Goal: Information Seeking & Learning: Learn about a topic

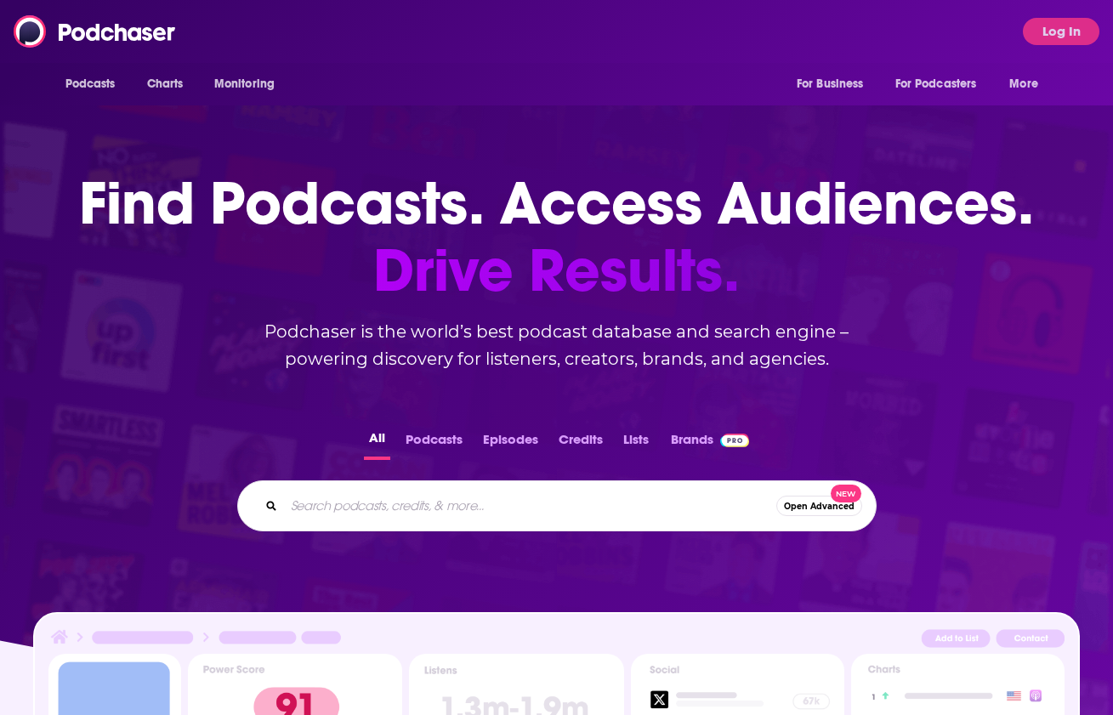
click at [502, 508] on input "Search podcasts, credits, & more..." at bounding box center [530, 505] width 492 height 27
click at [450, 440] on button "Podcasts" at bounding box center [434, 443] width 67 height 33
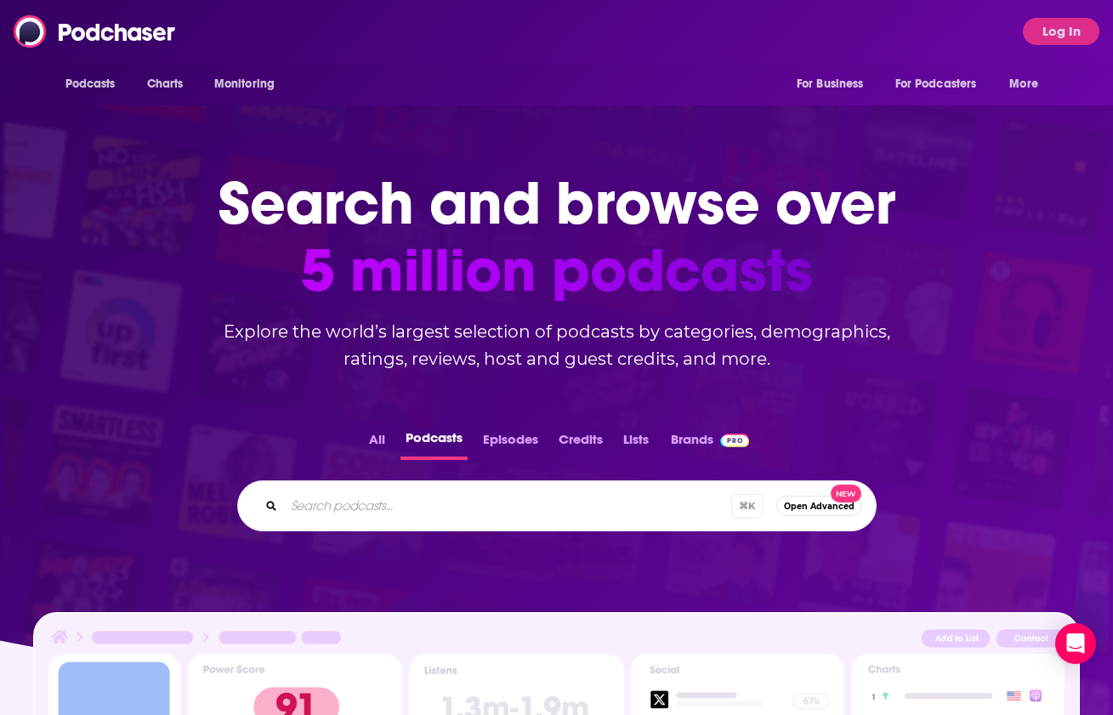
click at [484, 497] on input "Search podcasts..." at bounding box center [507, 505] width 447 height 27
type input "career change"
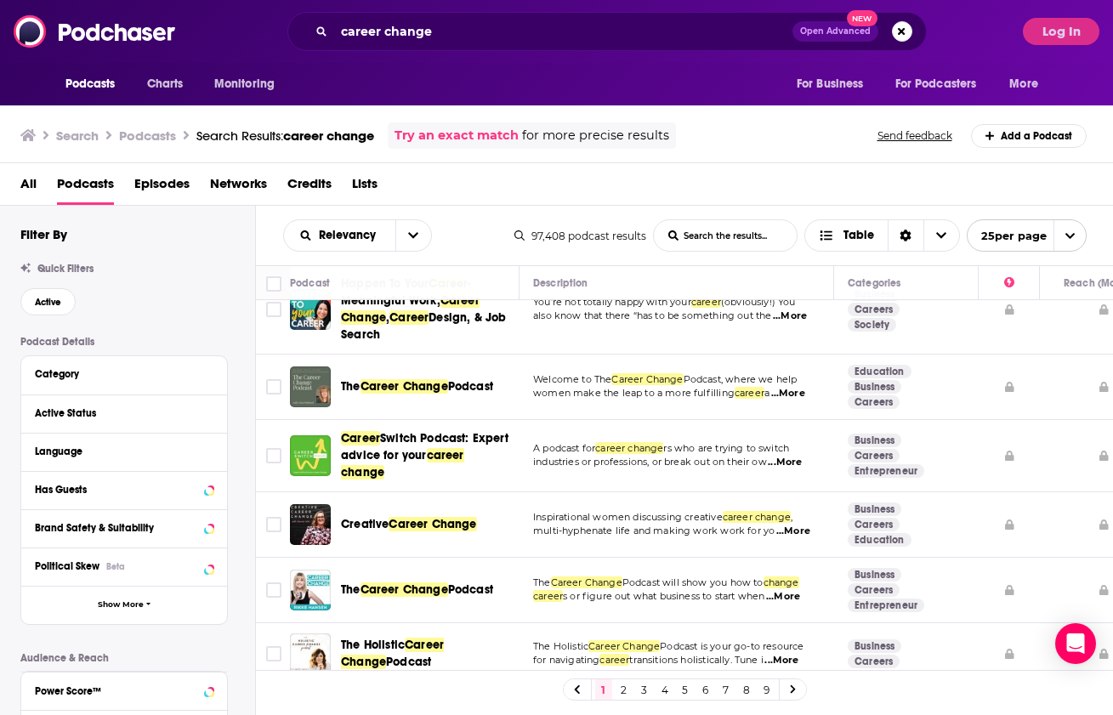
scroll to position [126, 0]
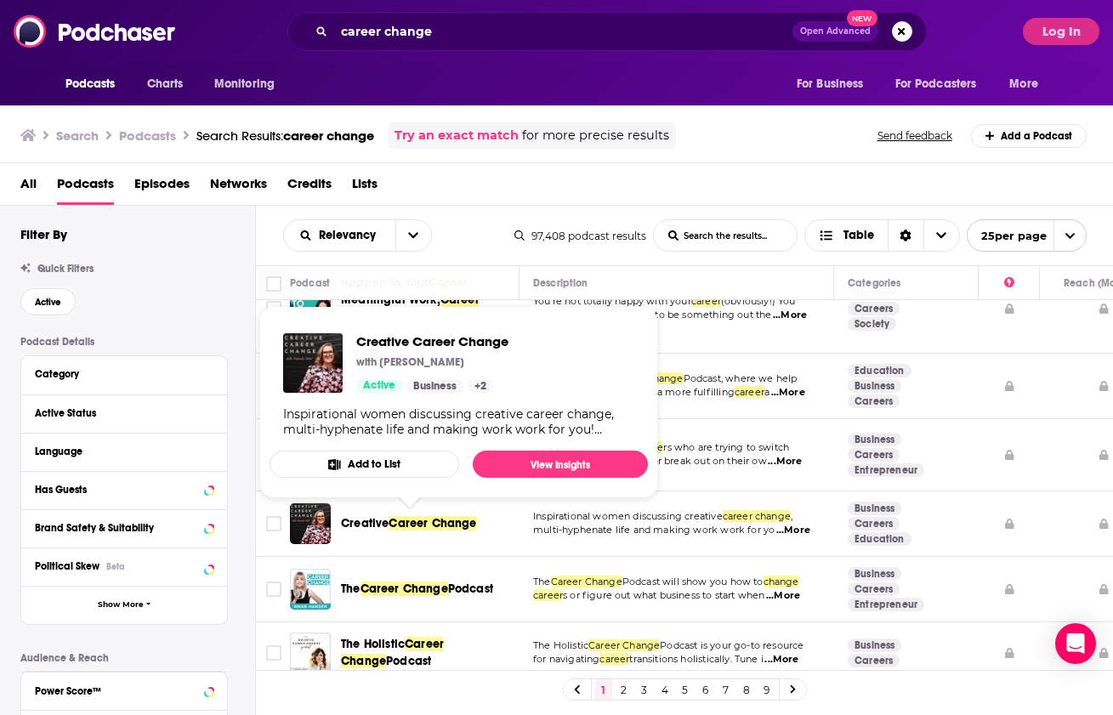
click at [407, 526] on span "Career Change" at bounding box center [433, 523] width 88 height 14
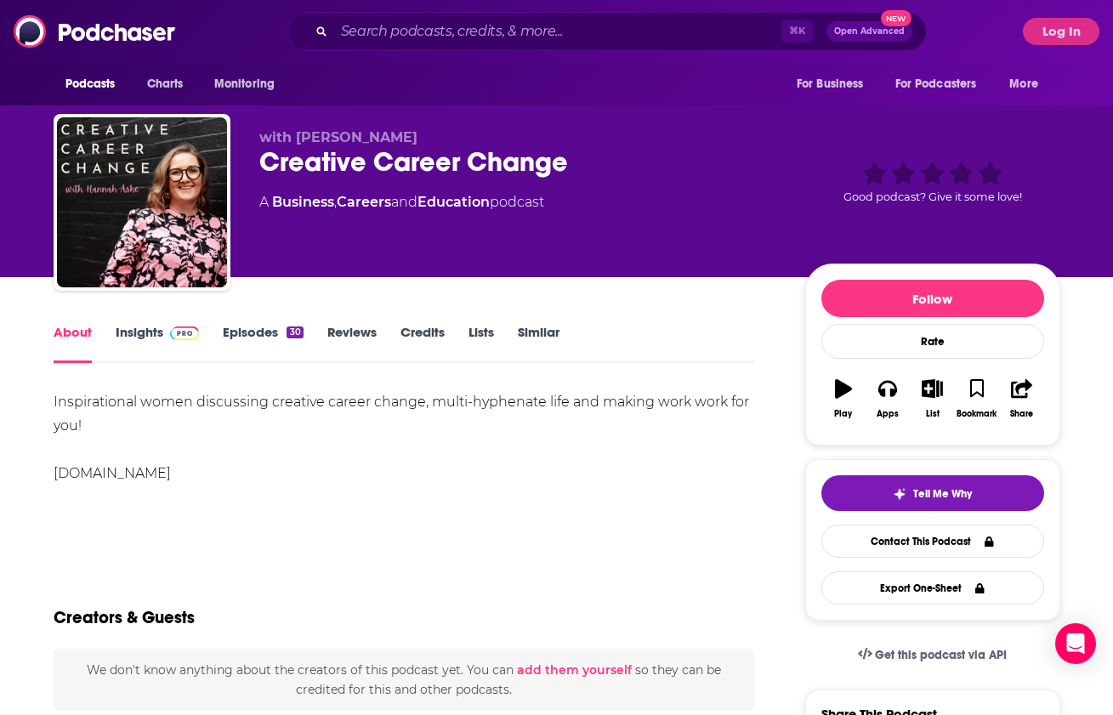
click at [132, 335] on link "Insights" at bounding box center [158, 343] width 84 height 39
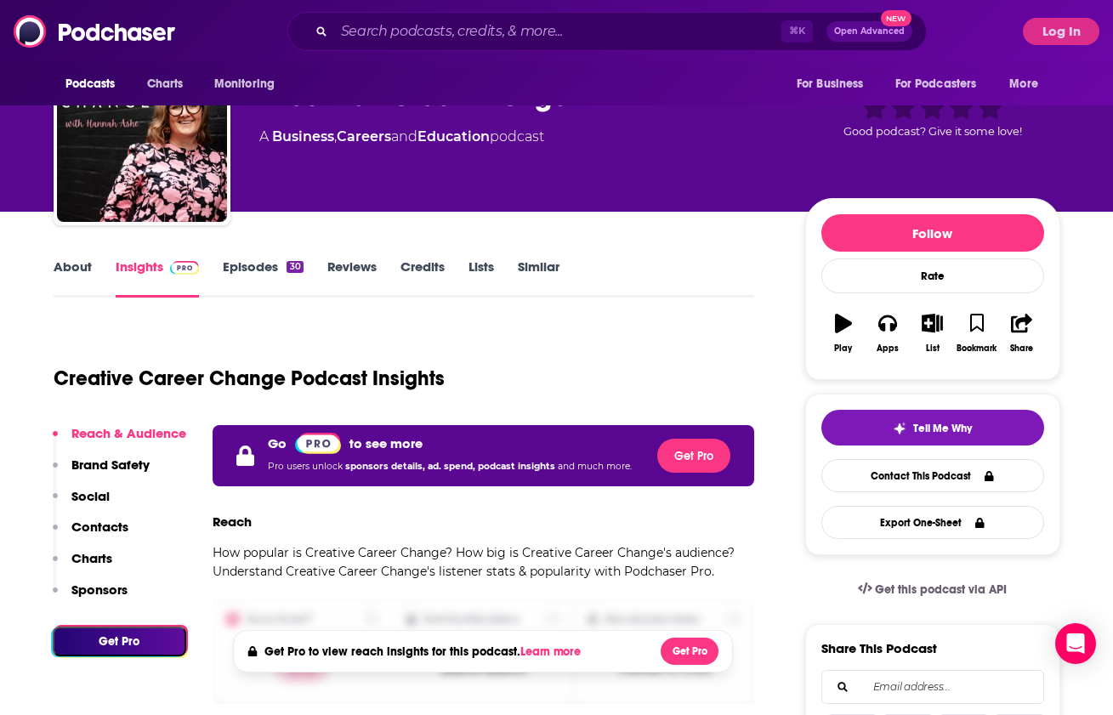
scroll to position [66, 0]
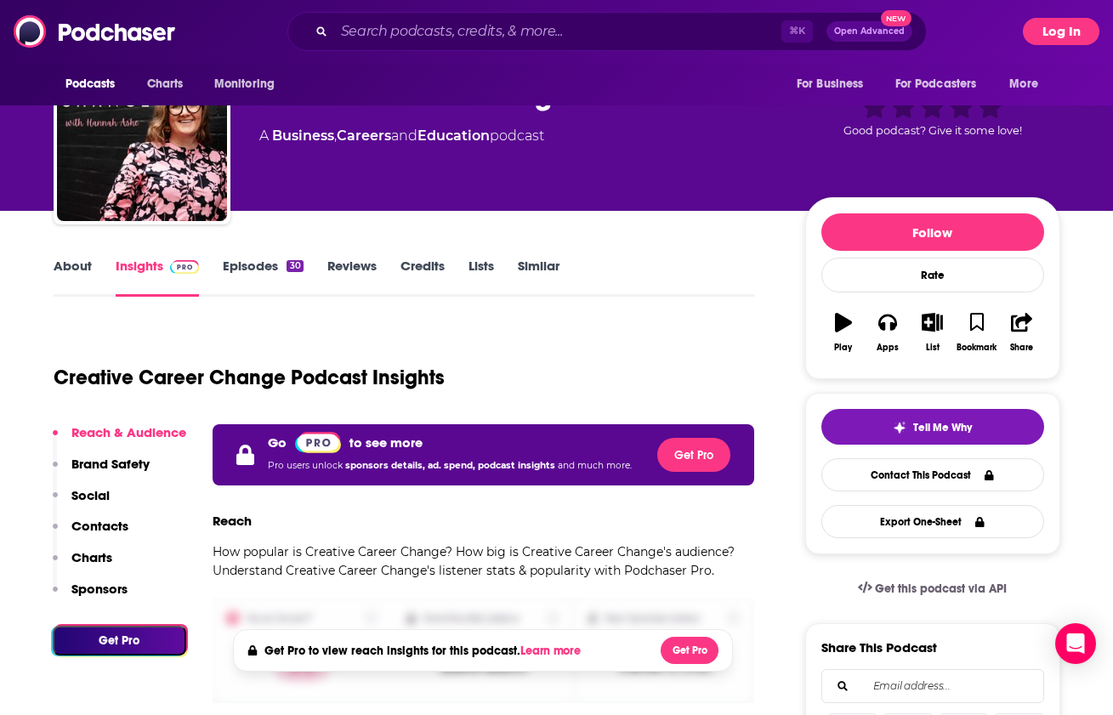
click at [1039, 32] on button "Log In" at bounding box center [1061, 31] width 77 height 27
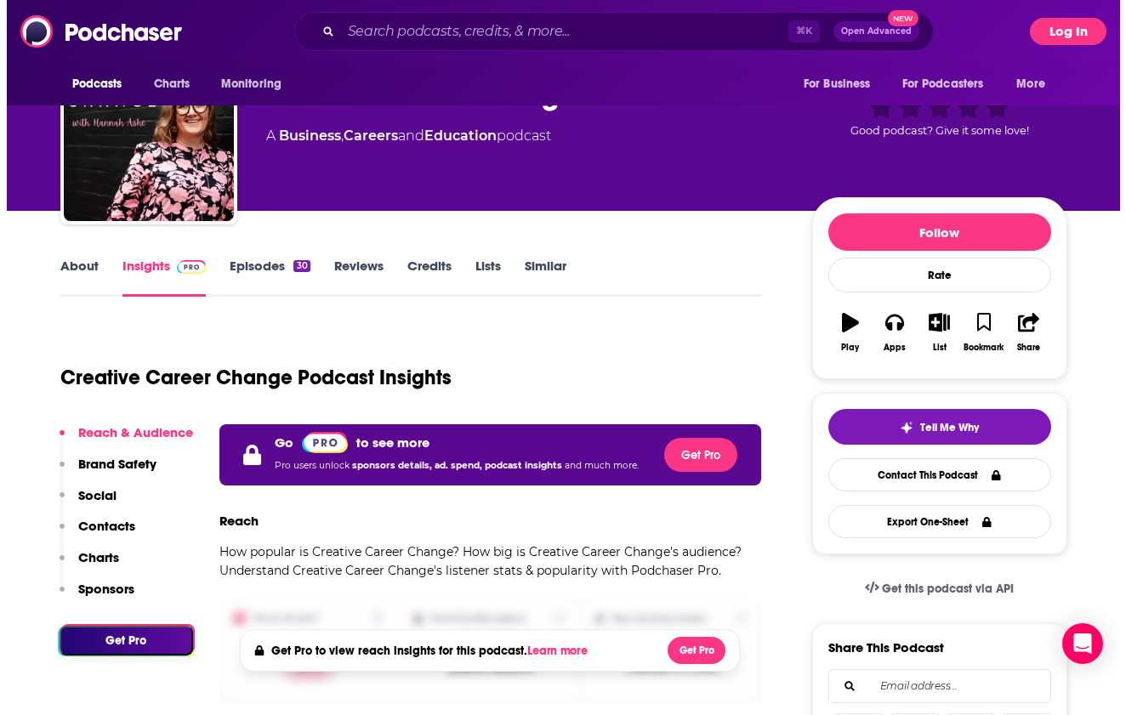
scroll to position [0, 0]
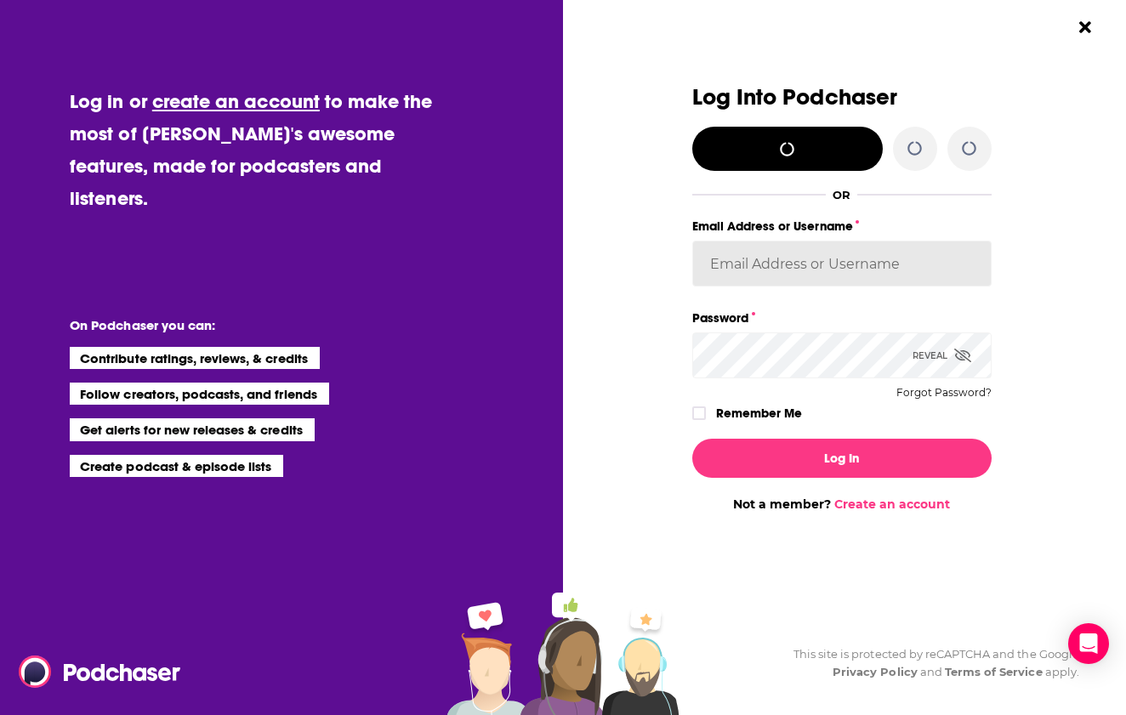
type input "AmyRasdal"
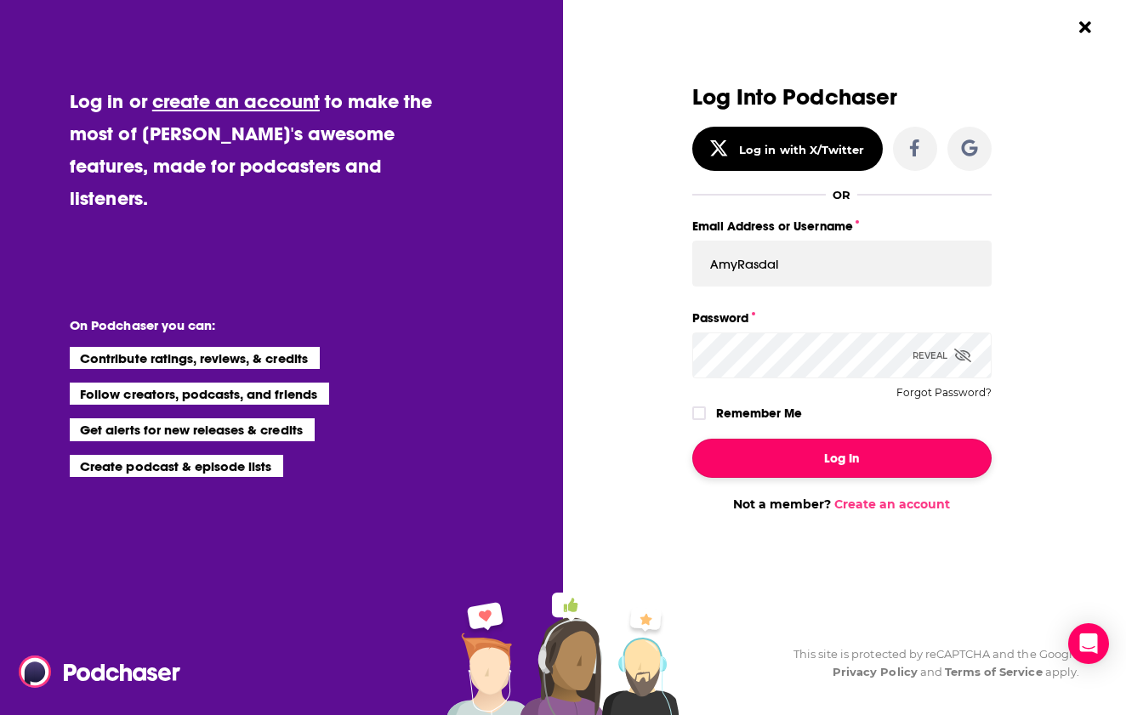
click at [867, 458] on button "Log In" at bounding box center [841, 458] width 299 height 39
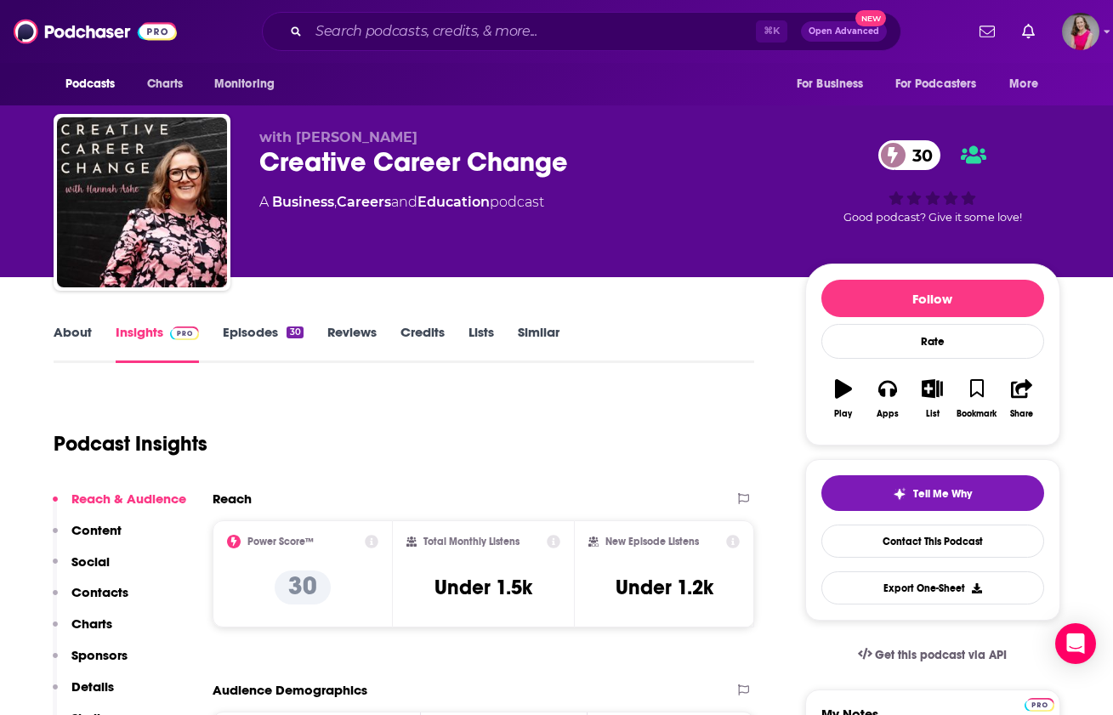
click at [83, 334] on link "About" at bounding box center [73, 343] width 38 height 39
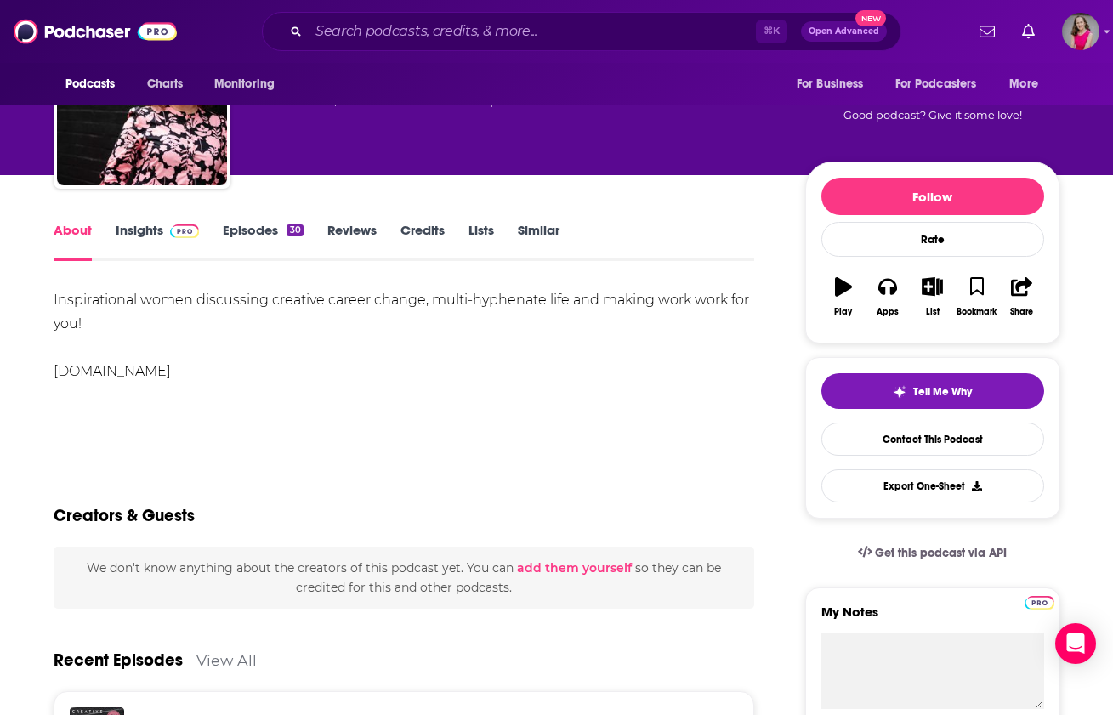
scroll to position [104, 0]
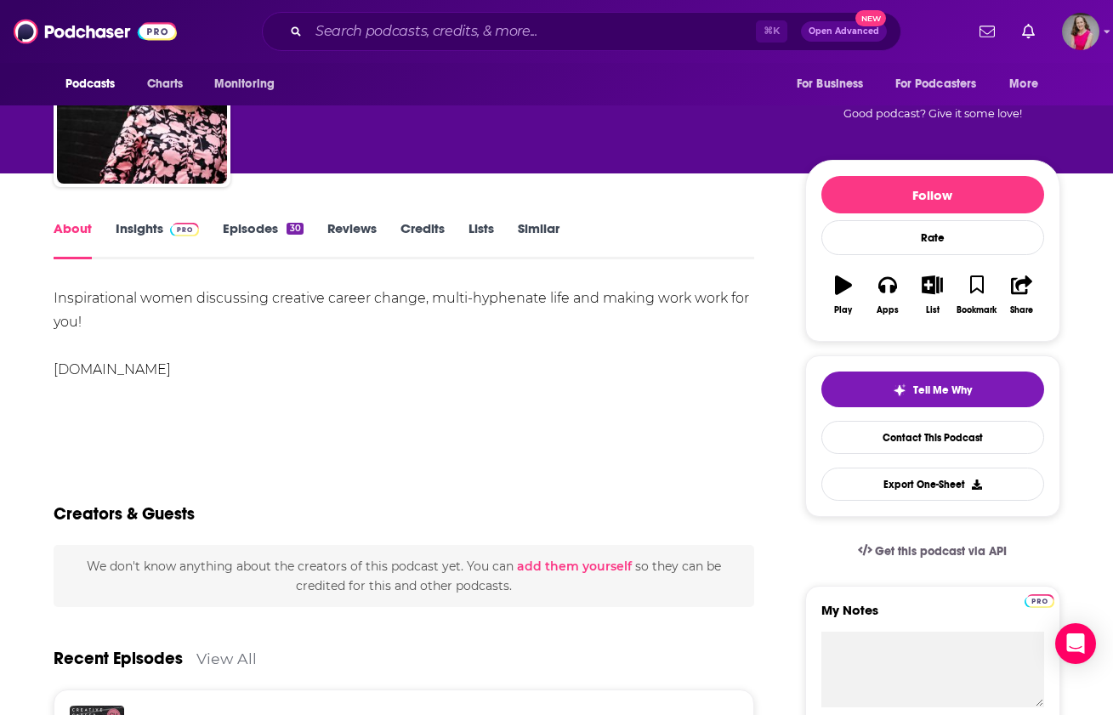
click at [147, 234] on link "Insights" at bounding box center [158, 239] width 84 height 39
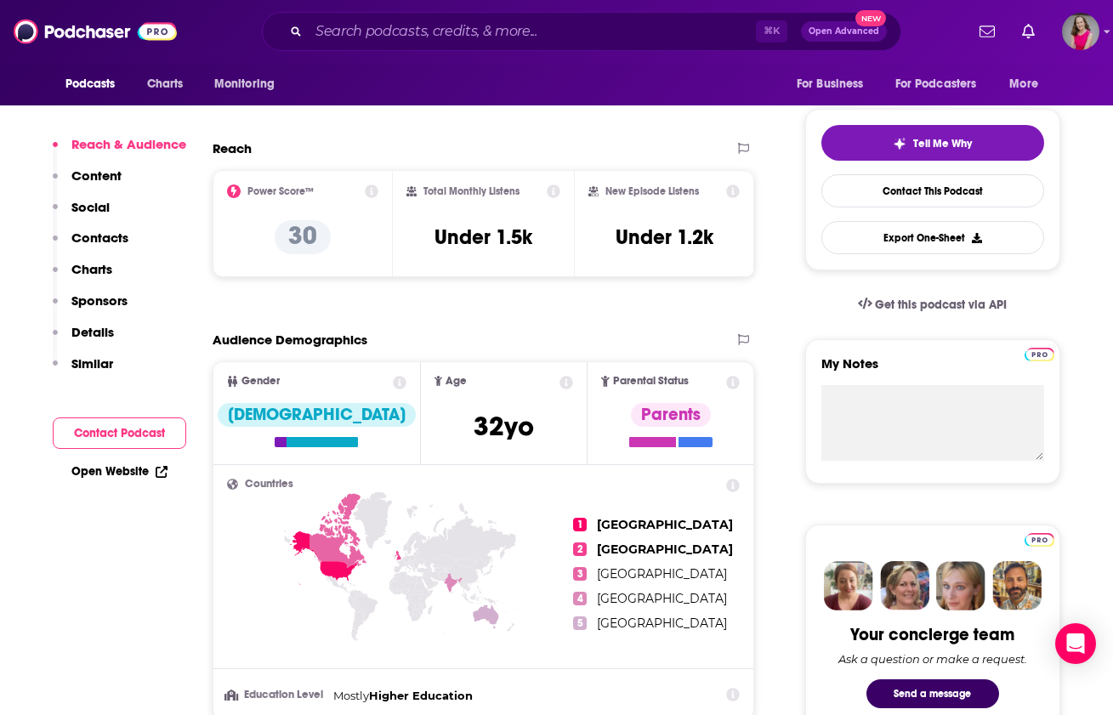
scroll to position [430, 0]
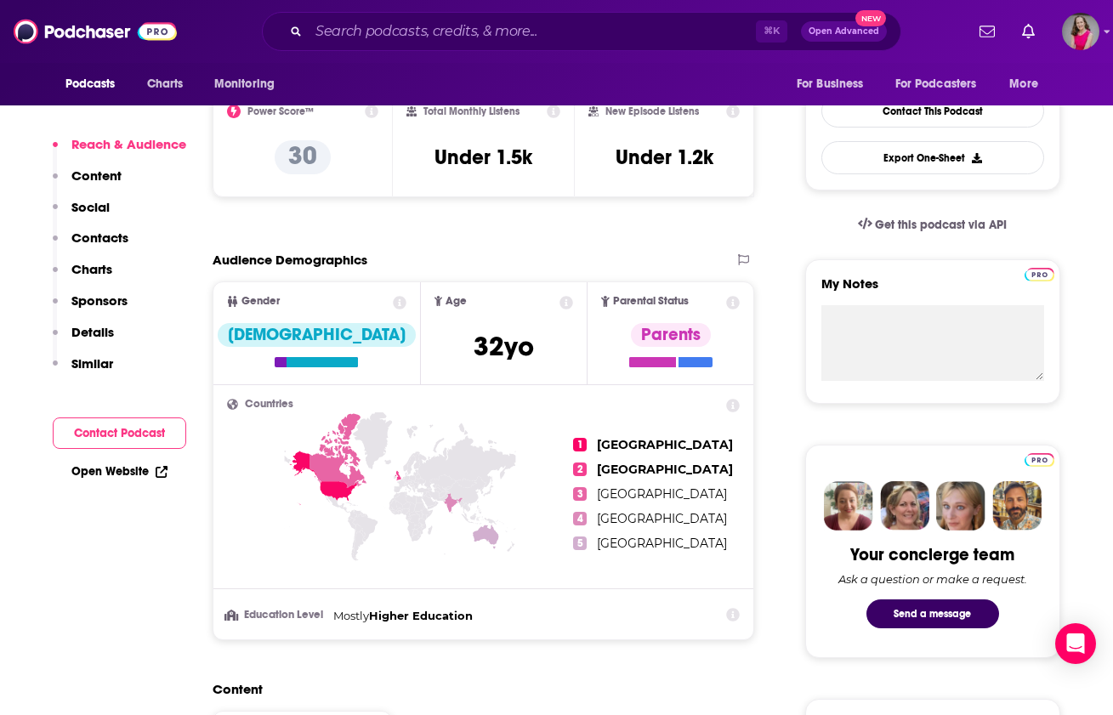
click at [134, 466] on link "Open Website" at bounding box center [119, 471] width 96 height 14
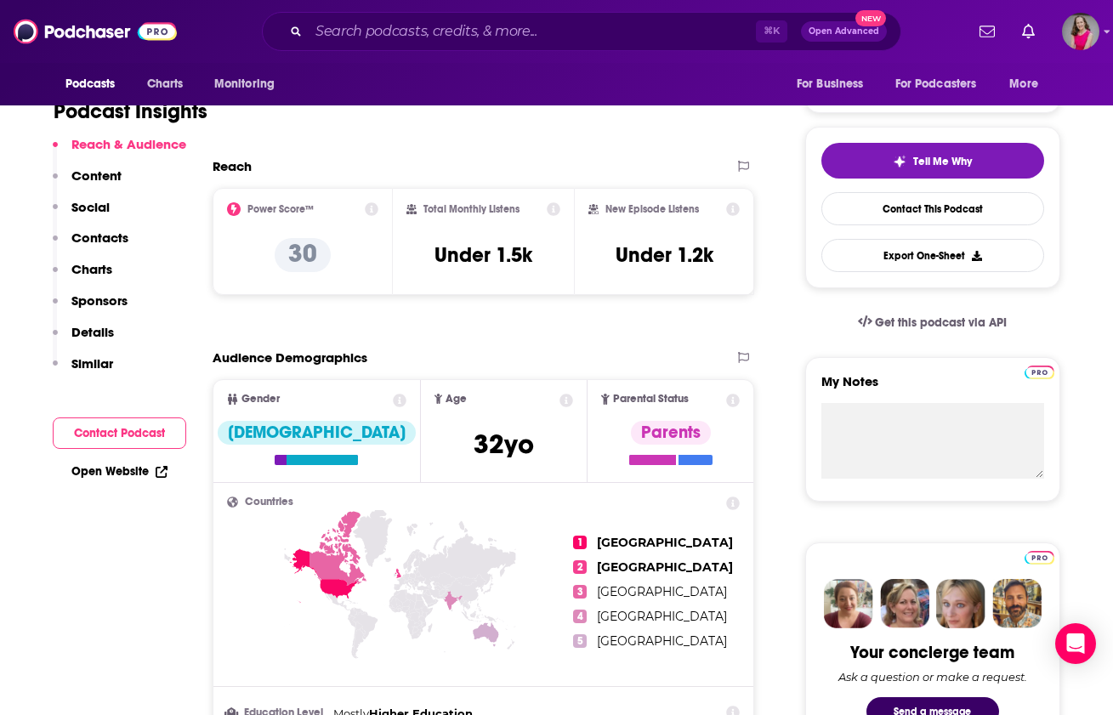
scroll to position [28, 0]
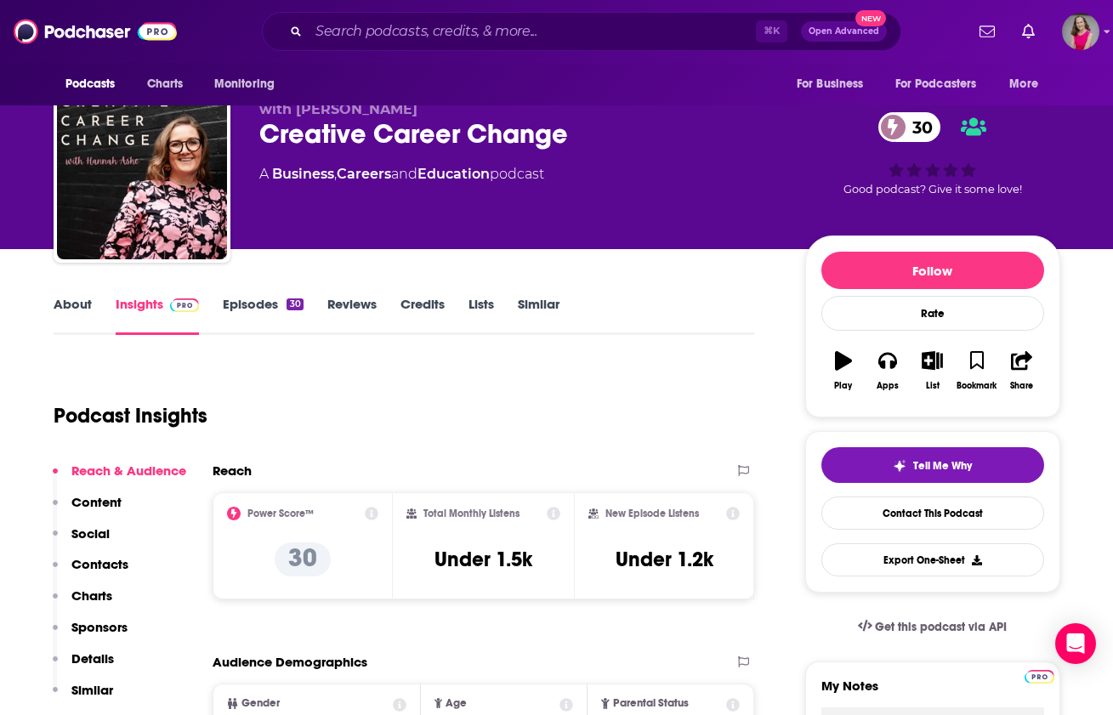
click at [259, 305] on link "Episodes 30" at bounding box center [263, 315] width 80 height 39
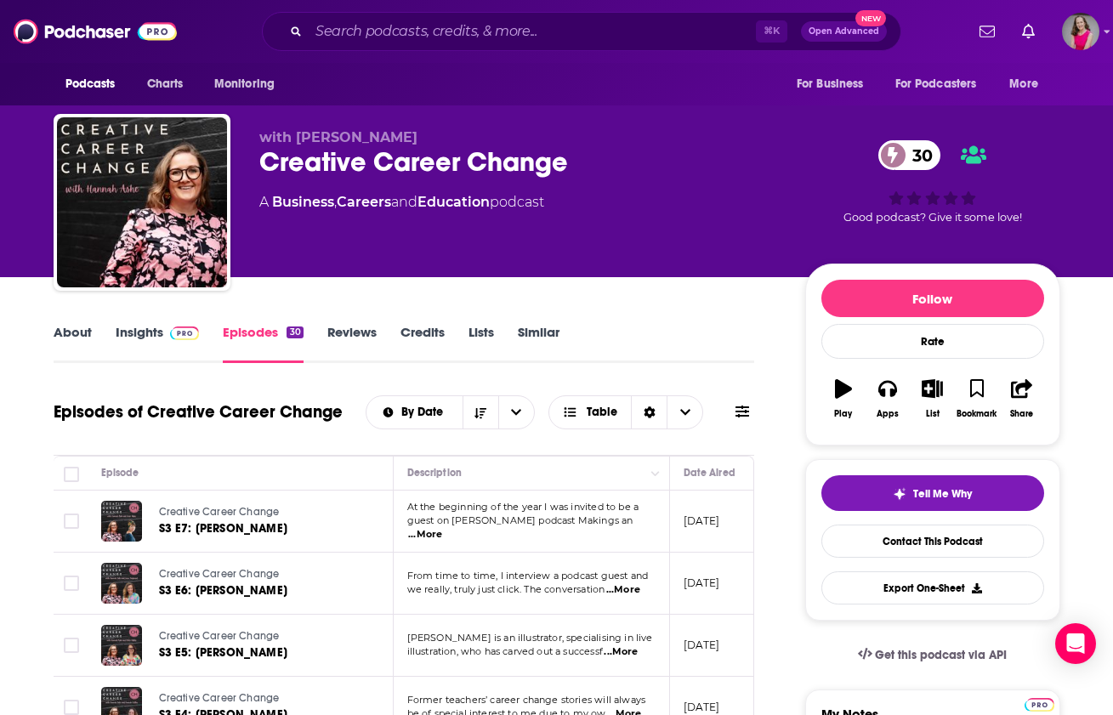
click at [72, 333] on link "About" at bounding box center [73, 343] width 38 height 39
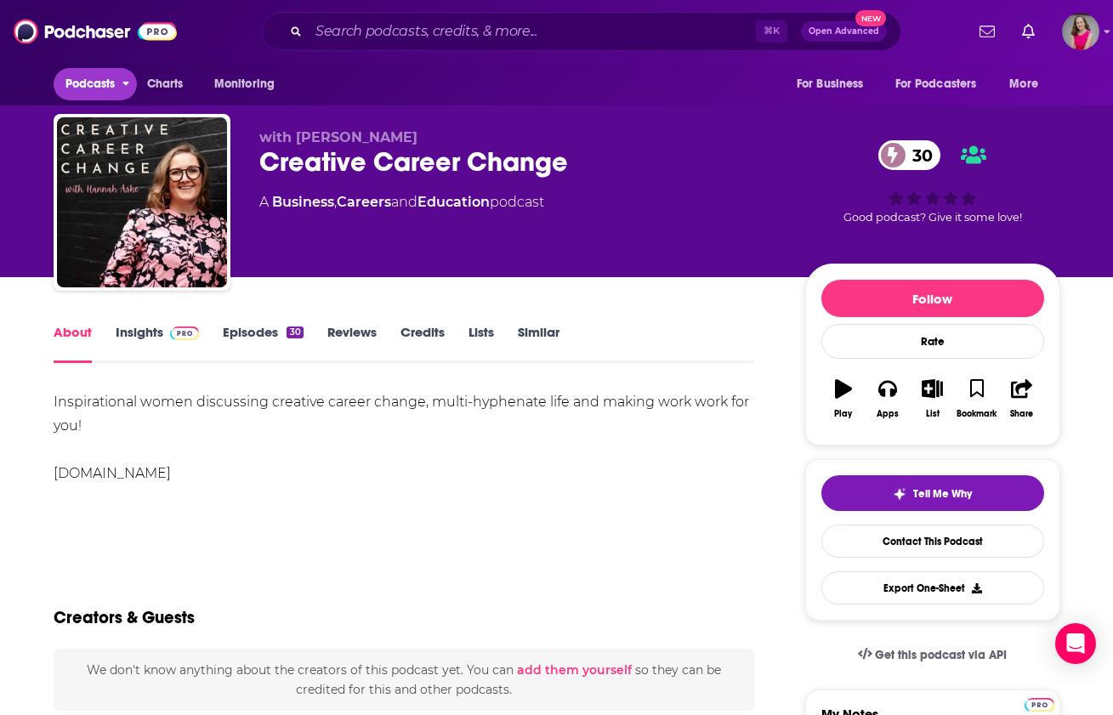
click at [94, 82] on span "Podcasts" at bounding box center [90, 84] width 50 height 24
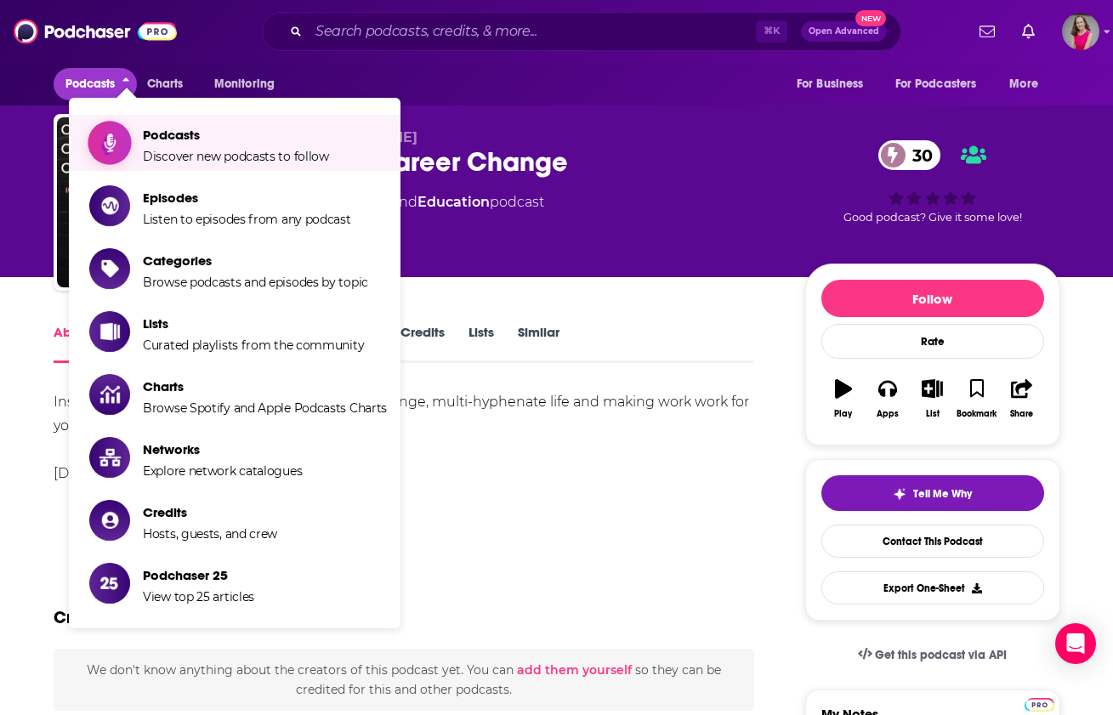
click at [274, 157] on span "Discover new podcasts to follow" at bounding box center [236, 156] width 186 height 15
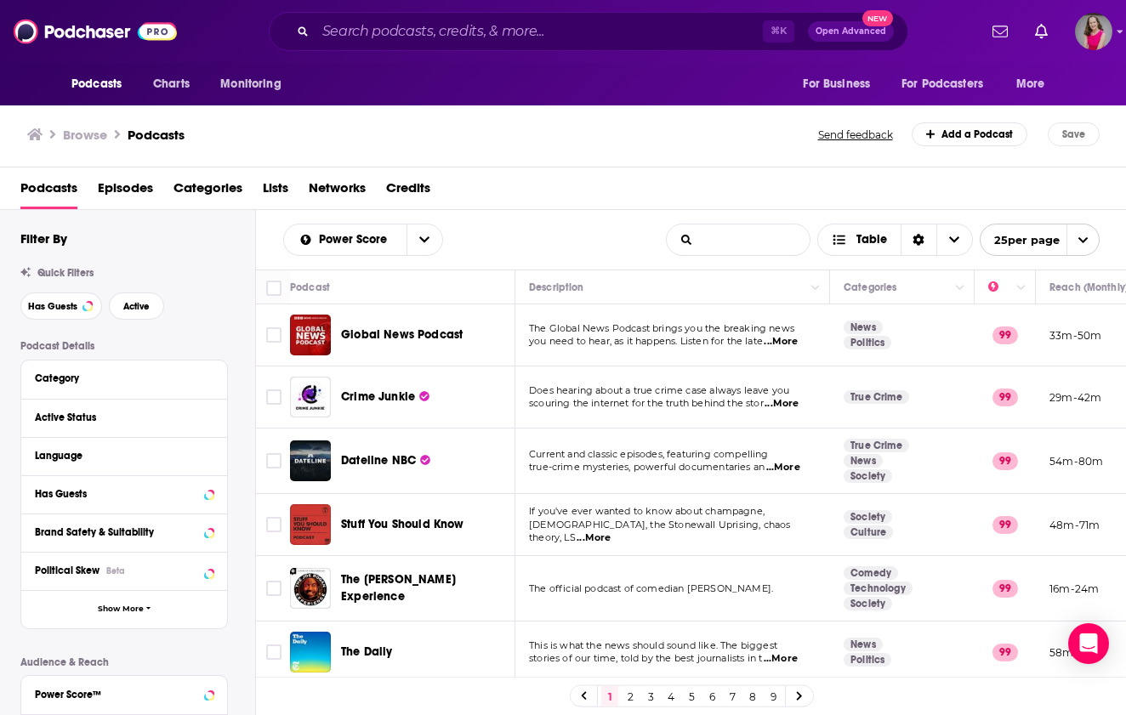
click at [742, 242] on input "List Search Input" at bounding box center [738, 240] width 143 height 31
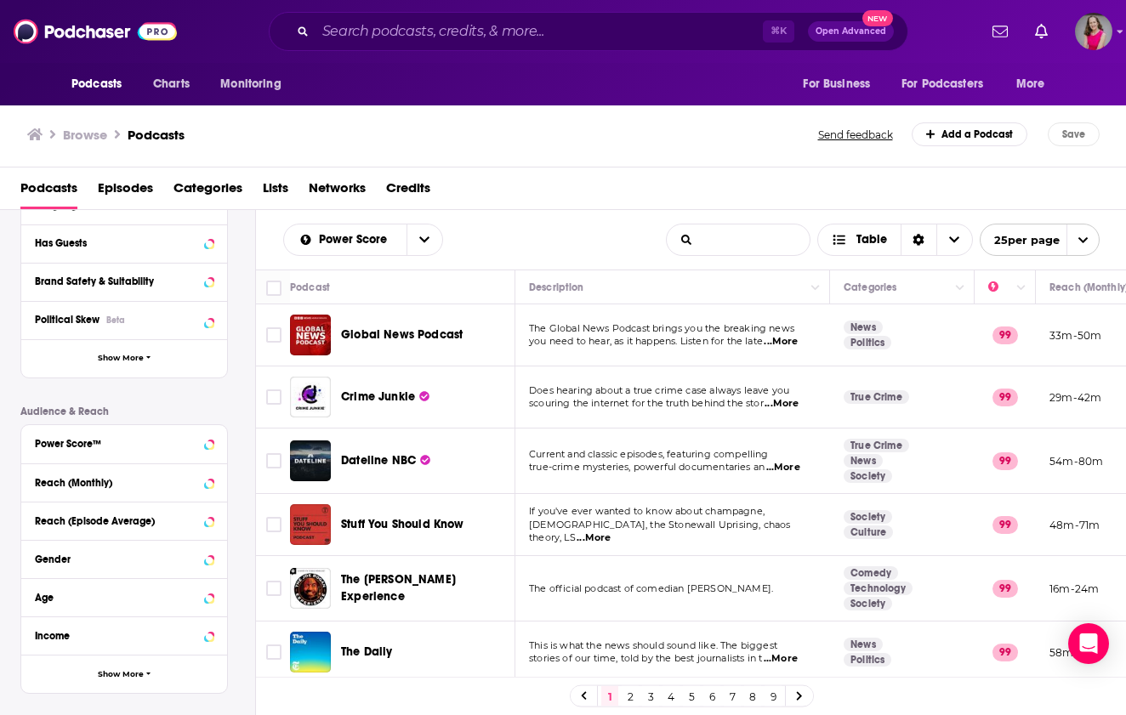
scroll to position [317, 0]
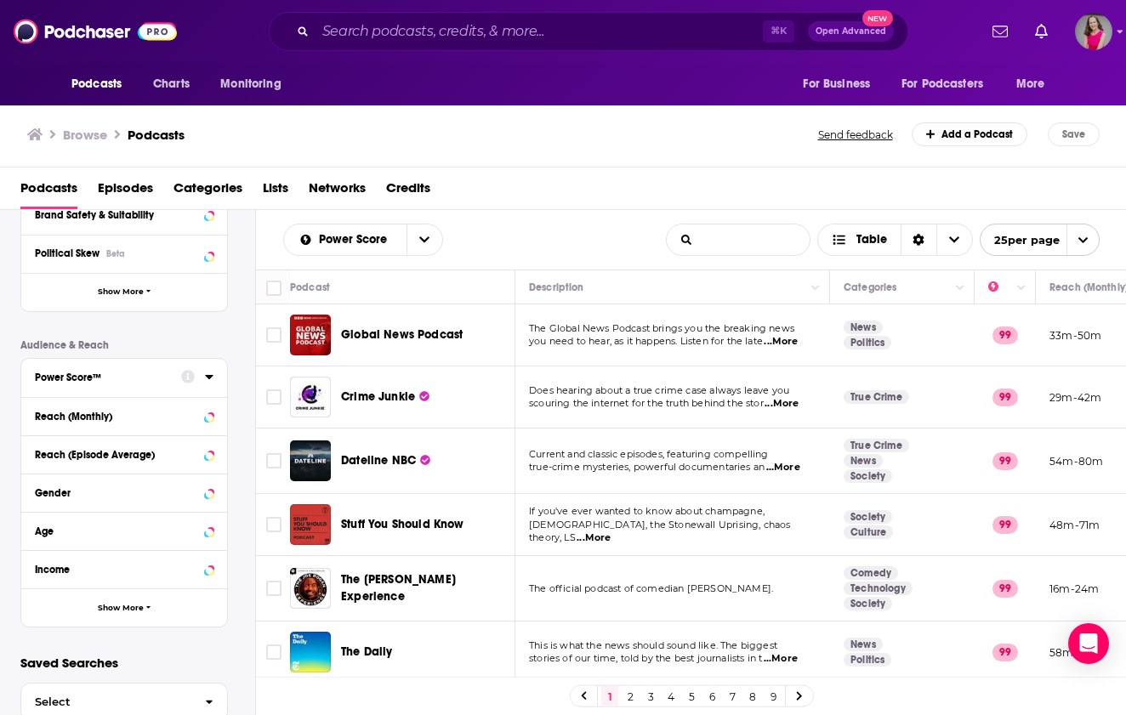
click at [126, 382] on div "Power Score™" at bounding box center [102, 378] width 135 height 12
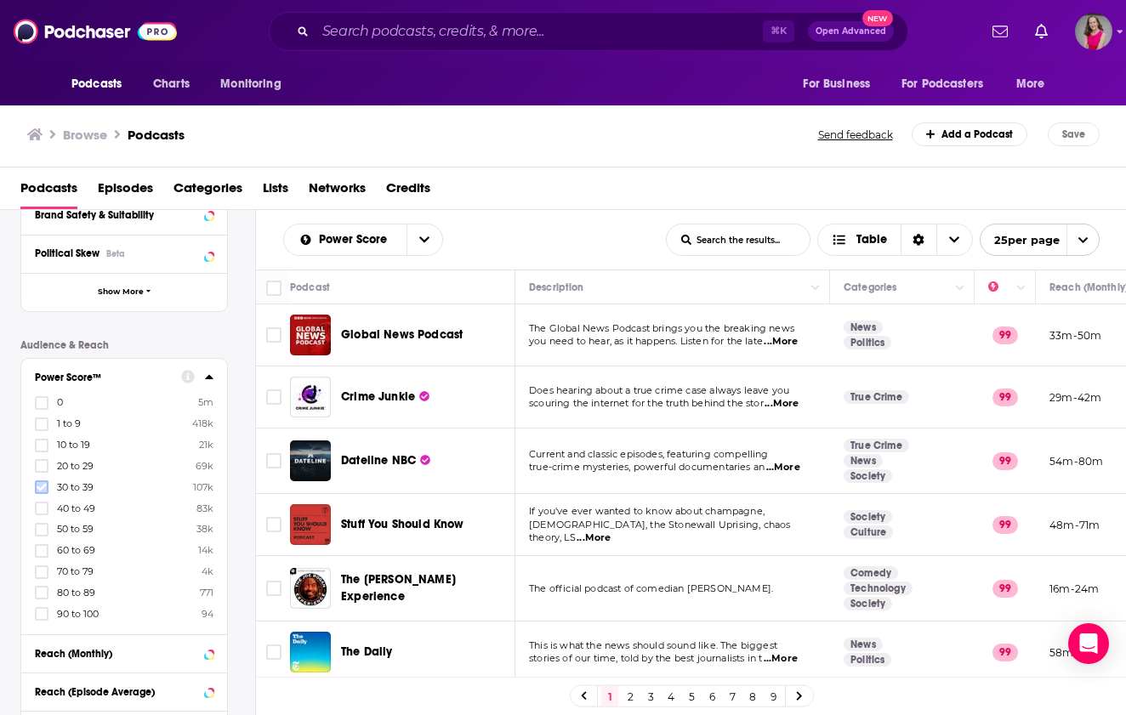
click at [42, 489] on icon at bounding box center [42, 488] width 10 height 8
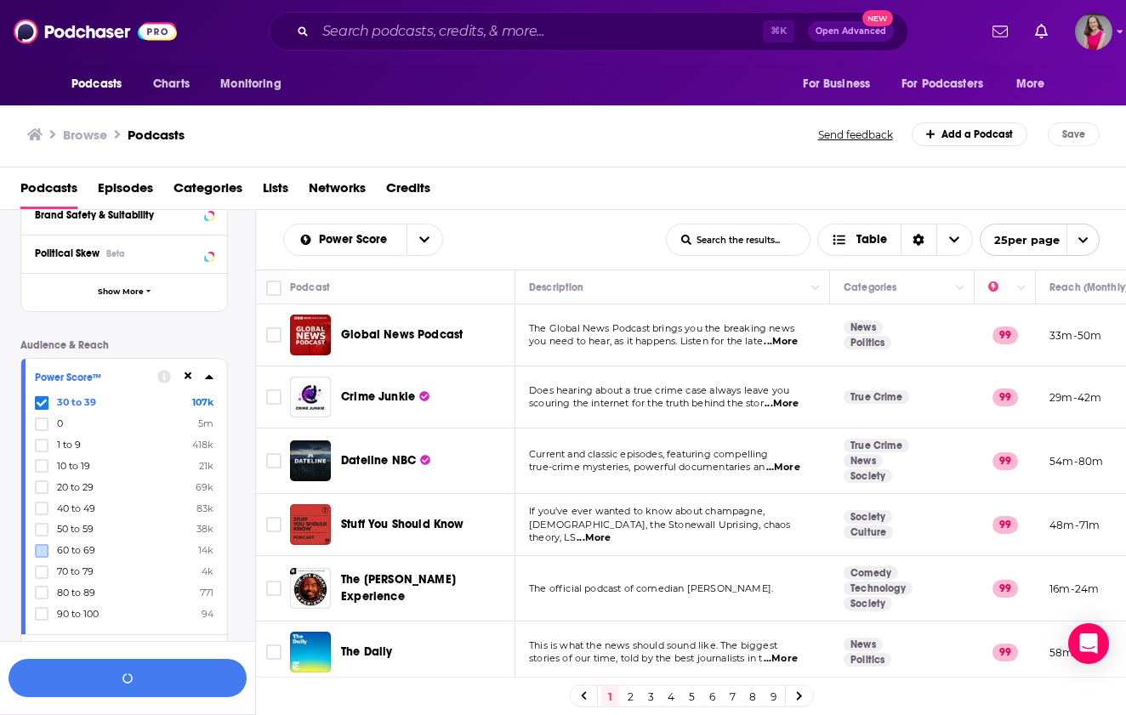
scroll to position [359, 0]
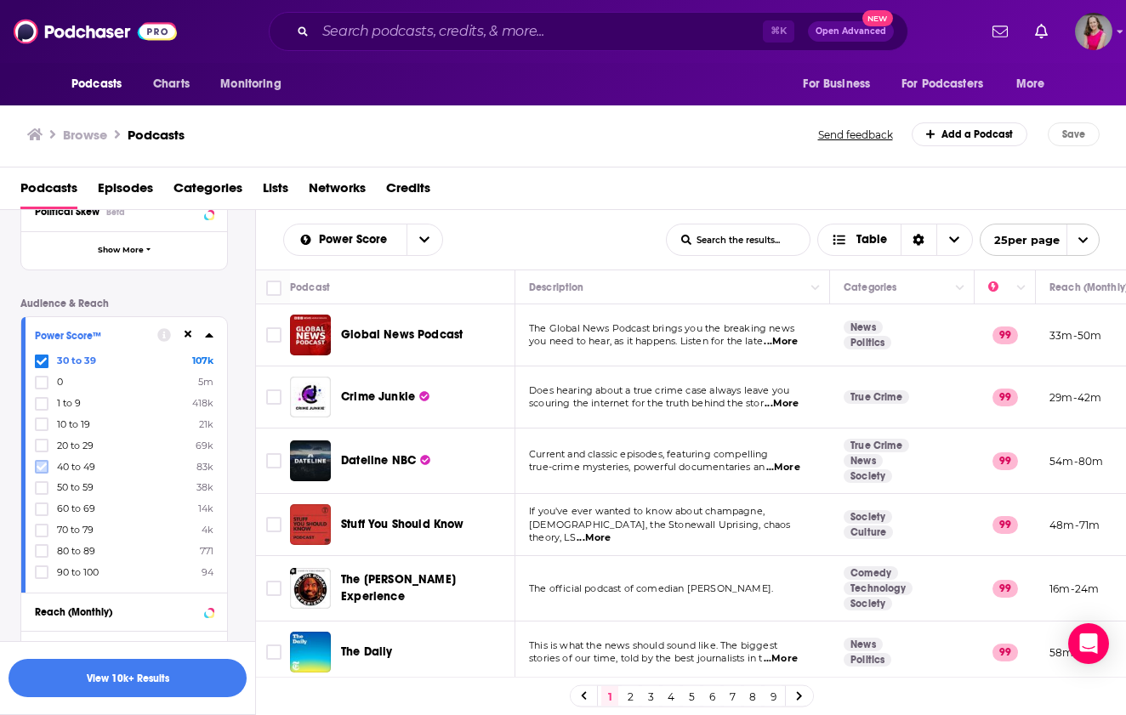
click at [41, 463] on icon at bounding box center [42, 467] width 10 height 10
click at [44, 483] on icon at bounding box center [42, 488] width 10 height 10
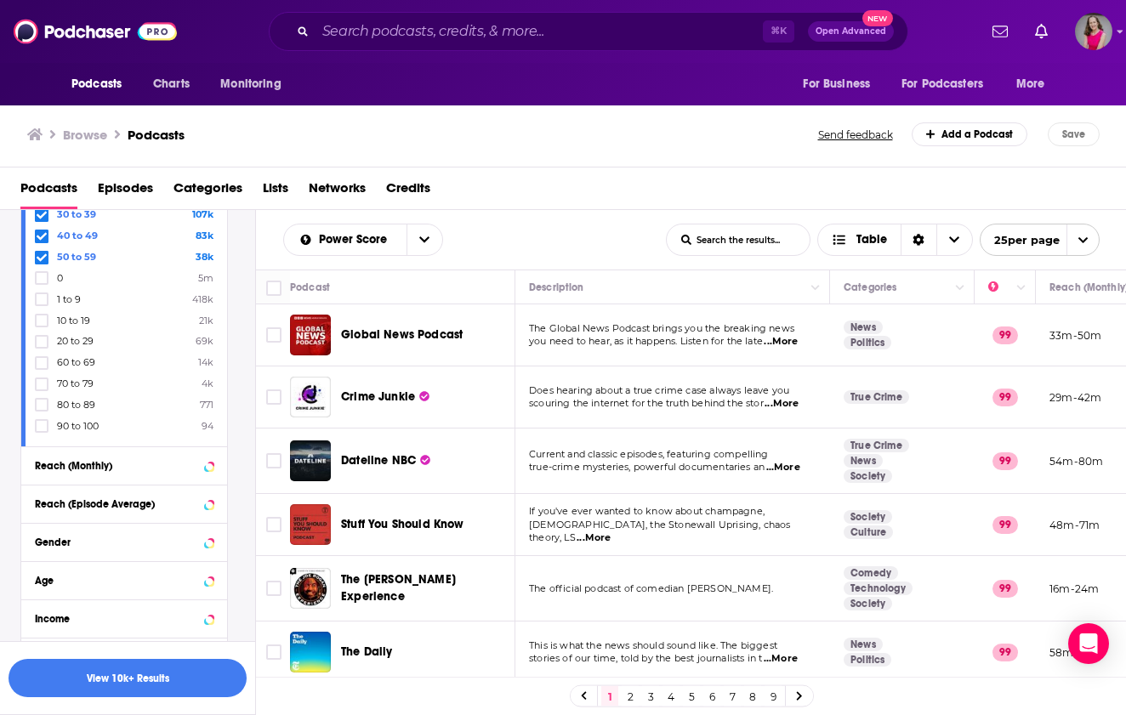
scroll to position [547, 0]
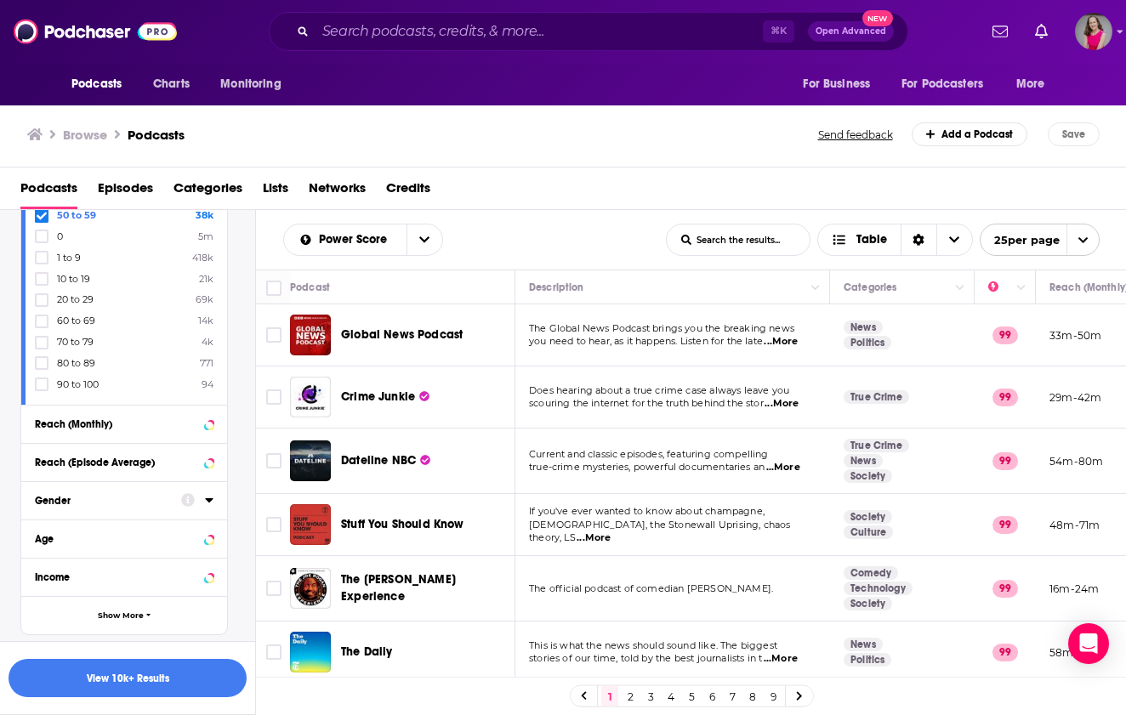
click at [202, 496] on div at bounding box center [197, 499] width 32 height 21
click at [235, 493] on div "Podcast Details Category Active Status Language Has Guests Brand Safety & Suita…" at bounding box center [137, 214] width 235 height 842
click at [200, 535] on div at bounding box center [197, 537] width 32 height 21
click at [212, 537] on icon at bounding box center [209, 539] width 9 height 14
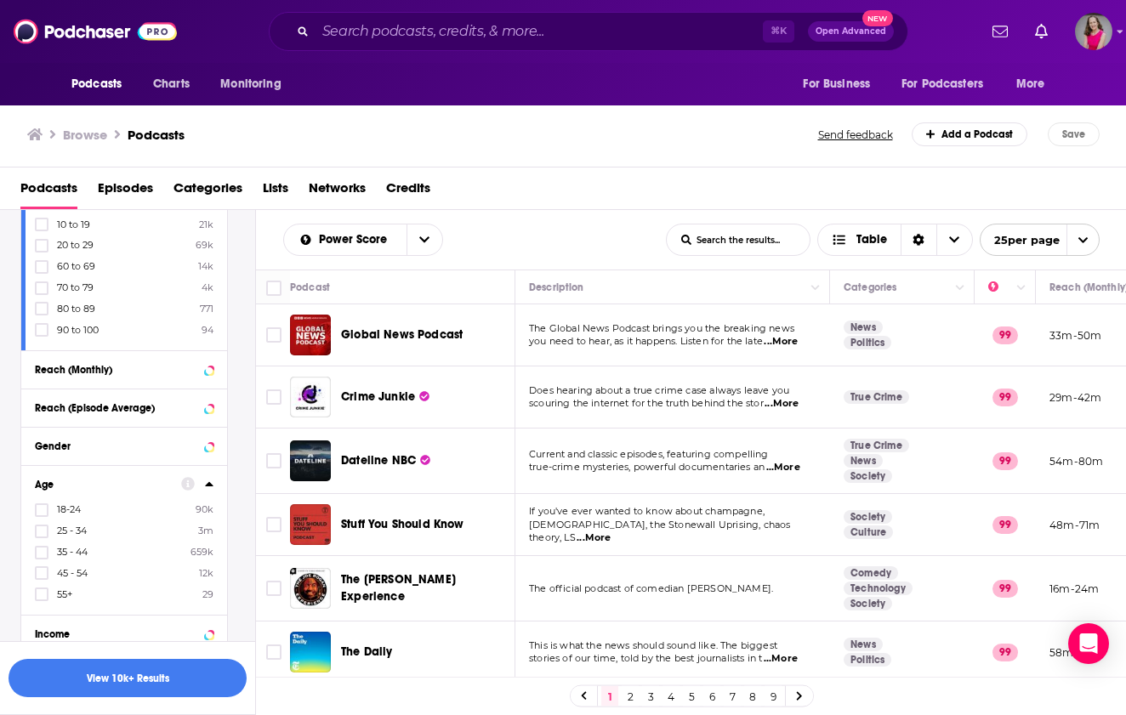
scroll to position [628, 0]
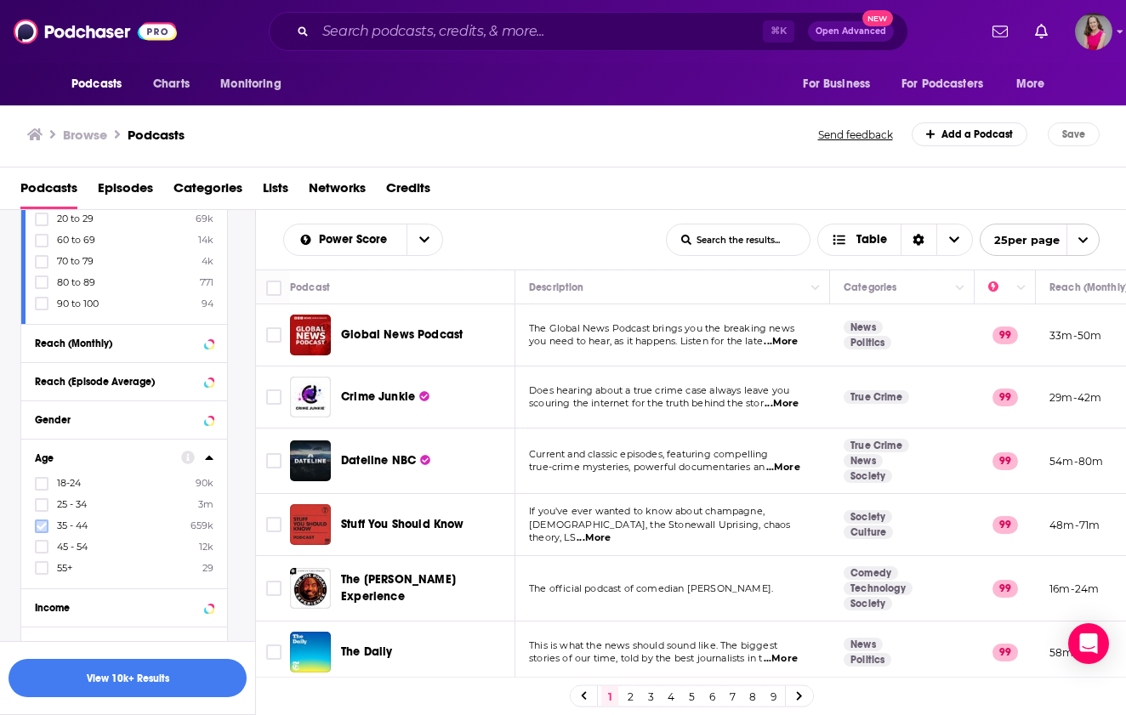
click at [37, 525] on icon at bounding box center [42, 526] width 10 height 10
click at [48, 543] on div at bounding box center [43, 547] width 17 height 14
click at [42, 552] on input "multiSelectOption-45-54-3" at bounding box center [42, 552] width 0 height 0
click at [39, 563] on icon at bounding box center [42, 568] width 10 height 10
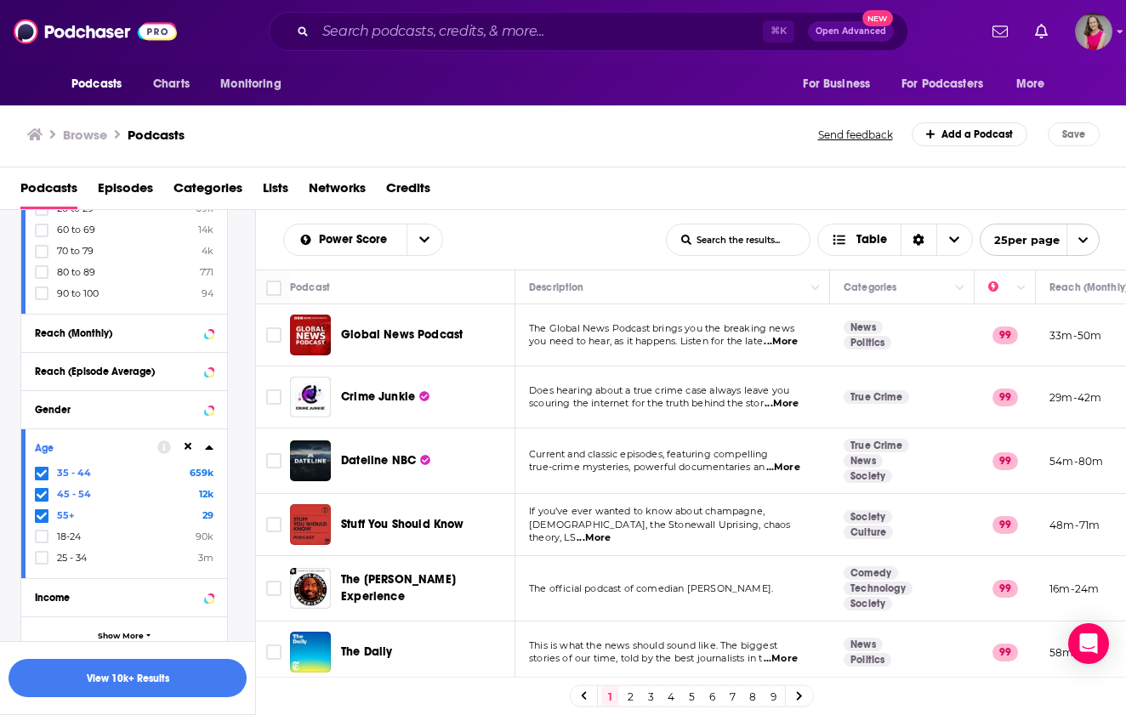
scroll to position [702, 0]
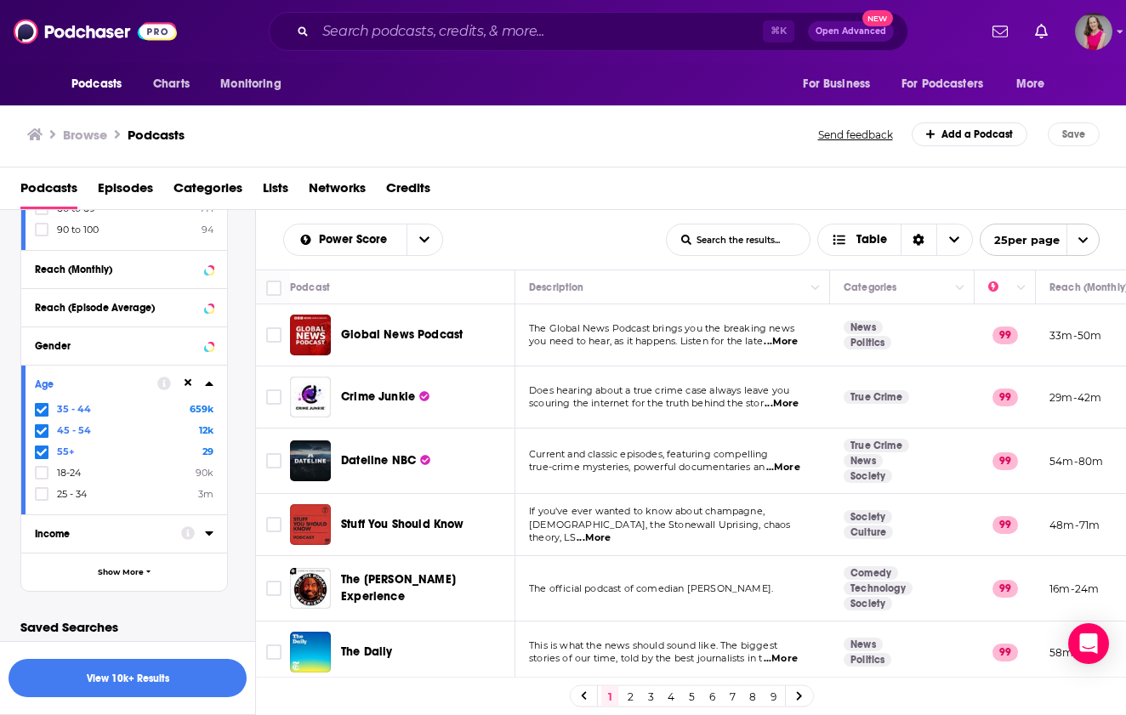
click at [142, 535] on div "Income" at bounding box center [102, 534] width 135 height 12
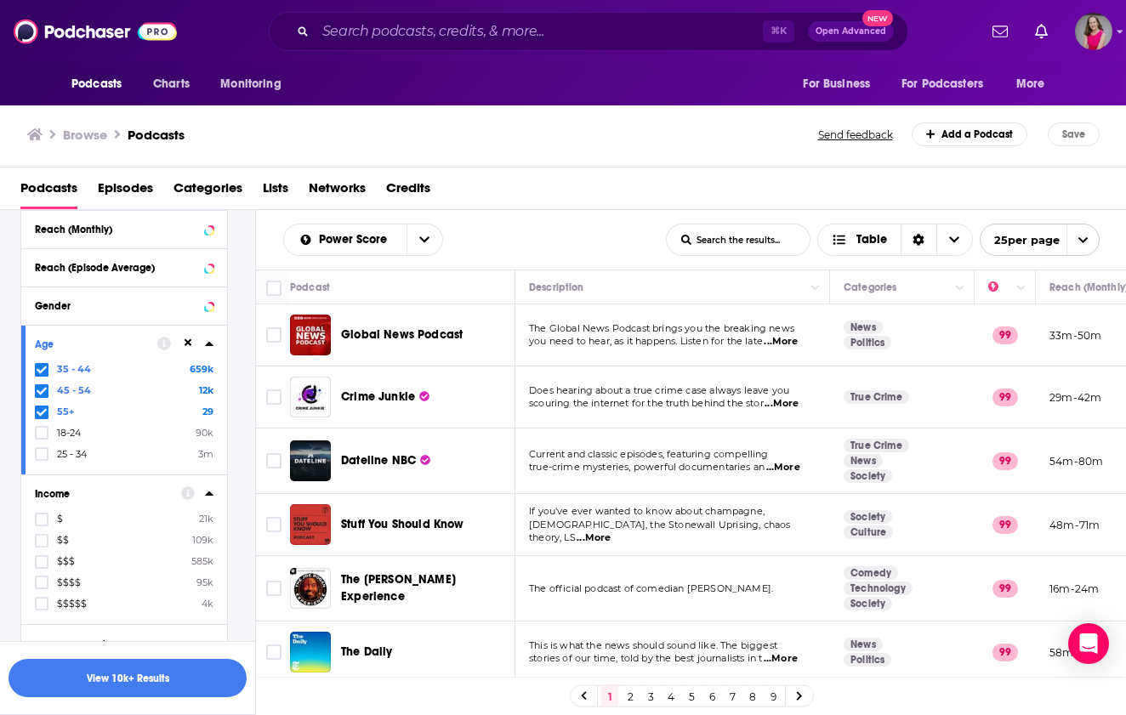
scroll to position [811, 0]
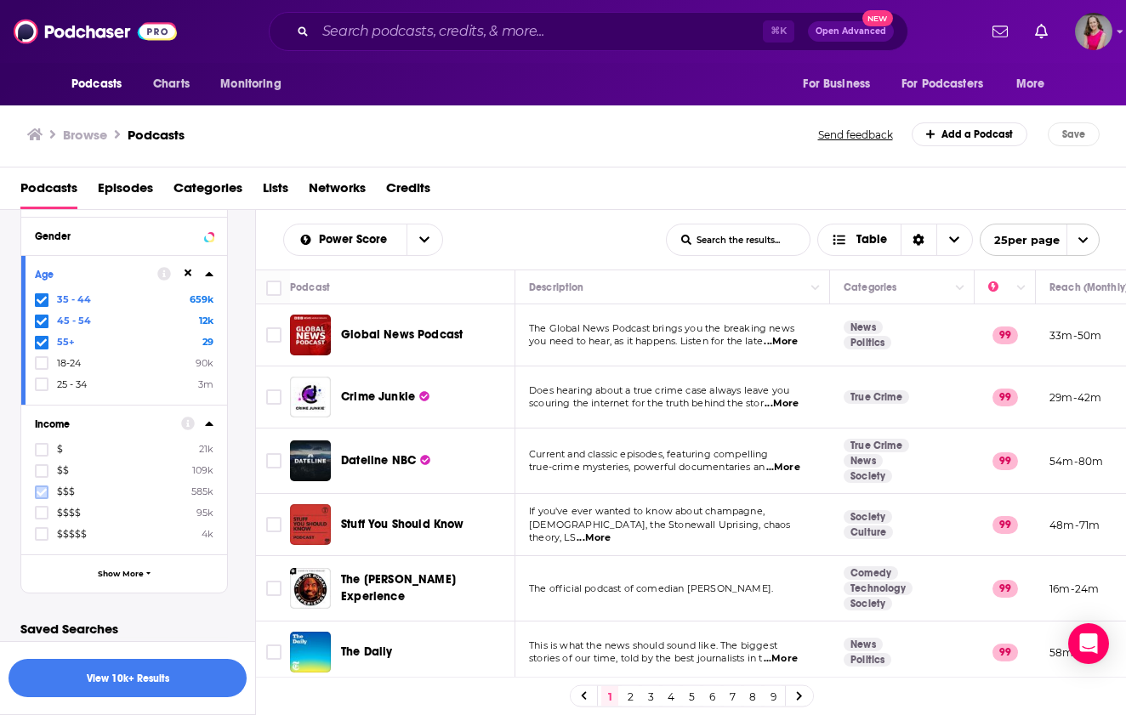
click at [43, 488] on icon at bounding box center [42, 492] width 10 height 8
click at [46, 508] on icon at bounding box center [42, 513] width 10 height 10
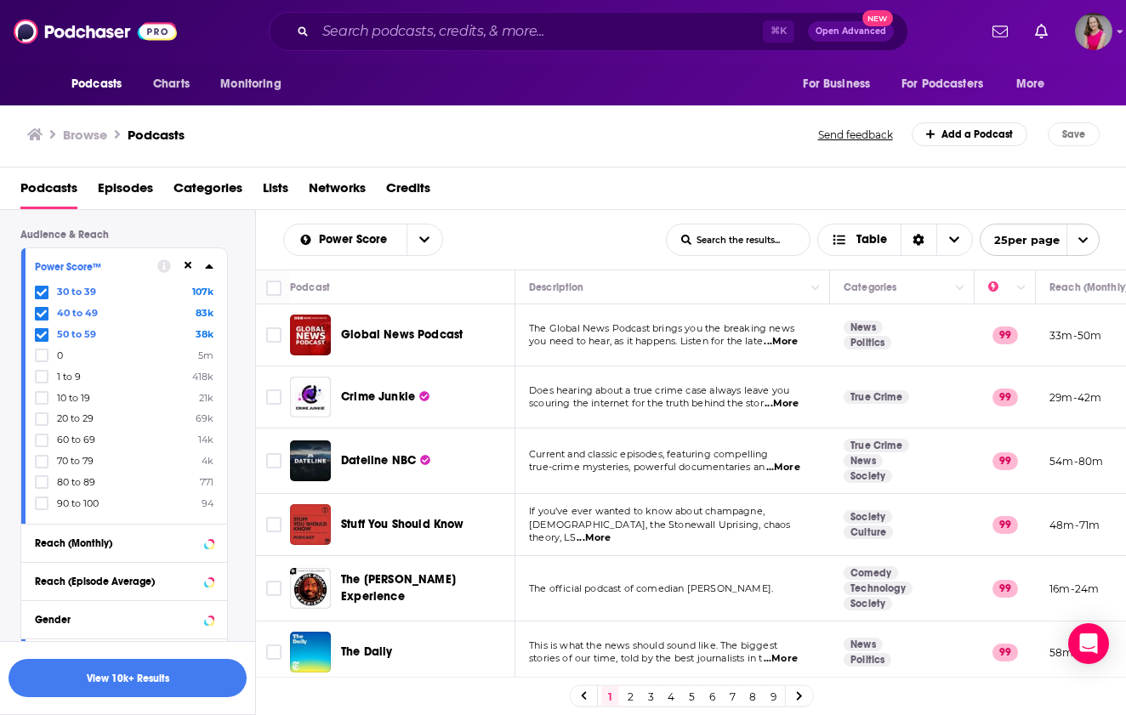
scroll to position [0, 0]
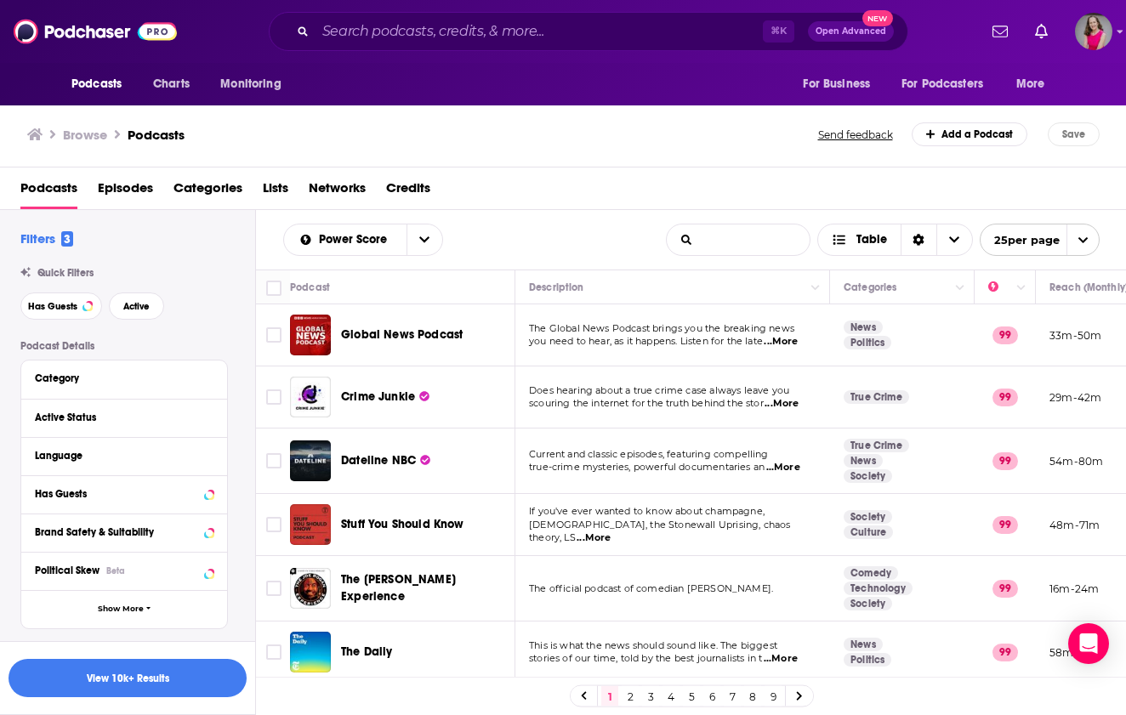
click at [725, 244] on input "List Search Input" at bounding box center [738, 240] width 143 height 31
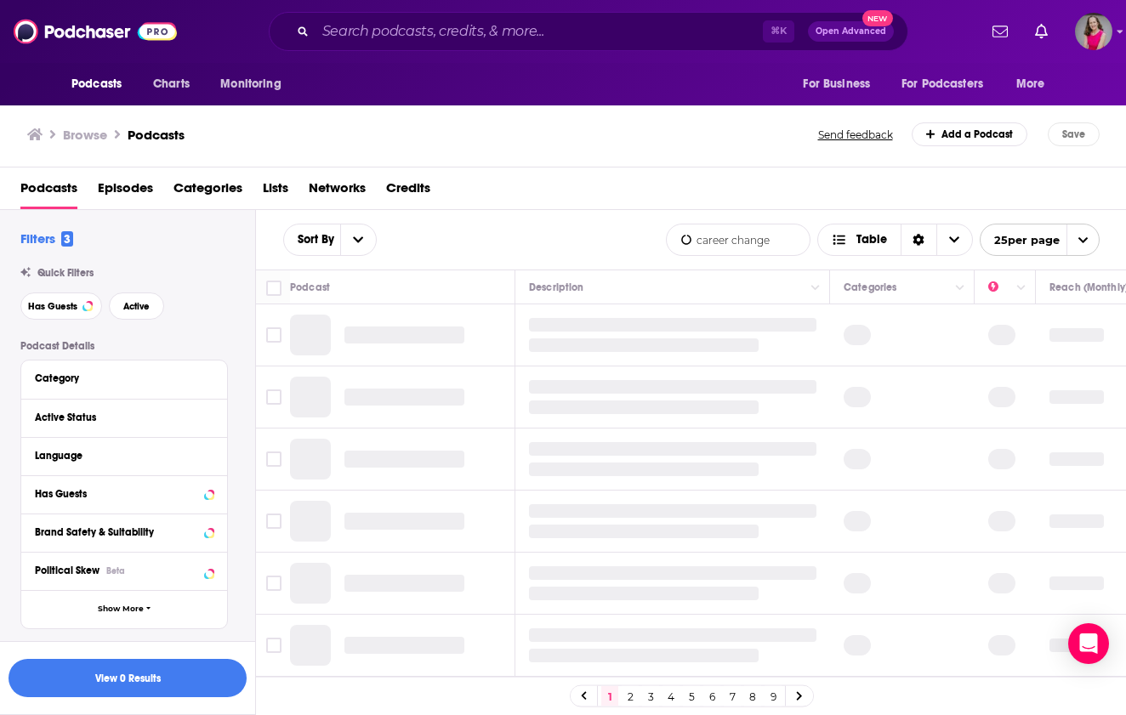
type input "career change"
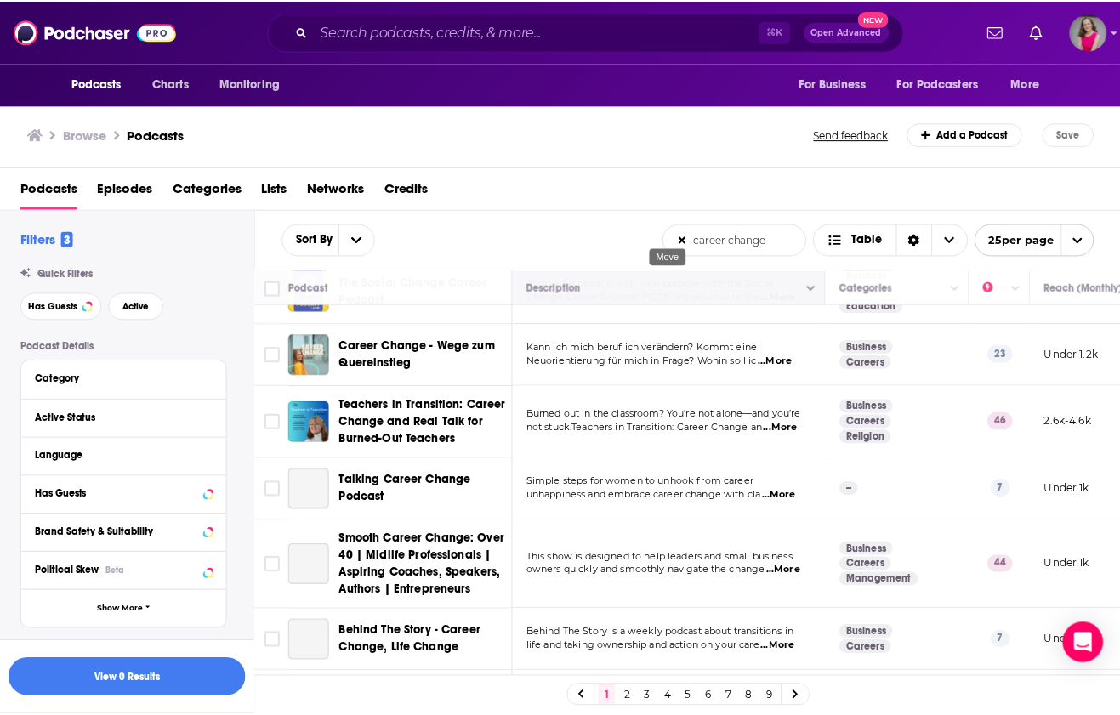
scroll to position [697, 0]
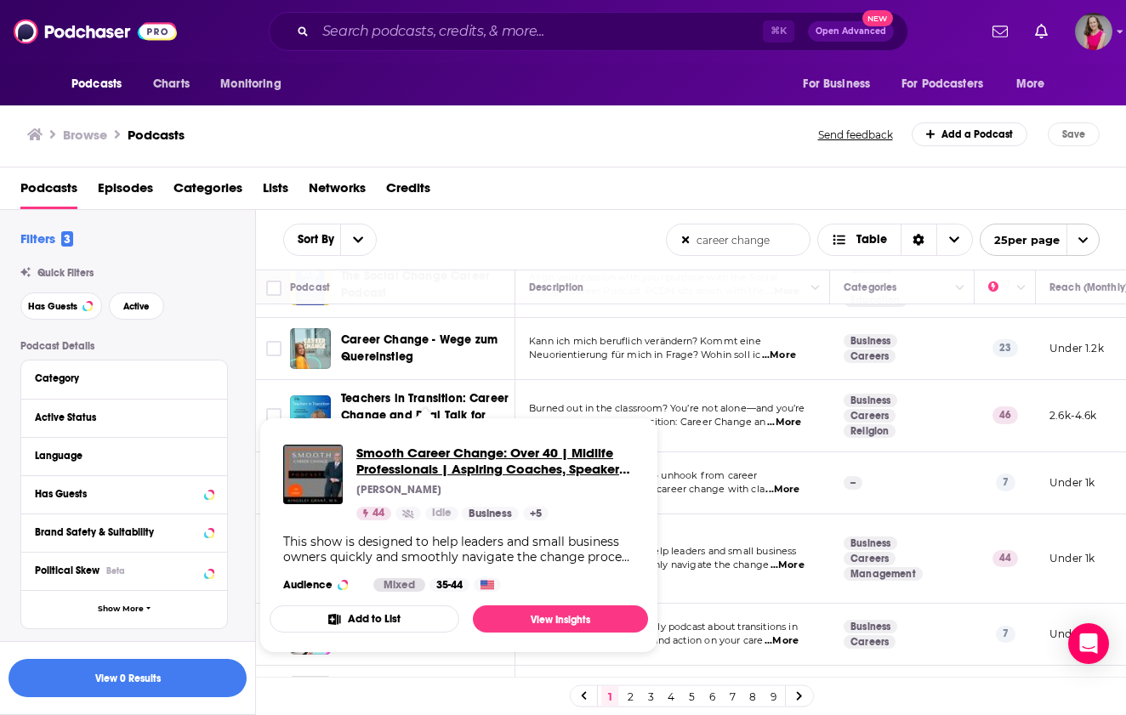
click at [455, 475] on span "Smooth Career Change: Over 40 | Midlife Professionals | Aspiring Coaches, Speak…" at bounding box center [495, 461] width 278 height 32
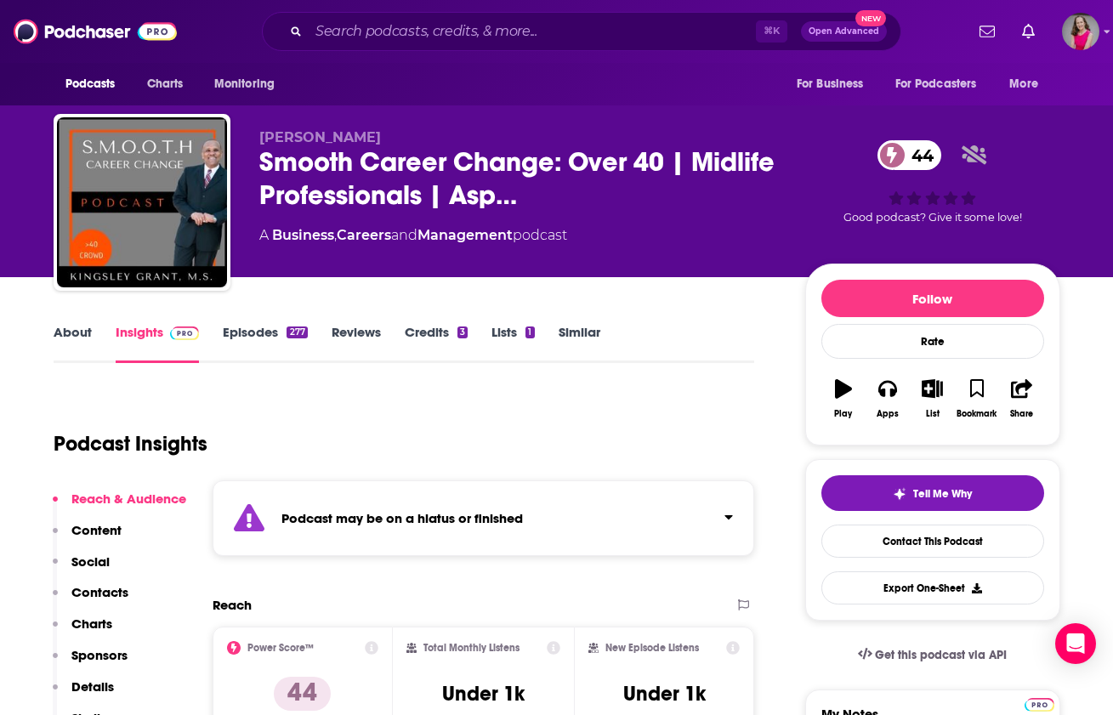
click at [256, 328] on link "Episodes 277" at bounding box center [265, 343] width 84 height 39
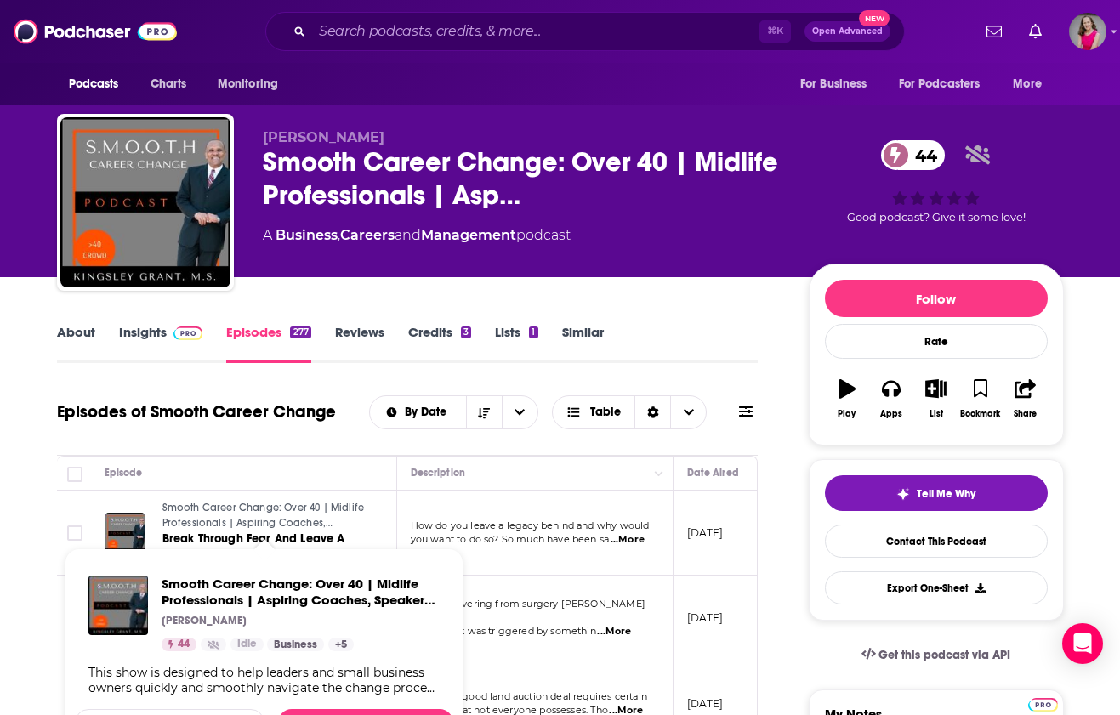
click at [315, 511] on span "Smooth Career Change: Over 40 | Midlife Professionals | Aspiring Coaches, Speak…" at bounding box center [263, 523] width 202 height 42
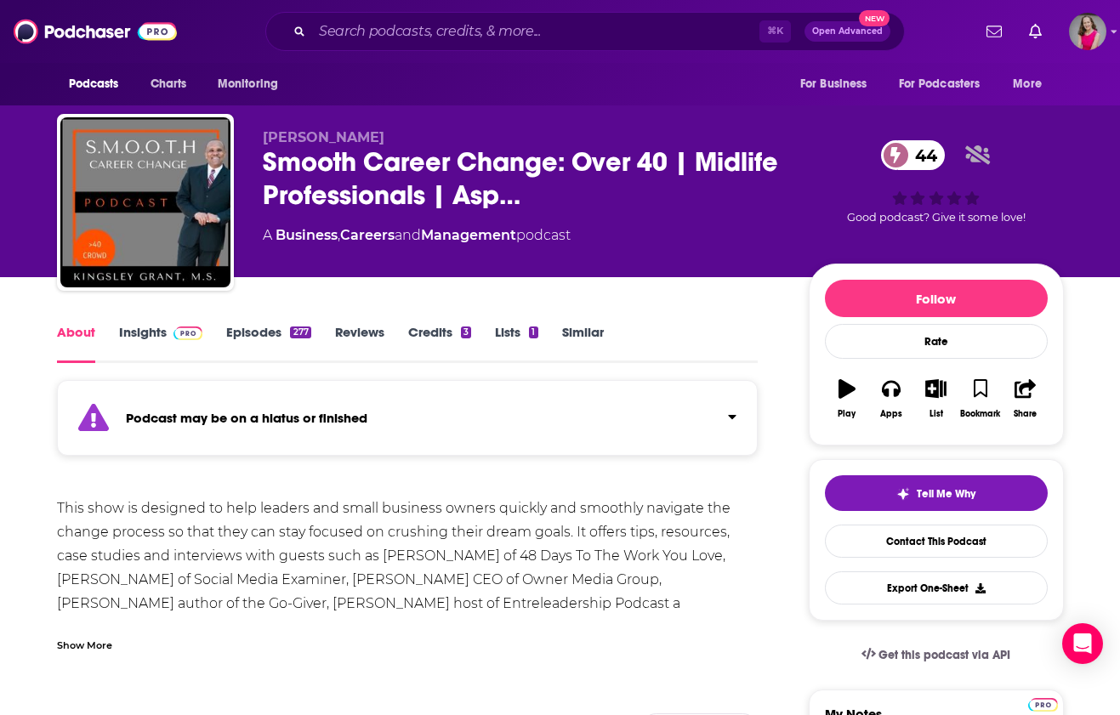
click at [251, 343] on link "Episodes 277" at bounding box center [268, 343] width 84 height 39
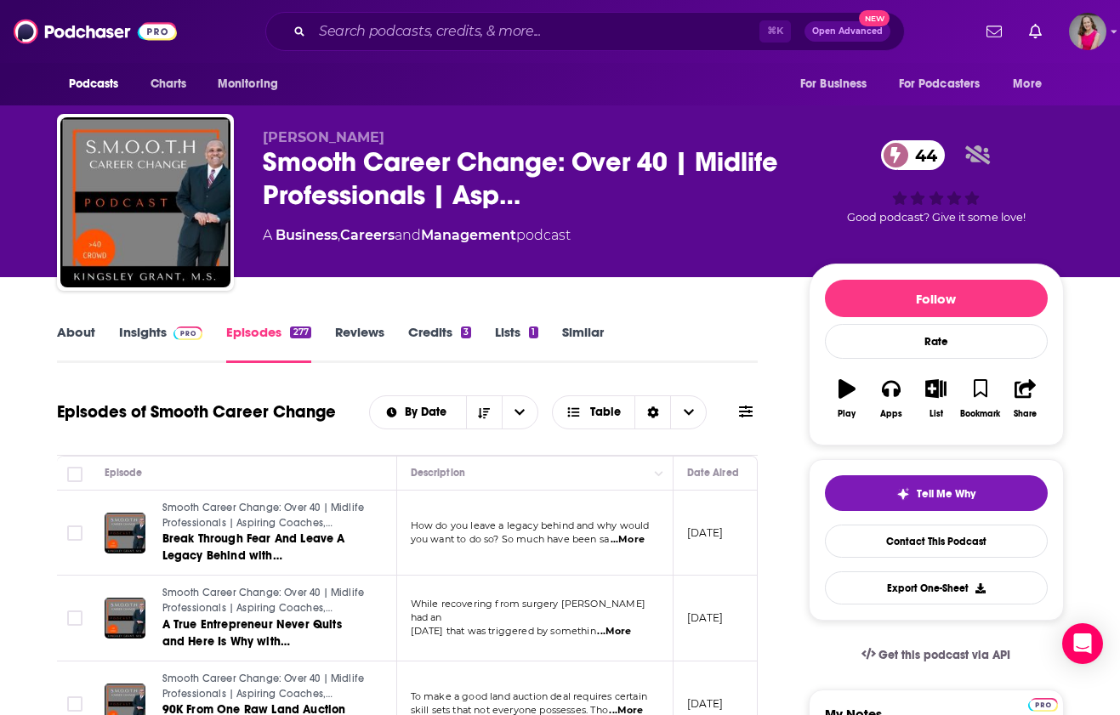
drag, startPoint x: 722, startPoint y: 532, endPoint x: 787, endPoint y: 539, distance: 65.0
click at [724, 526] on p "October 5, 2017" at bounding box center [705, 533] width 37 height 14
click at [717, 536] on p "October 5, 2017" at bounding box center [705, 533] width 37 height 14
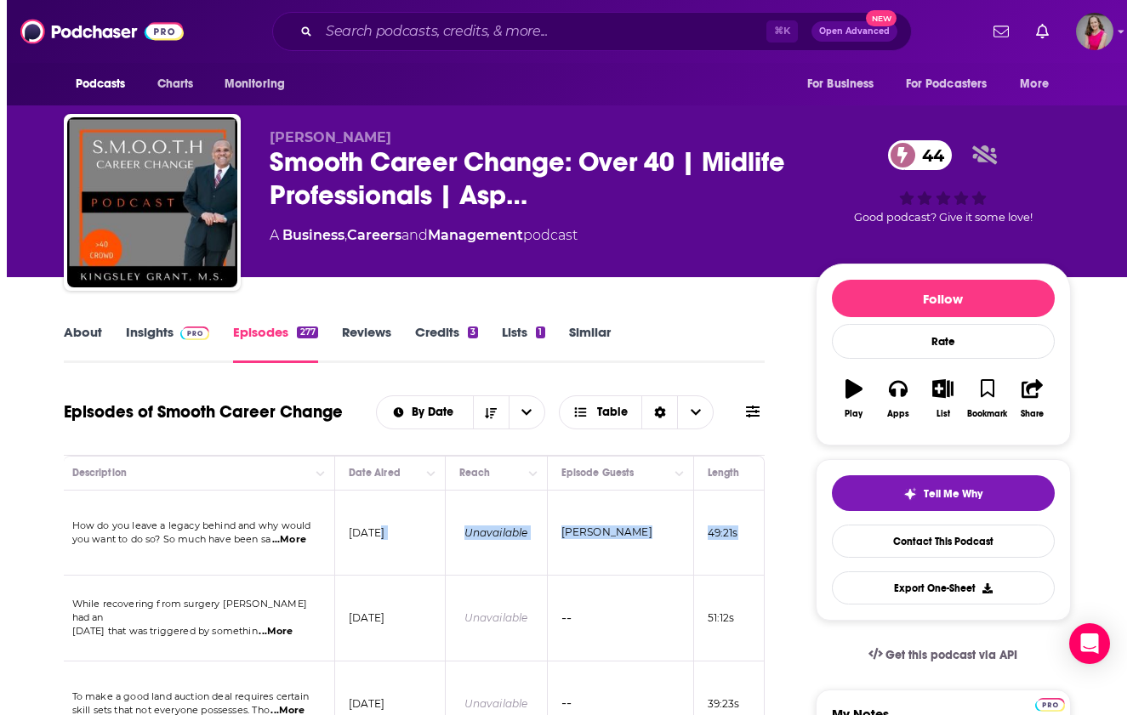
scroll to position [0, 483]
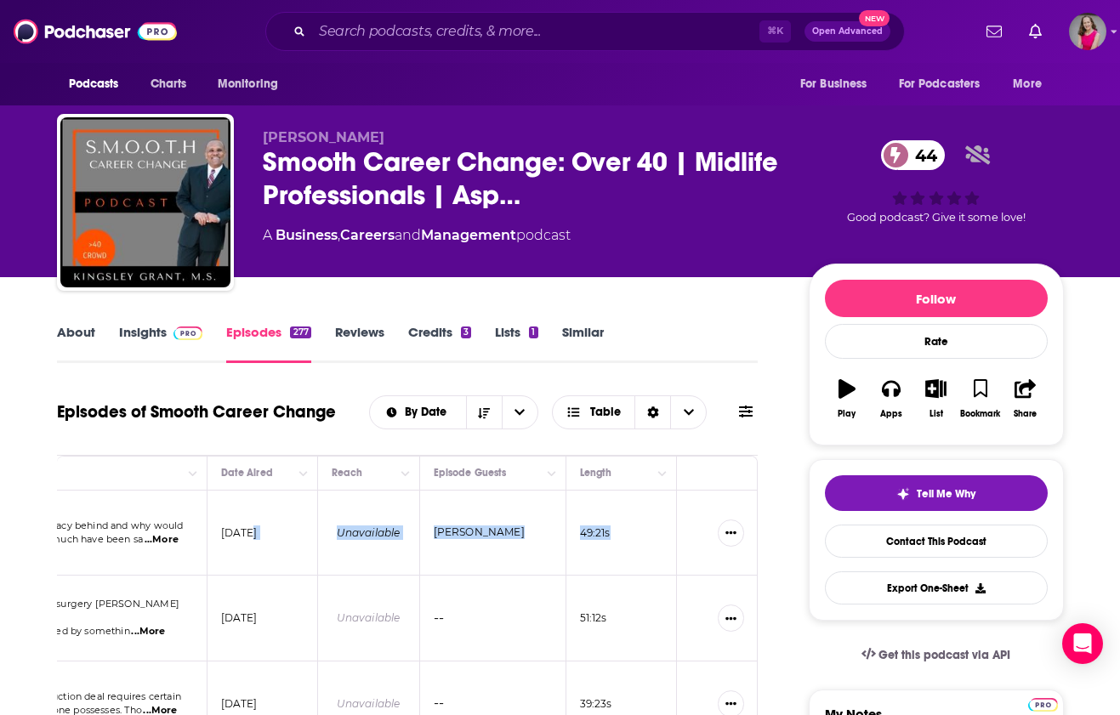
drag, startPoint x: 719, startPoint y: 532, endPoint x: 763, endPoint y: 535, distance: 44.3
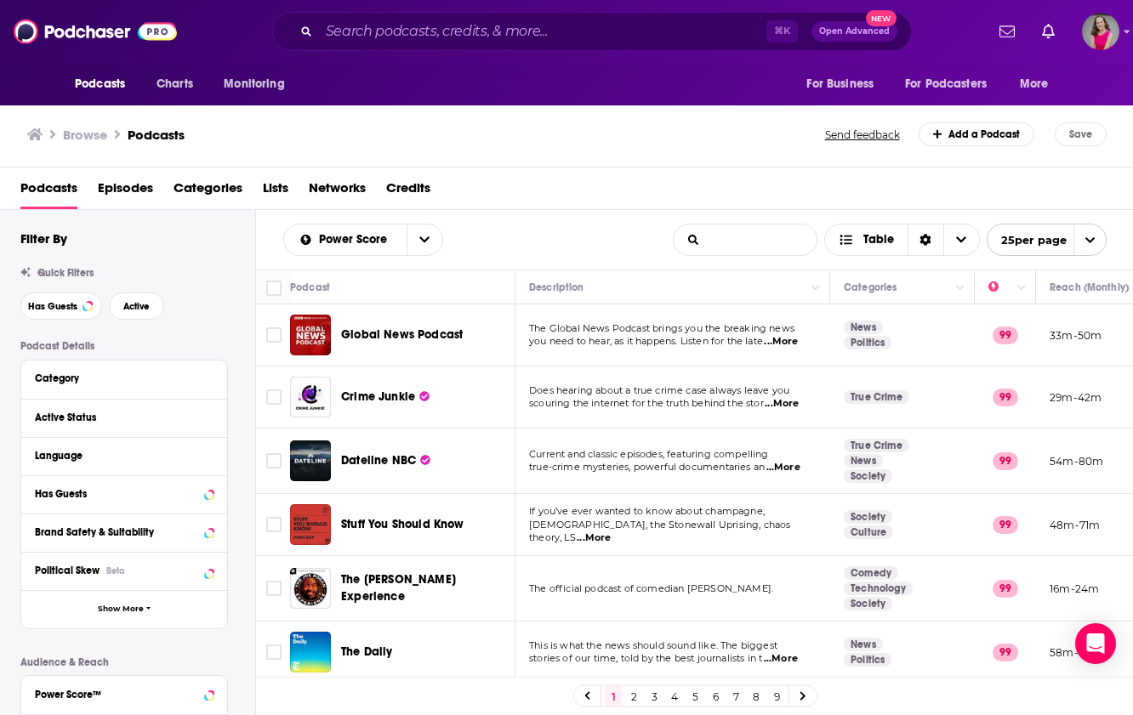
click at [756, 230] on input "List Search Input" at bounding box center [745, 240] width 143 height 31
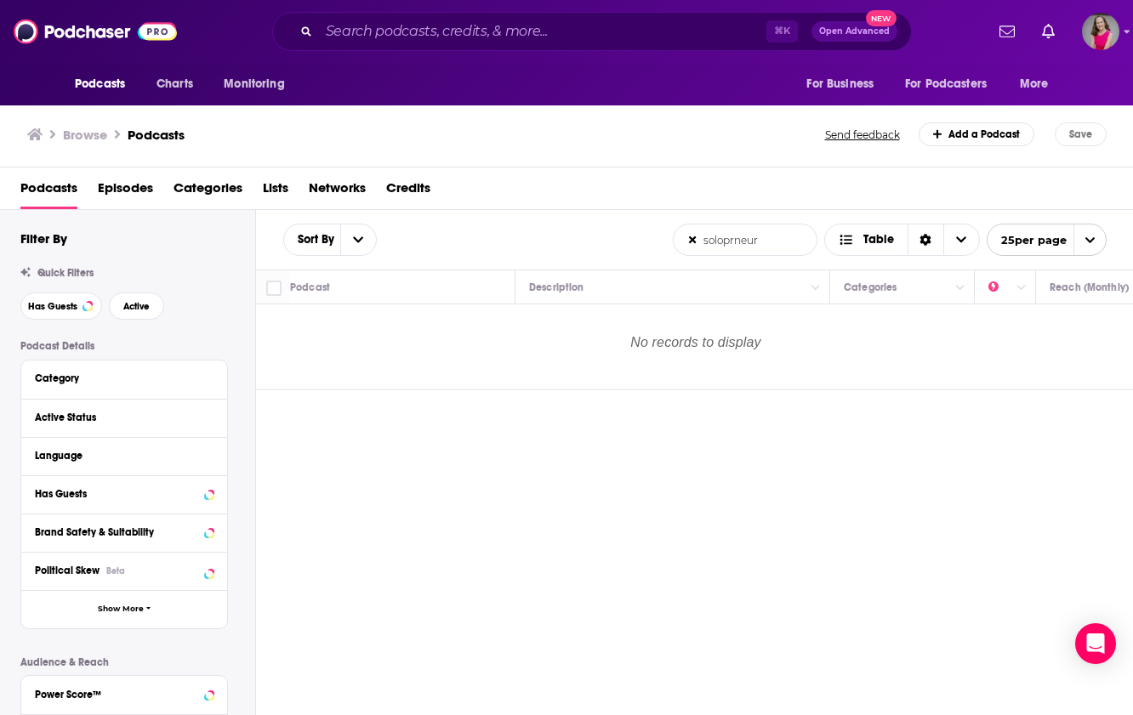
click at [735, 242] on input "soloprneur" at bounding box center [745, 240] width 143 height 31
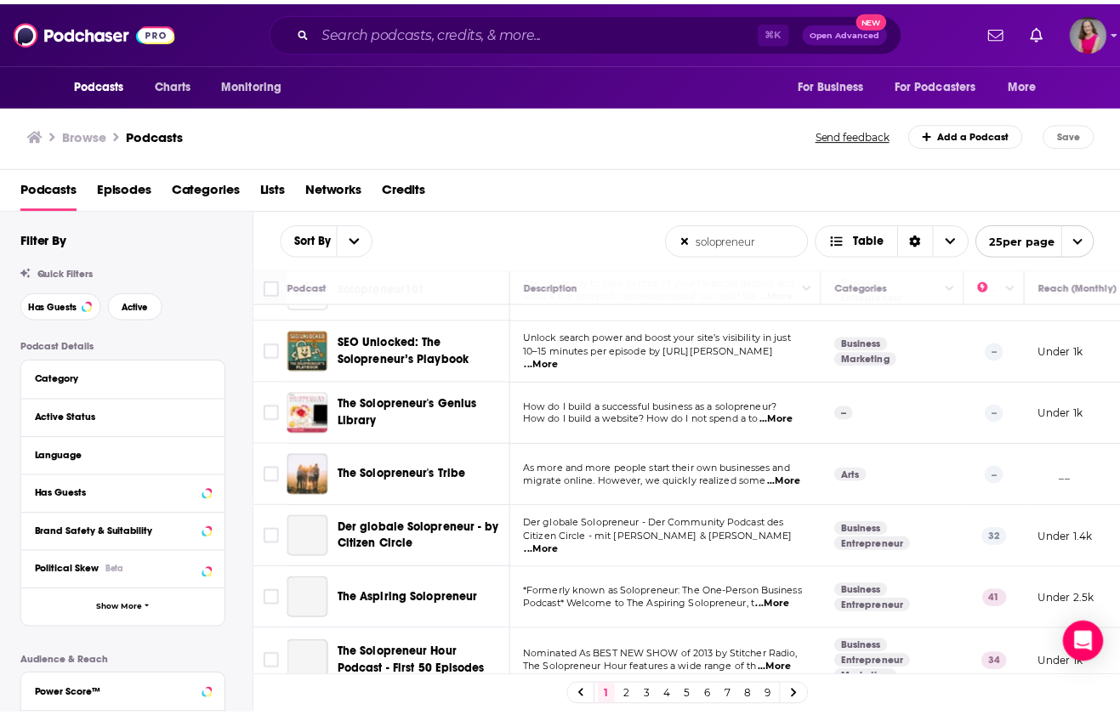
scroll to position [350, 0]
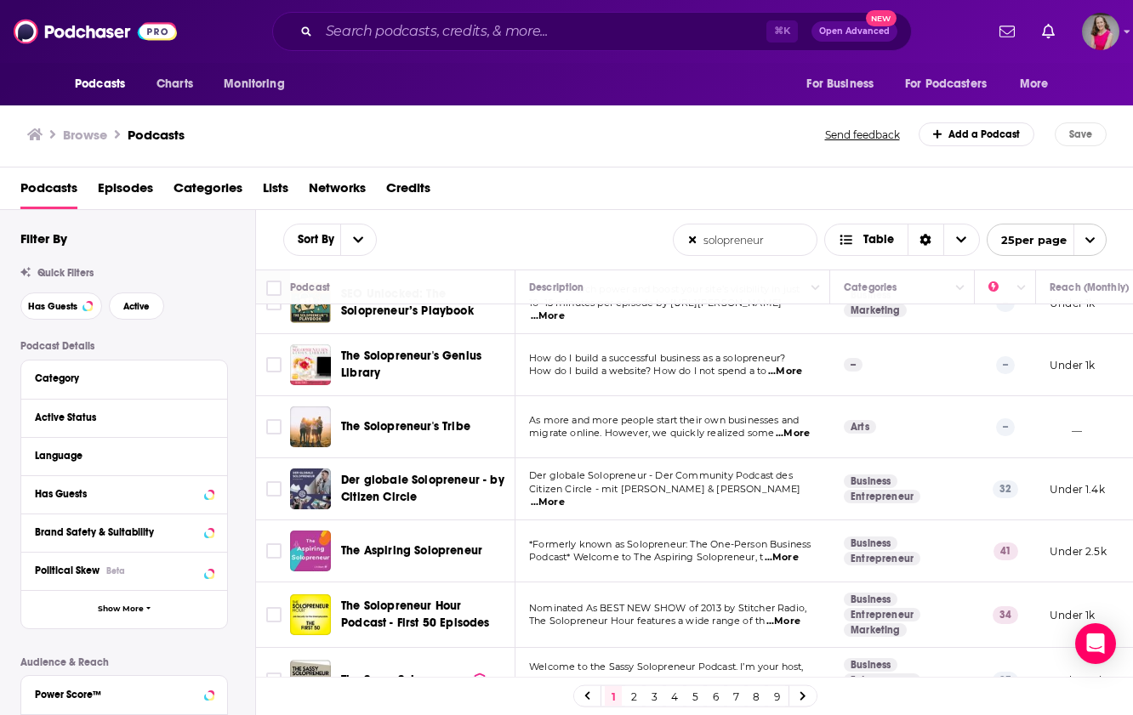
type input "solopreneur"
click at [426, 549] on span "The Aspiring Solopreneur" at bounding box center [411, 550] width 141 height 14
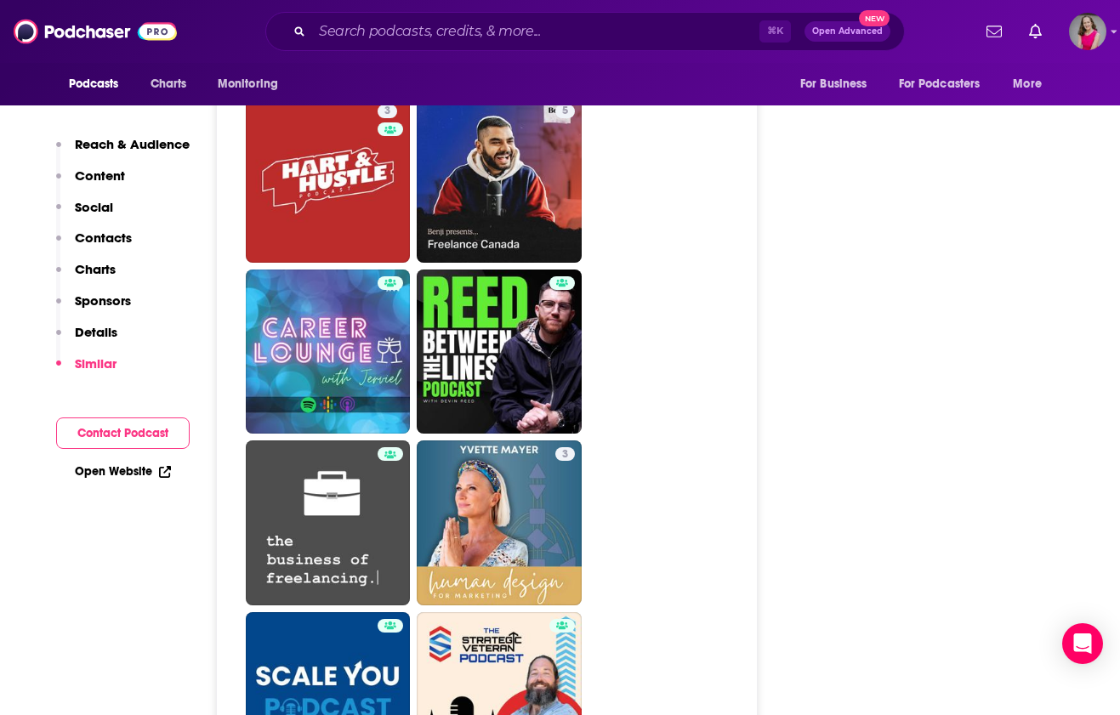
scroll to position [3764, 0]
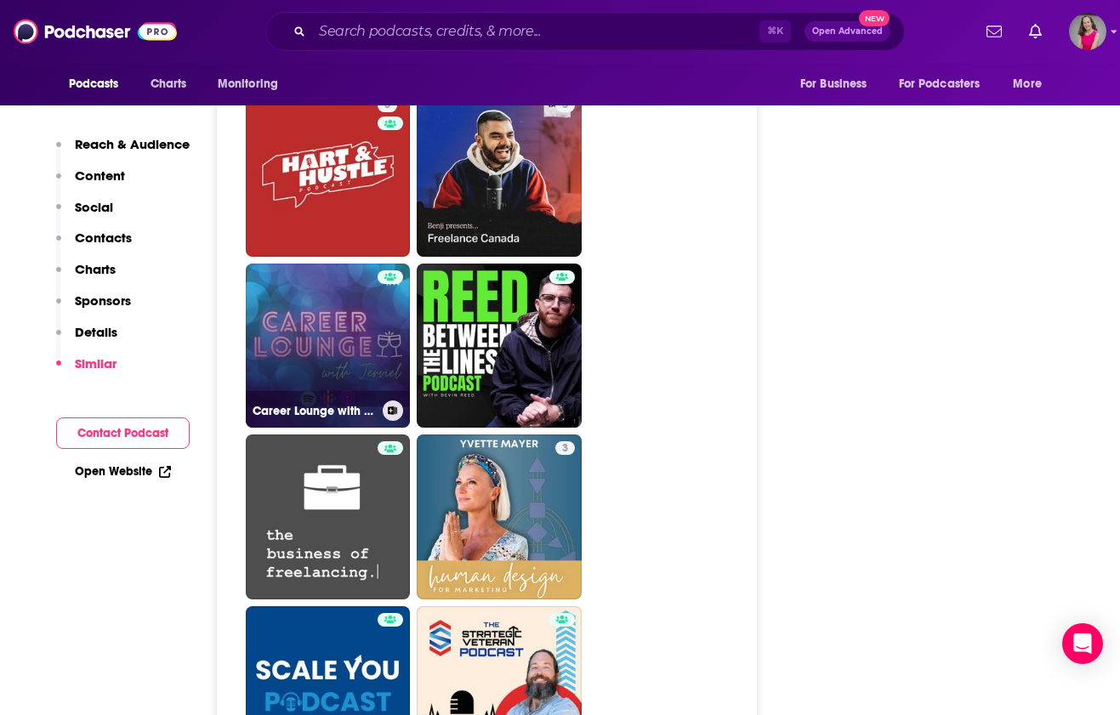
click at [322, 356] on link "Career Lounge with Jerviel" at bounding box center [328, 346] width 165 height 165
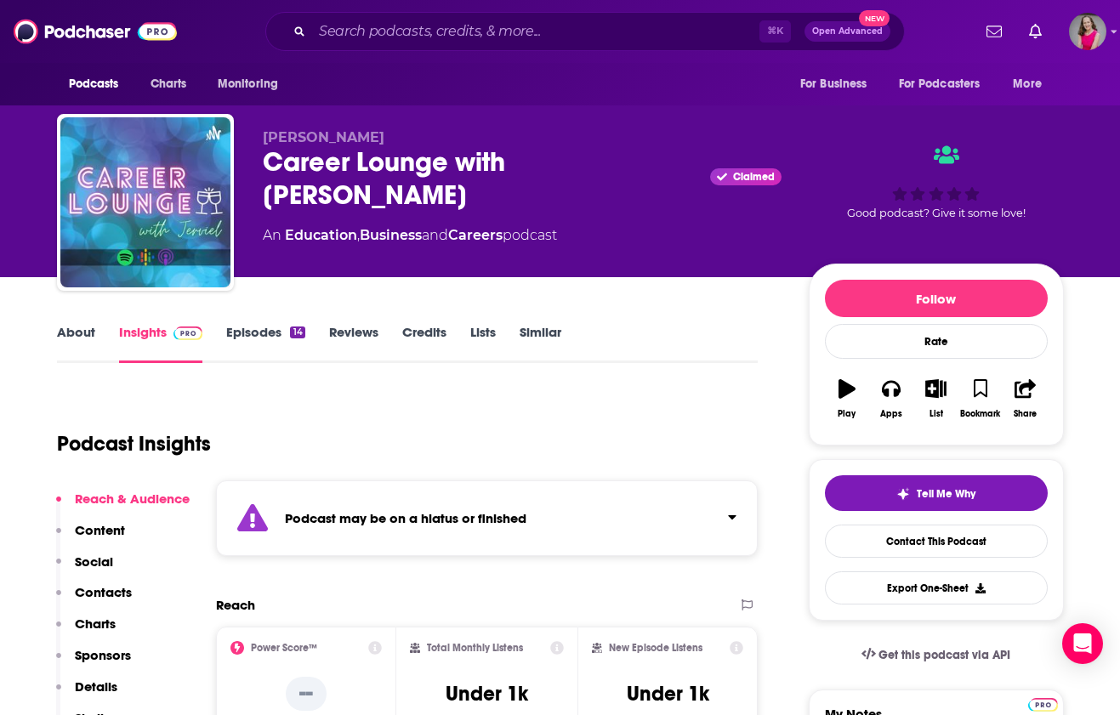
type input "https://www.podchaser.com/podcasts/the-aspiring-solopreneur-2180651"
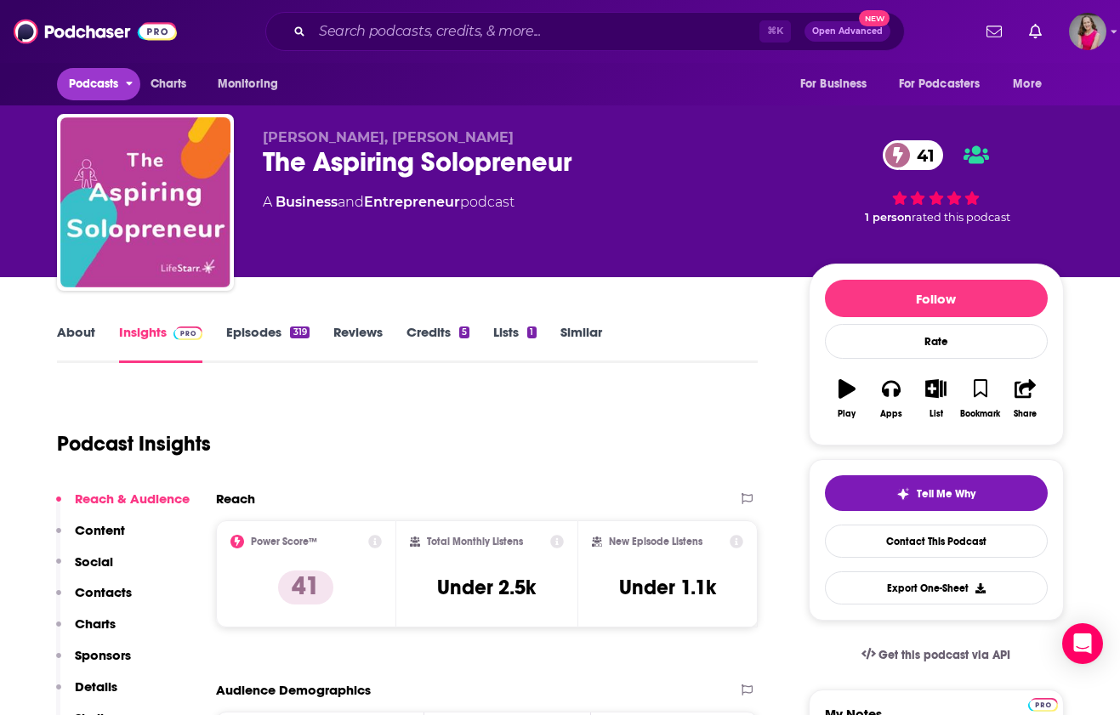
click at [102, 92] on span "Podcasts" at bounding box center [94, 84] width 50 height 24
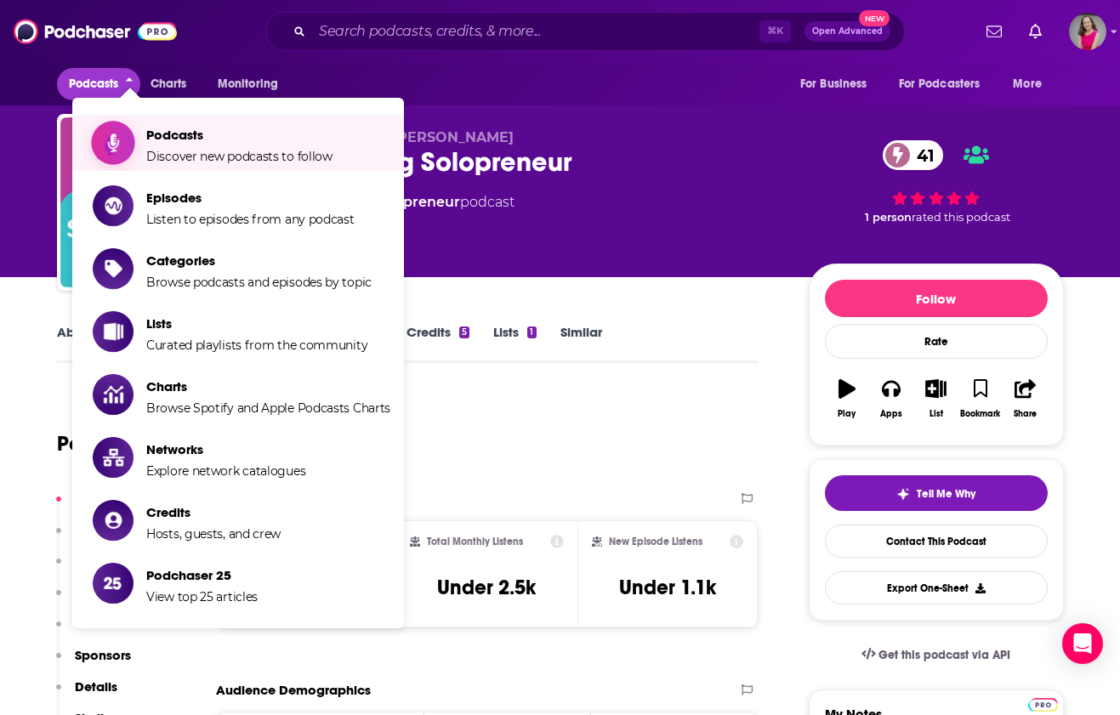
click at [173, 155] on span "Discover new podcasts to follow" at bounding box center [239, 156] width 186 height 15
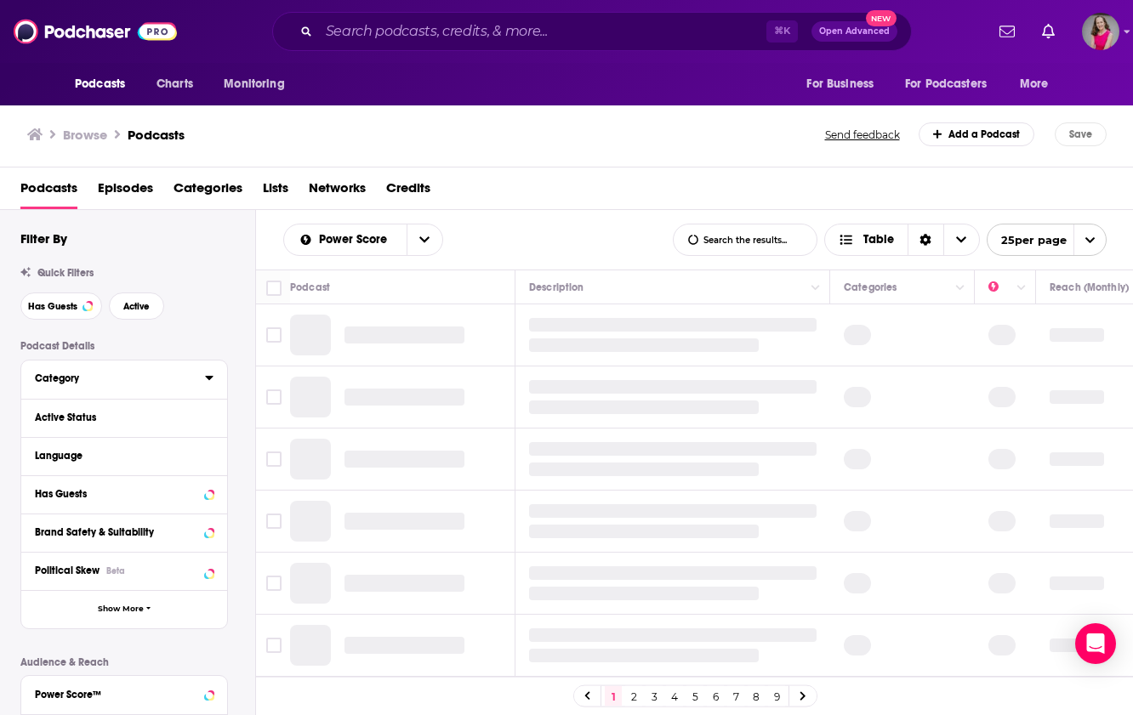
click at [151, 382] on div "Category" at bounding box center [114, 378] width 159 height 12
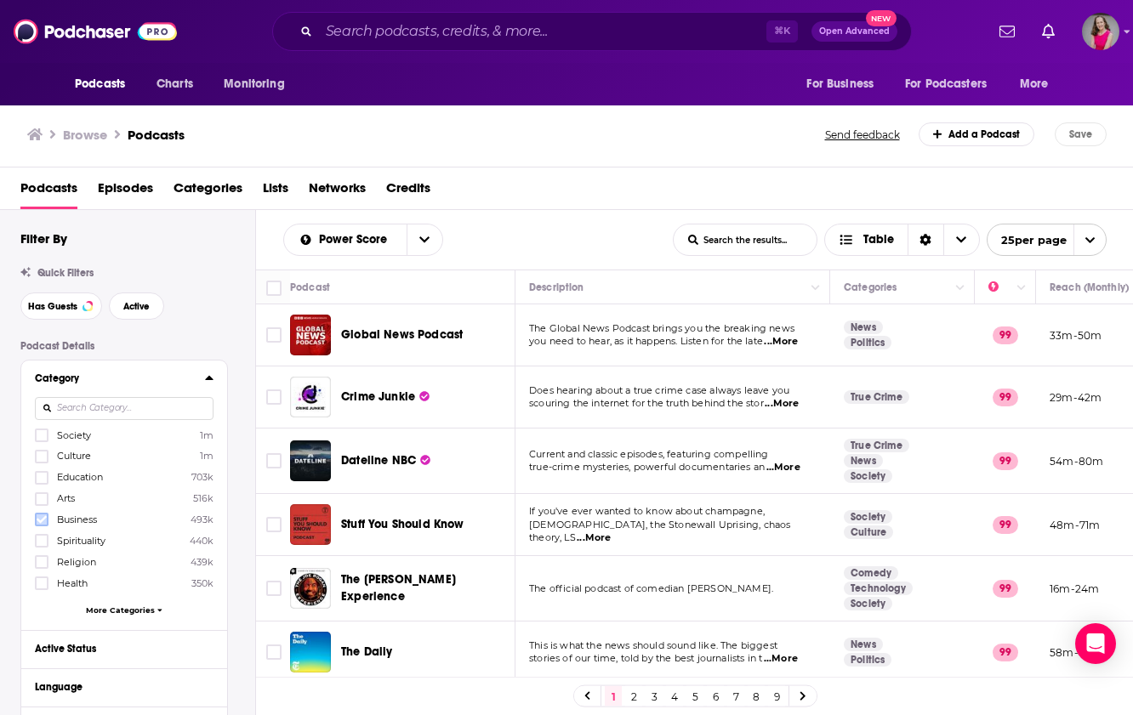
click at [38, 520] on icon at bounding box center [42, 520] width 10 height 8
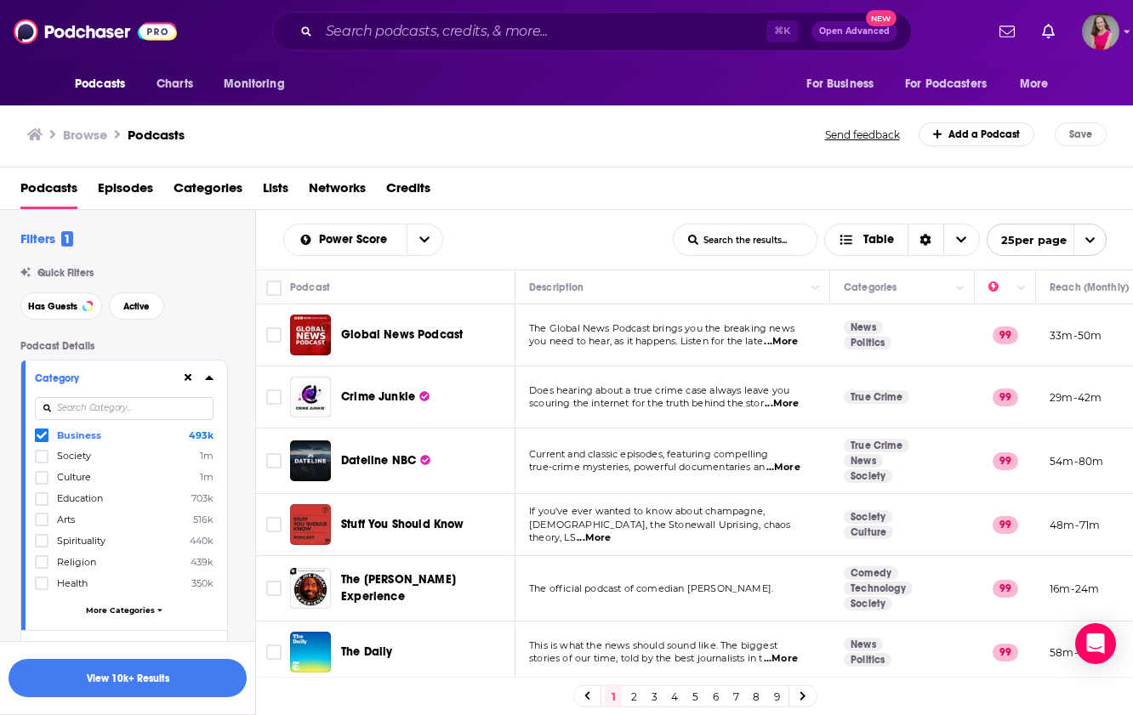
click at [127, 606] on span "More Categories" at bounding box center [120, 610] width 69 height 9
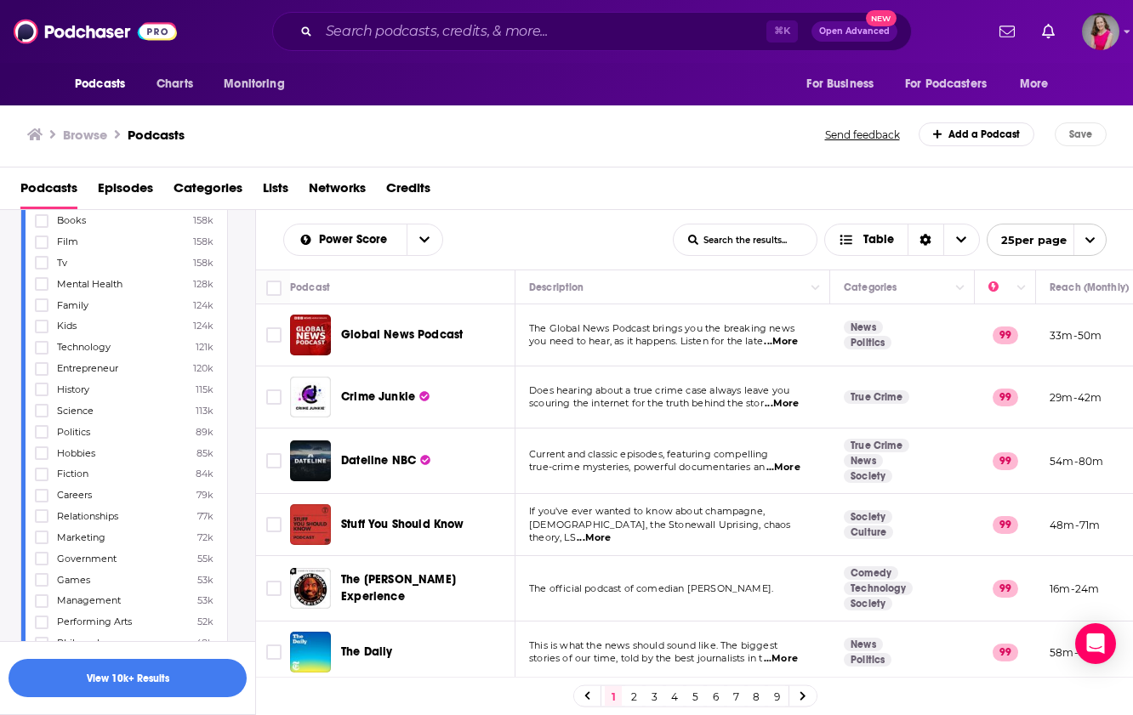
scroll to position [524, 0]
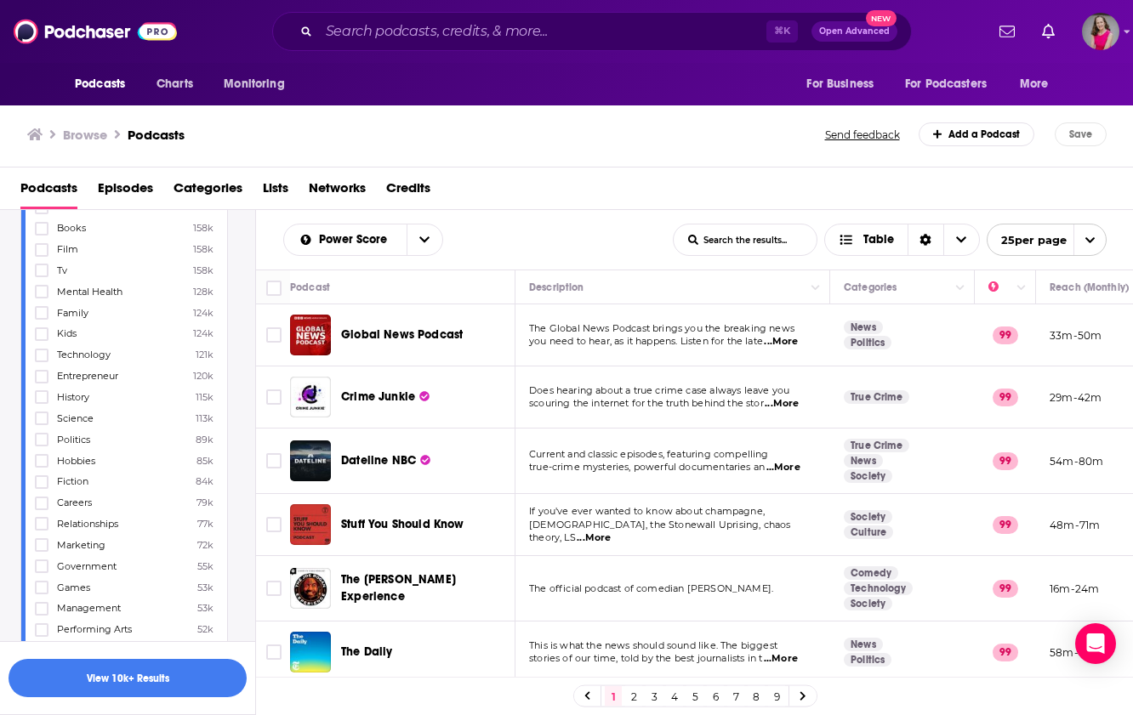
click at [43, 372] on icon at bounding box center [42, 377] width 10 height 10
click at [44, 537] on icon at bounding box center [42, 542] width 10 height 10
click at [41, 452] on icon at bounding box center [42, 457] width 10 height 10
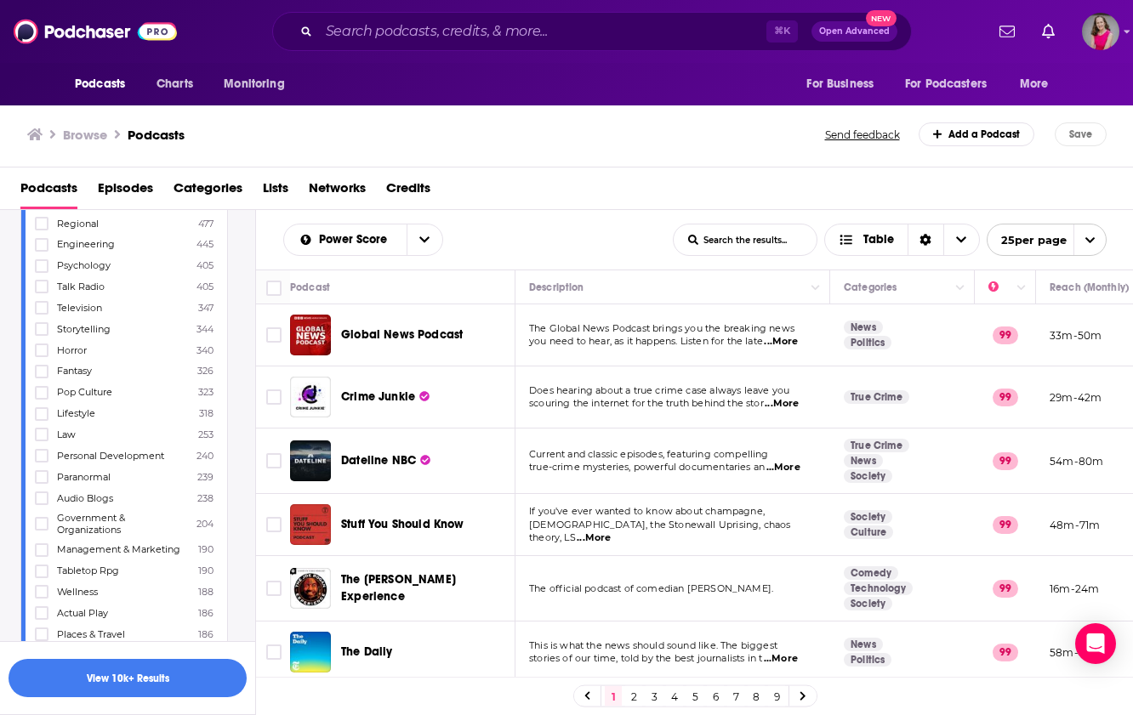
scroll to position [2865, 0]
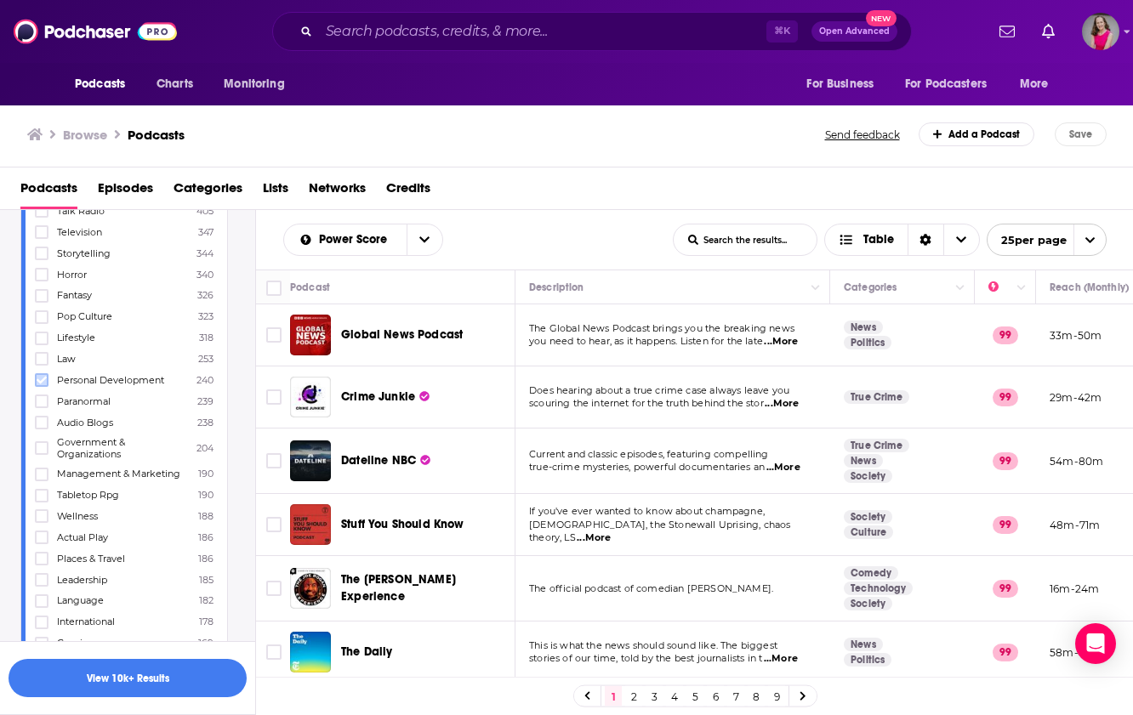
click at [38, 377] on icon at bounding box center [42, 381] width 10 height 8
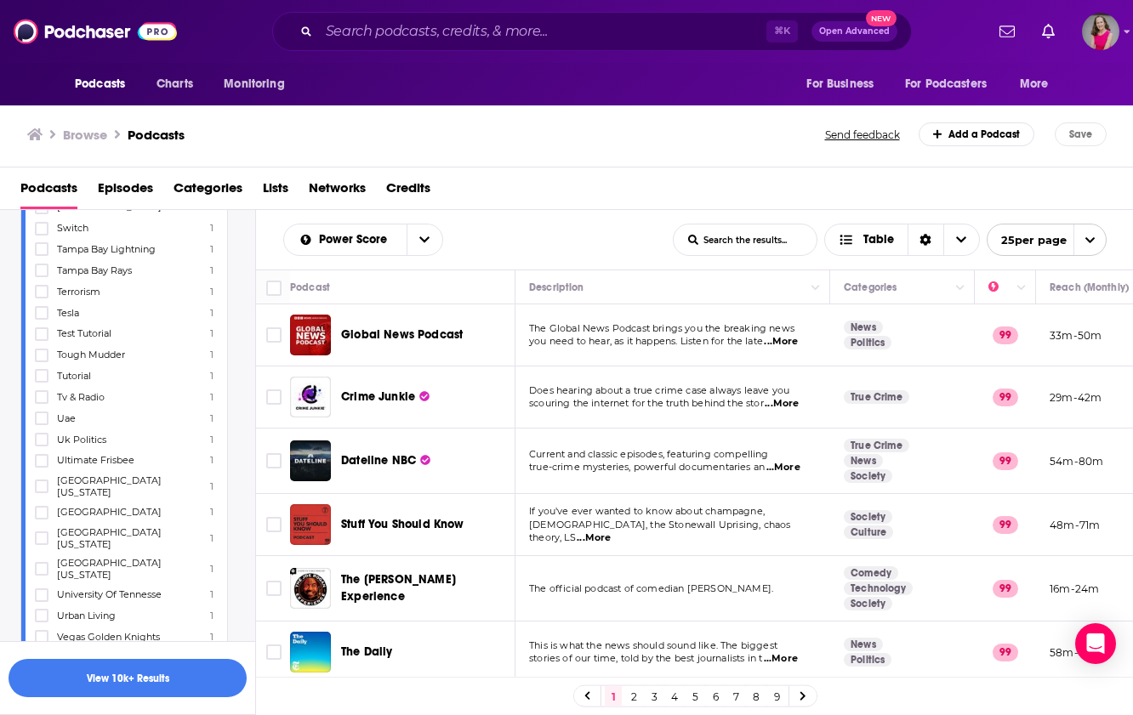
scroll to position [20905, 0]
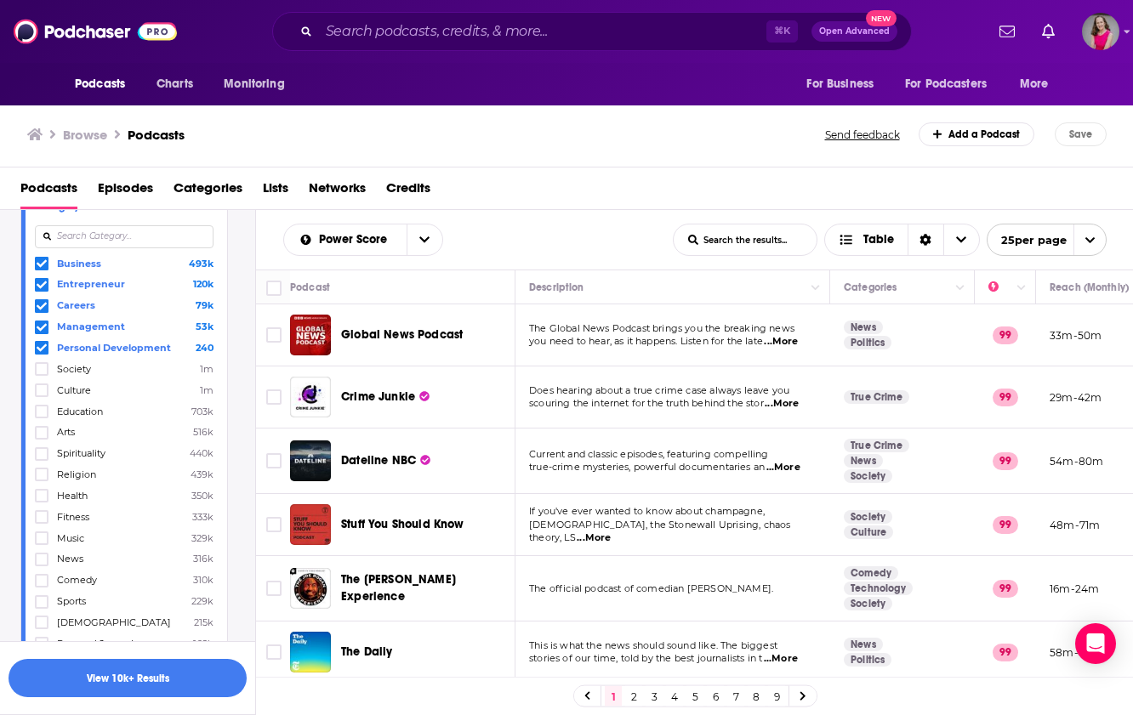
scroll to position [0, 0]
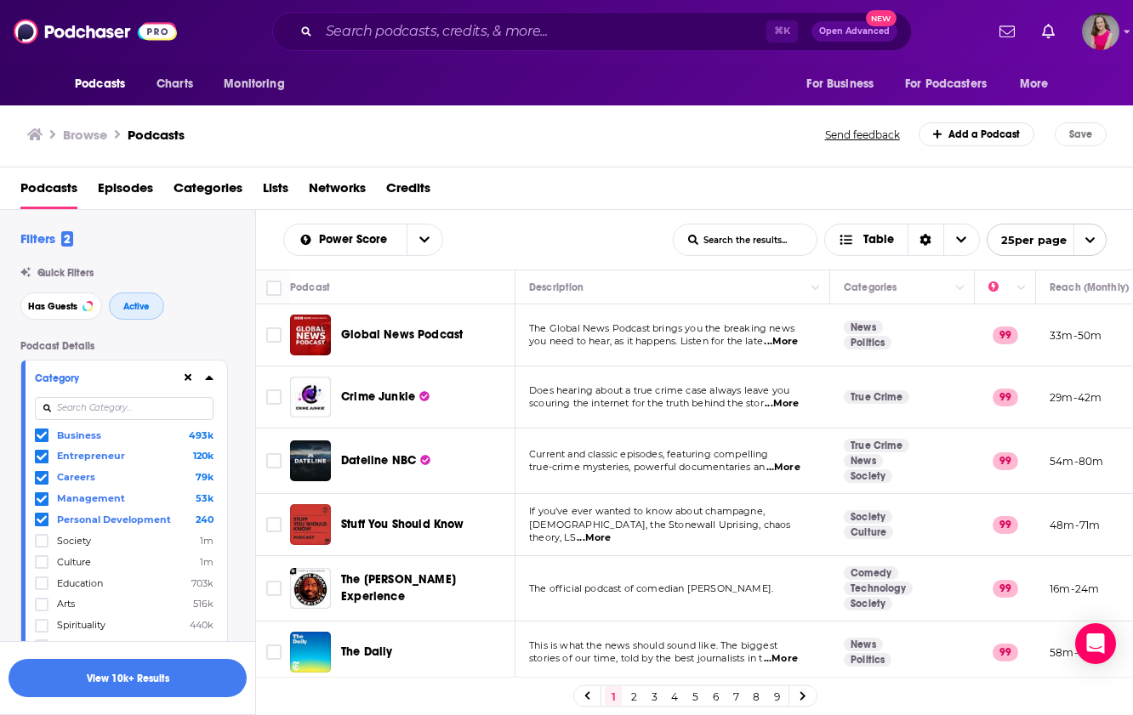
drag, startPoint x: 145, startPoint y: 309, endPoint x: 204, endPoint y: 330, distance: 63.2
click at [145, 310] on span "Active" at bounding box center [136, 306] width 26 height 9
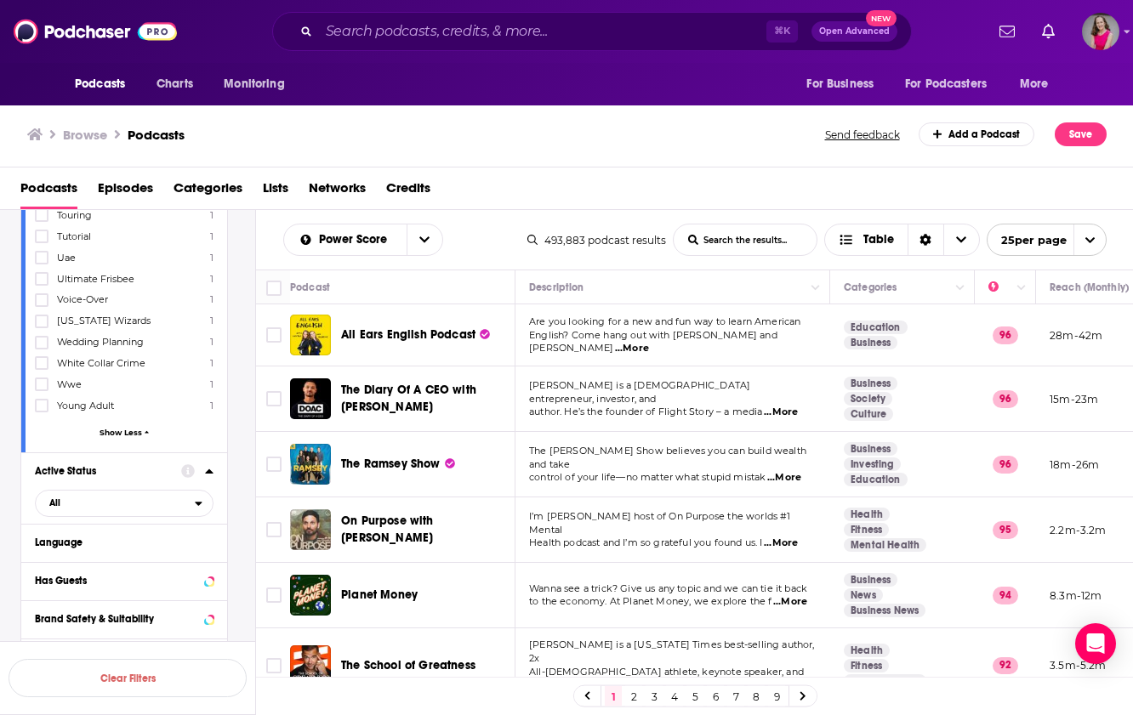
scroll to position [10236, 0]
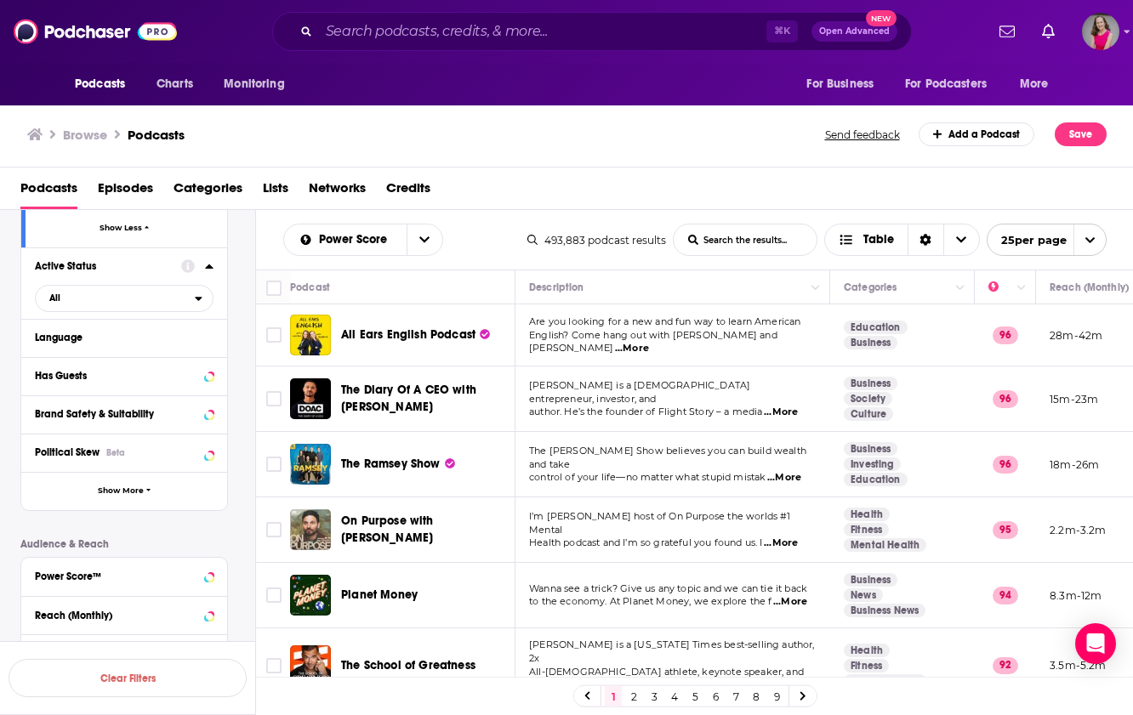
click at [214, 558] on div "Power Score™" at bounding box center [124, 577] width 206 height 38
click at [208, 574] on icon at bounding box center [209, 576] width 8 height 4
click at [44, 681] on icon at bounding box center [42, 686] width 10 height 10
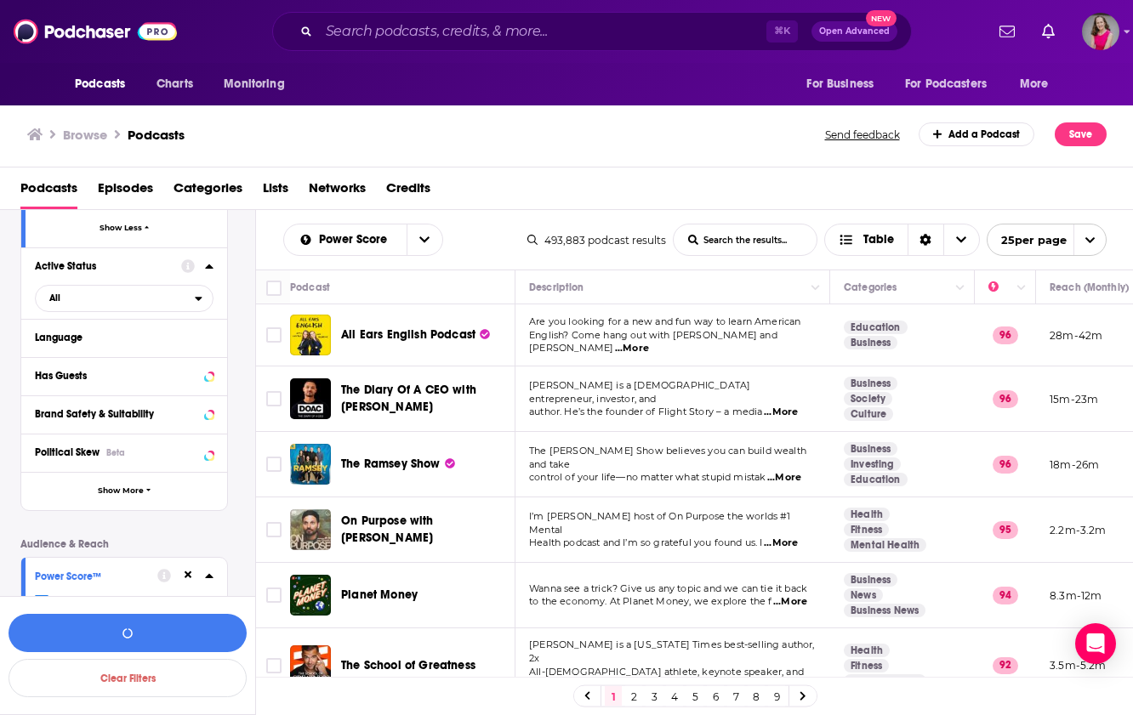
click at [43, 704] on icon at bounding box center [42, 708] width 10 height 8
click at [44, 714] on icon at bounding box center [42, 729] width 10 height 10
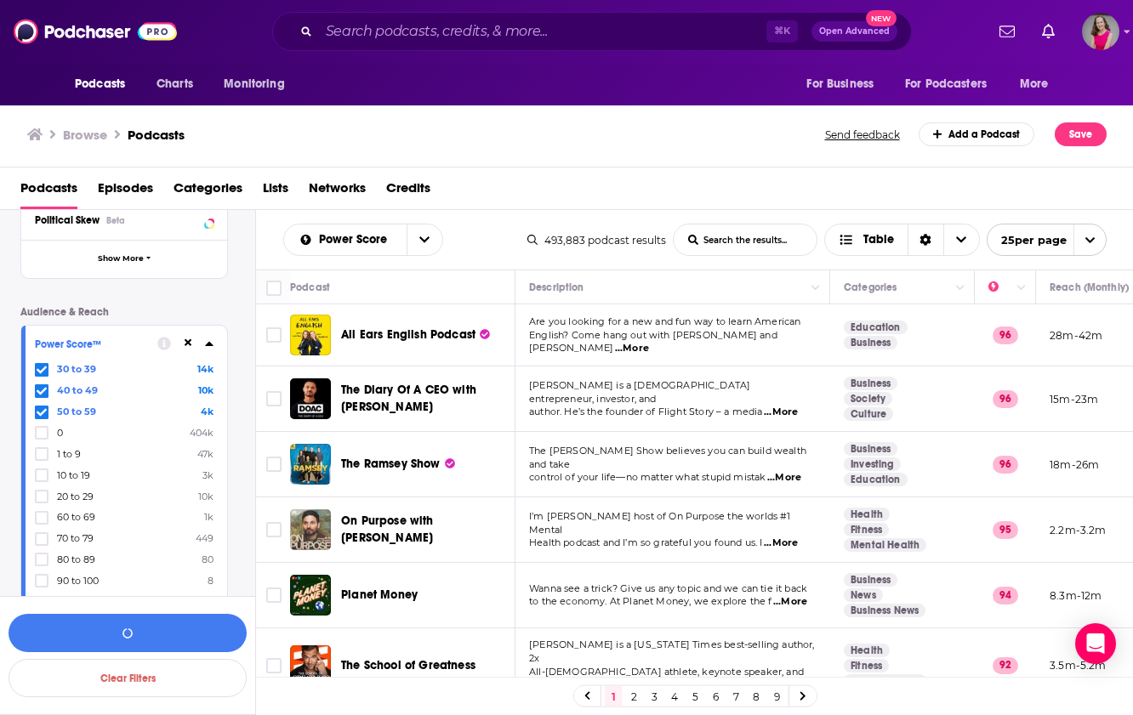
scroll to position [10469, 0]
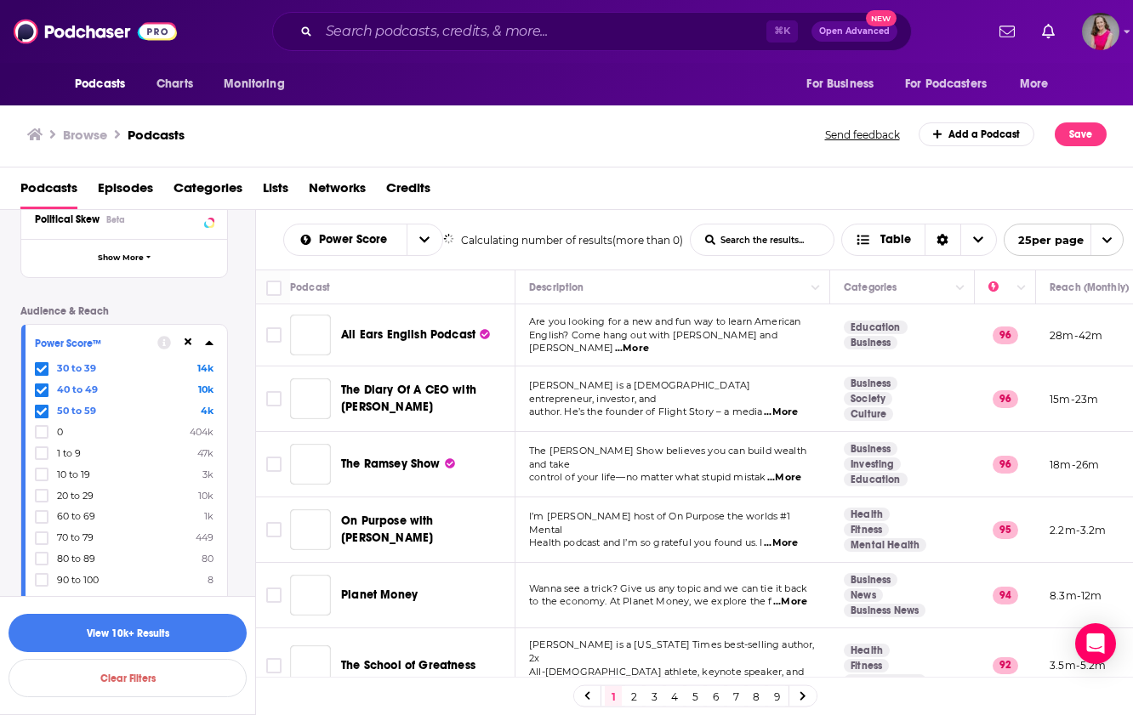
scroll to position [10579, 0]
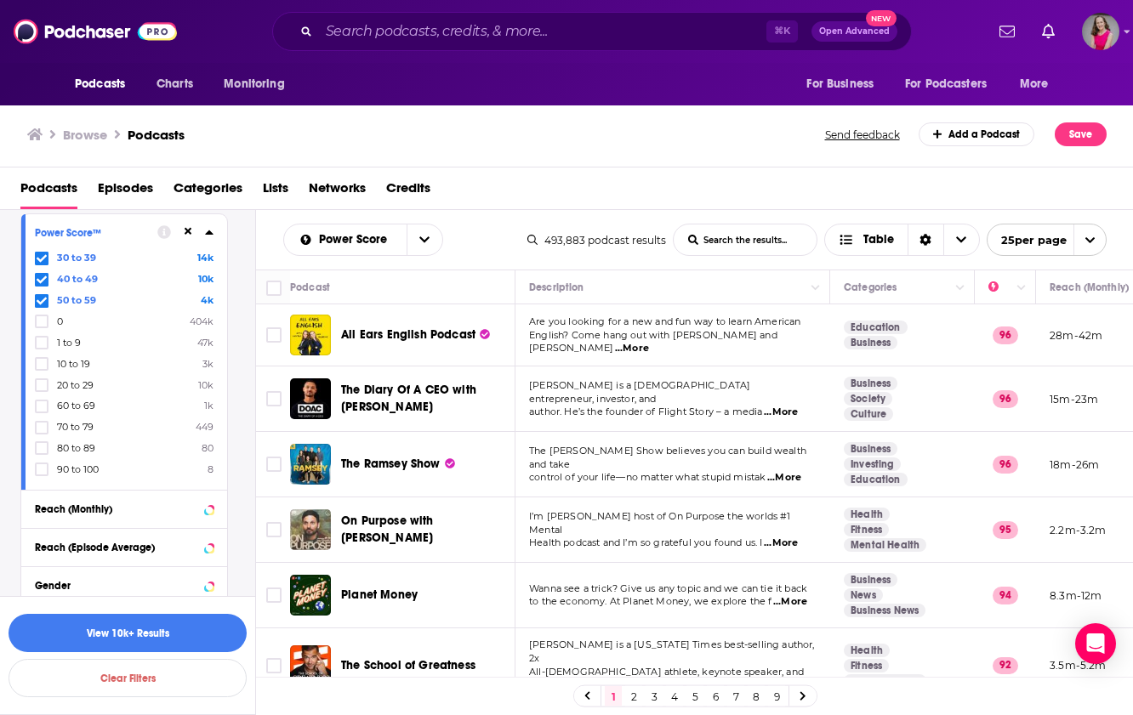
click at [43, 687] on icon at bounding box center [42, 692] width 10 height 10
click at [45, 708] on icon at bounding box center [42, 713] width 10 height 10
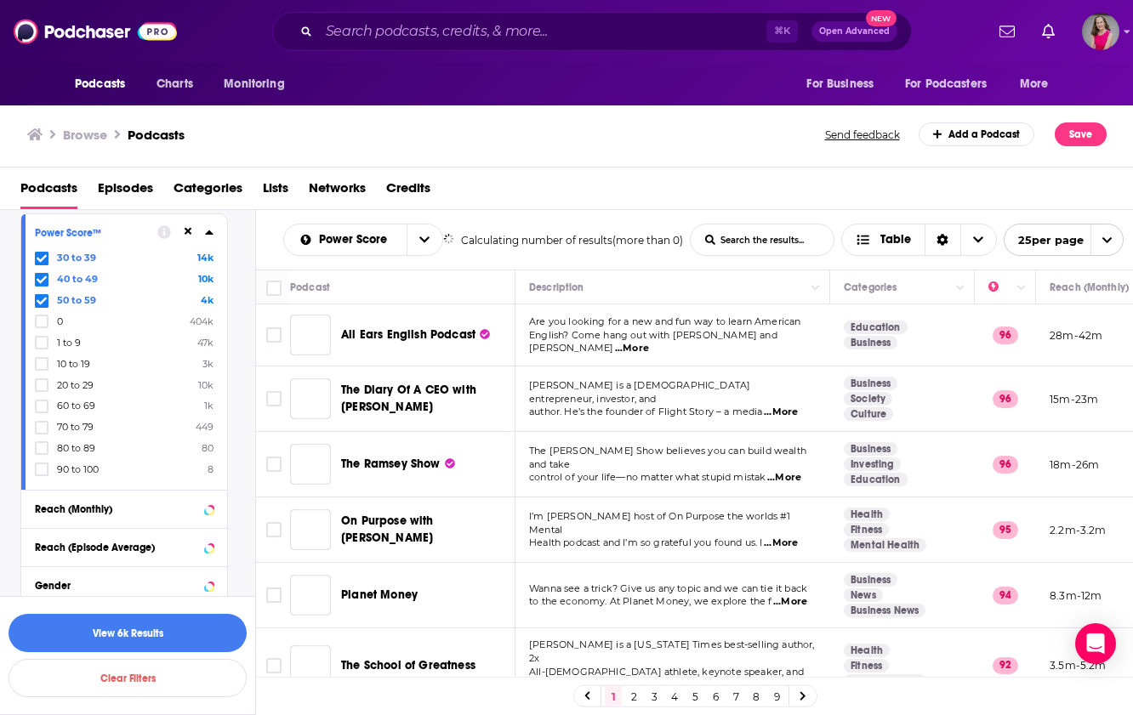
scroll to position [10689, 0]
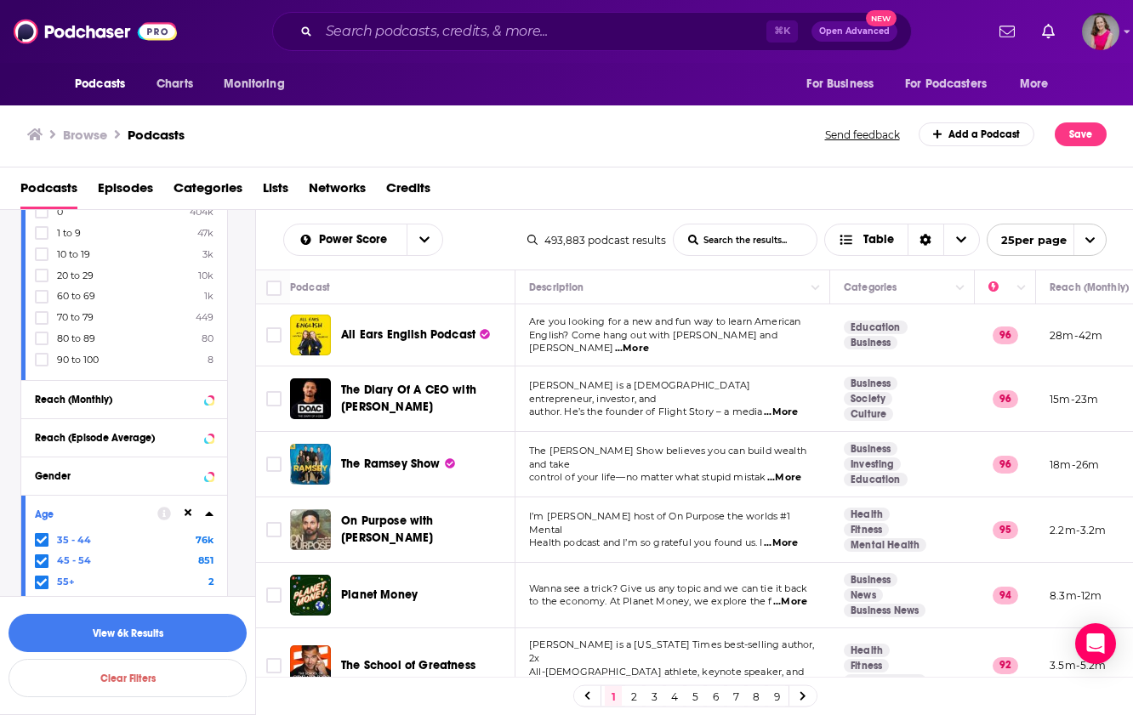
click at [195, 626] on button "View 3k Results" at bounding box center [128, 633] width 238 height 38
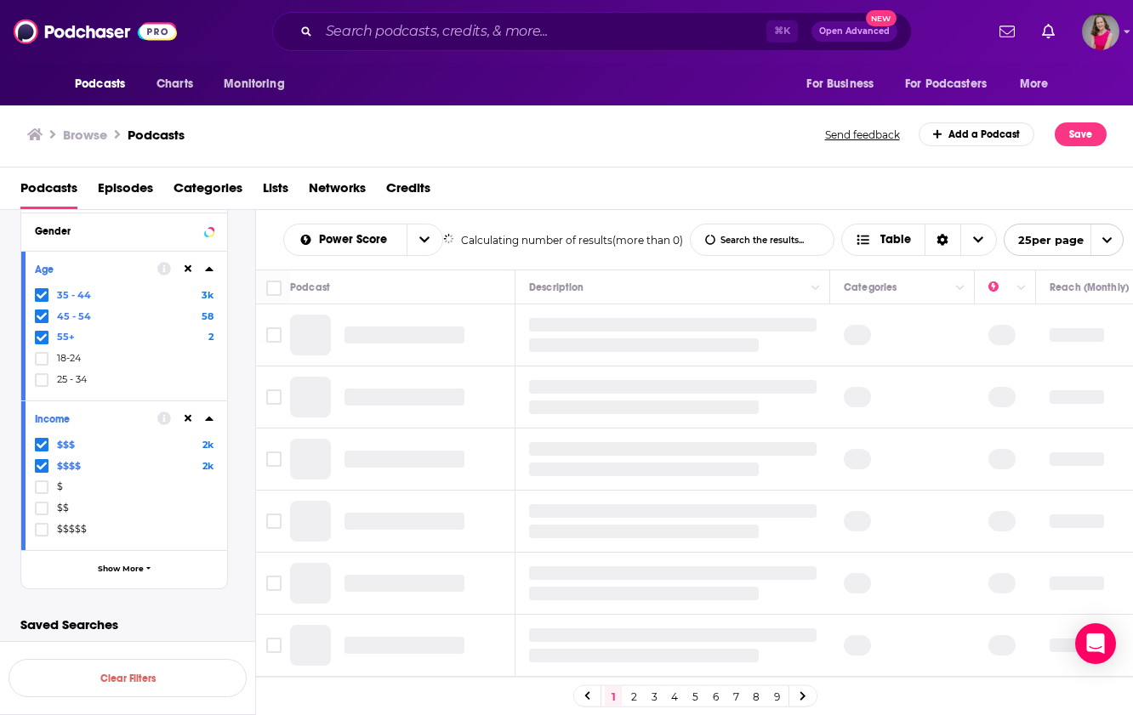
scroll to position [4076, 0]
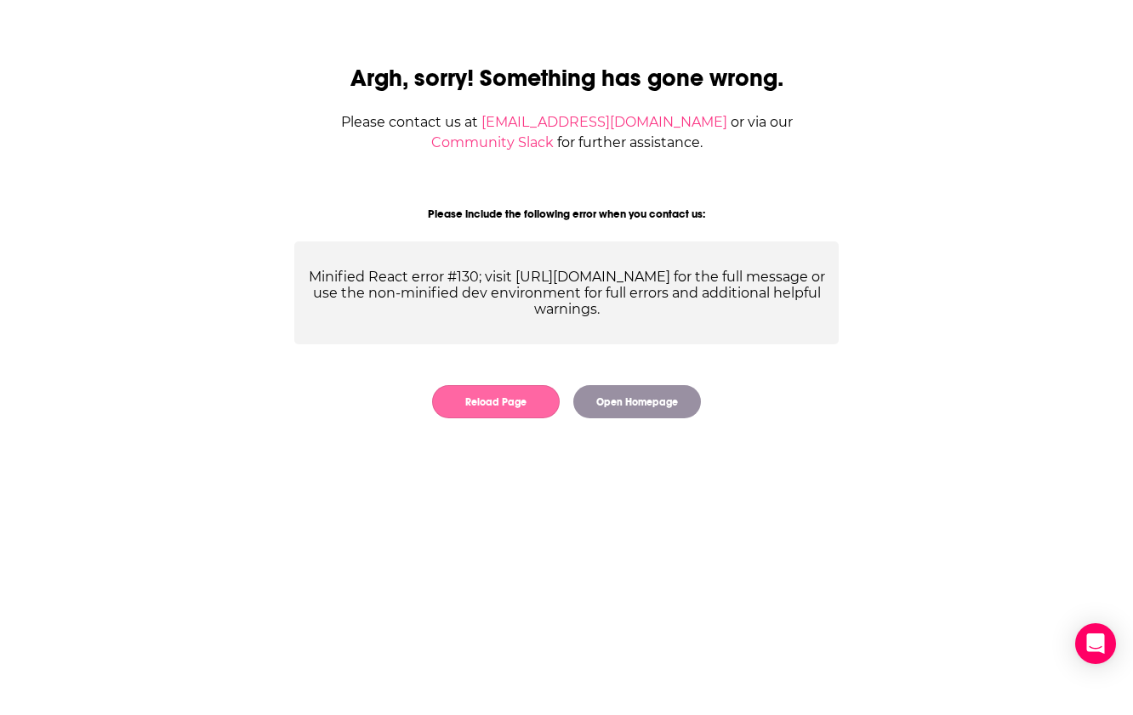
click at [504, 403] on button "Reload Page" at bounding box center [496, 401] width 128 height 33
click at [512, 413] on button "Reload Page" at bounding box center [496, 401] width 128 height 33
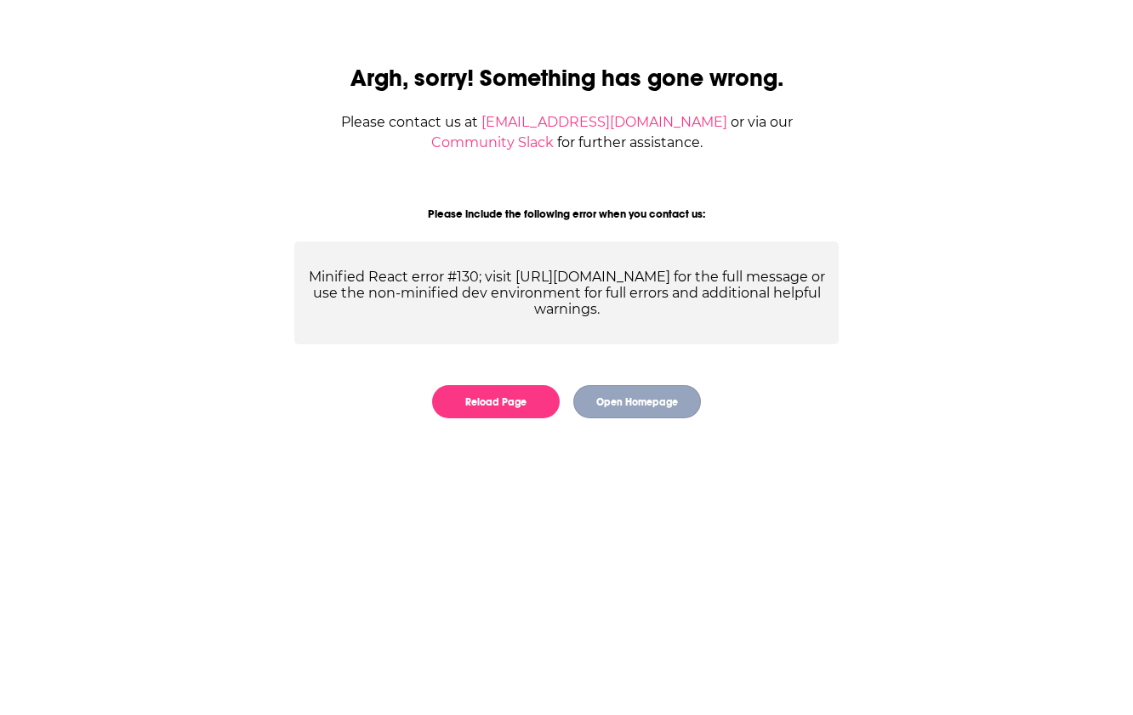
click at [634, 413] on button "Open Homepage" at bounding box center [637, 401] width 128 height 33
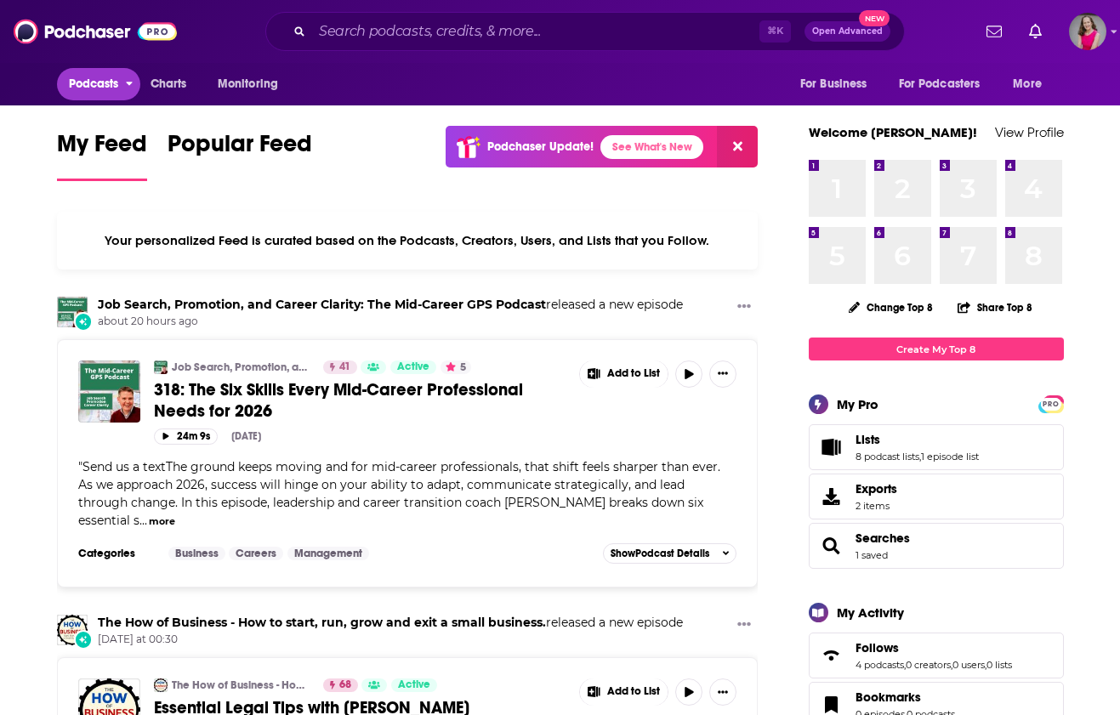
click at [94, 82] on span "Podcasts" at bounding box center [94, 84] width 50 height 24
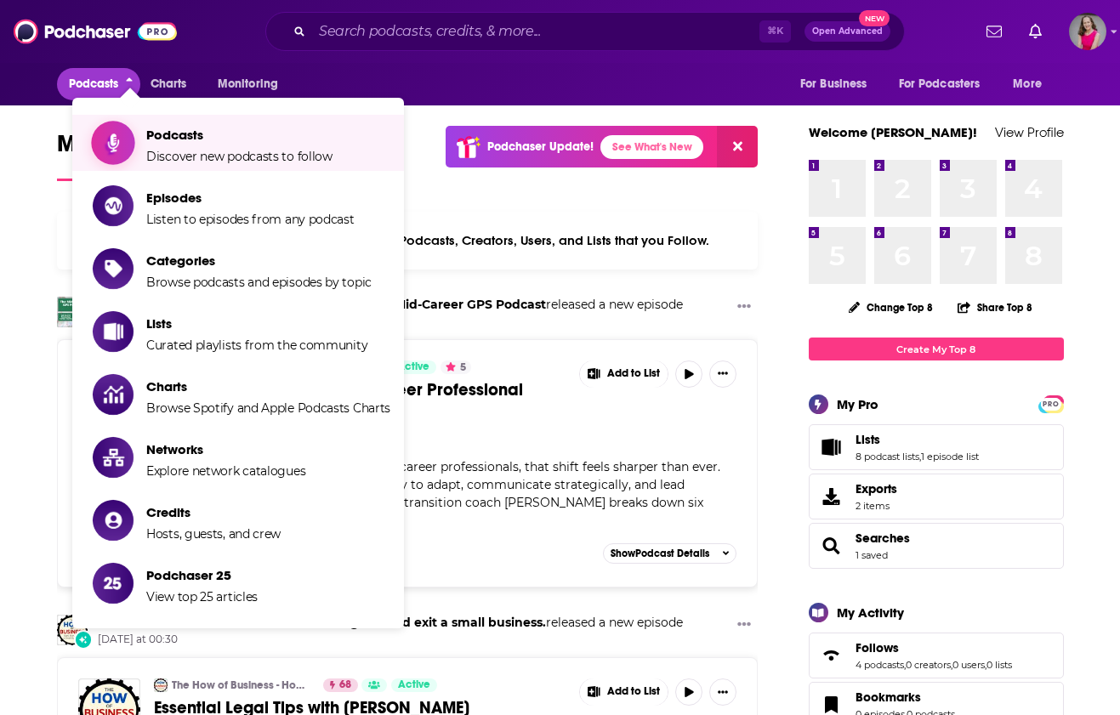
click at [154, 134] on span "Podcasts" at bounding box center [239, 135] width 186 height 16
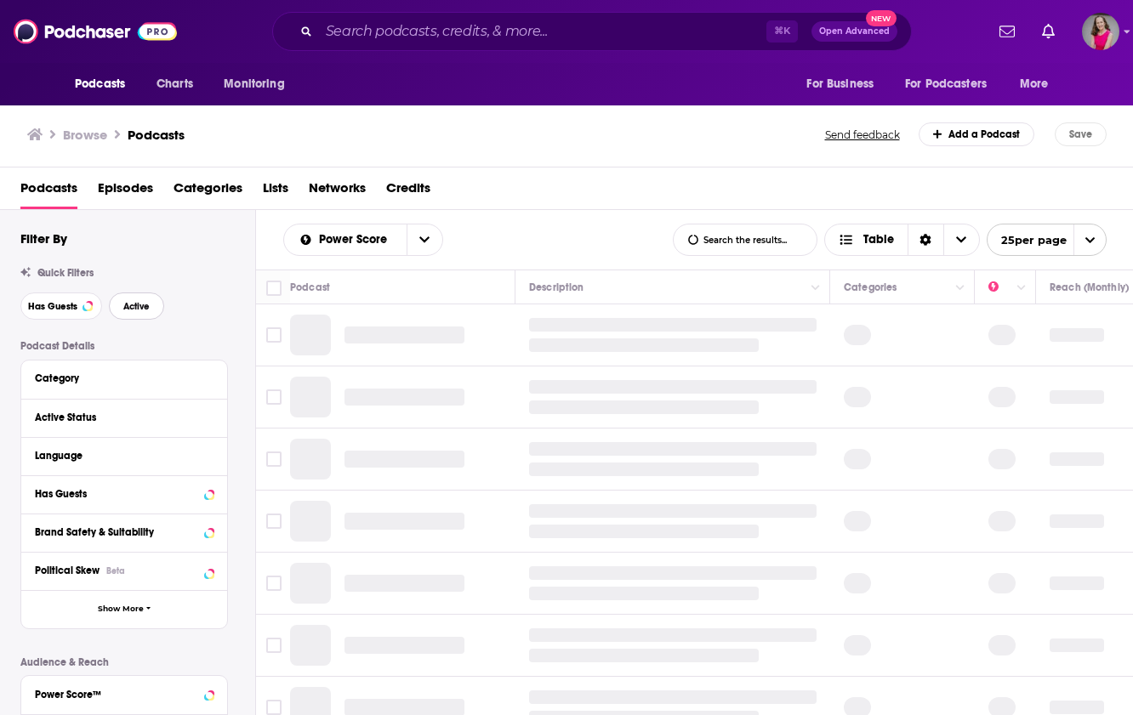
click at [128, 311] on span "Active" at bounding box center [136, 306] width 26 height 9
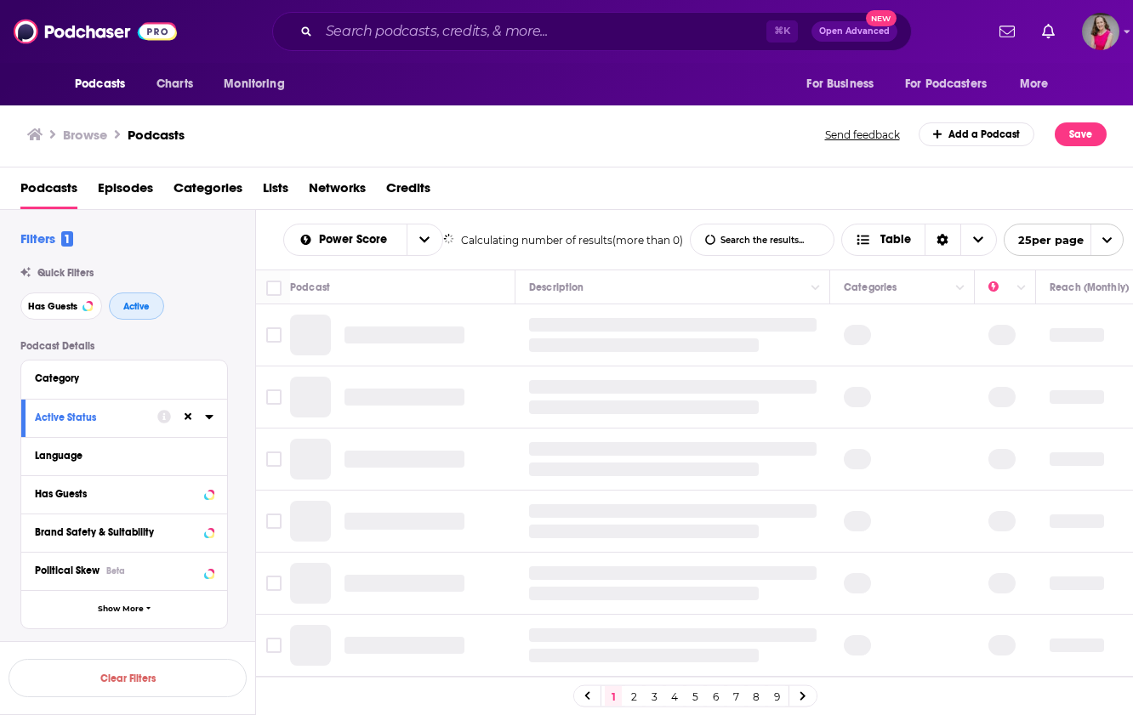
click at [128, 311] on span "Active" at bounding box center [136, 306] width 26 height 9
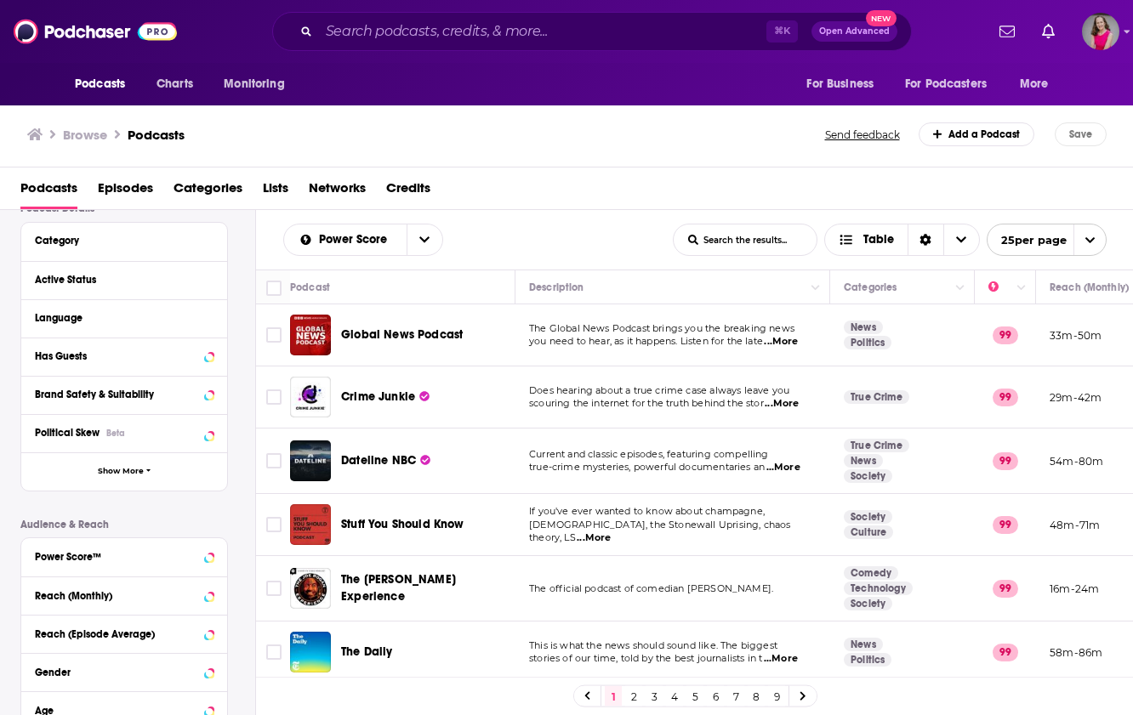
scroll to position [223, 0]
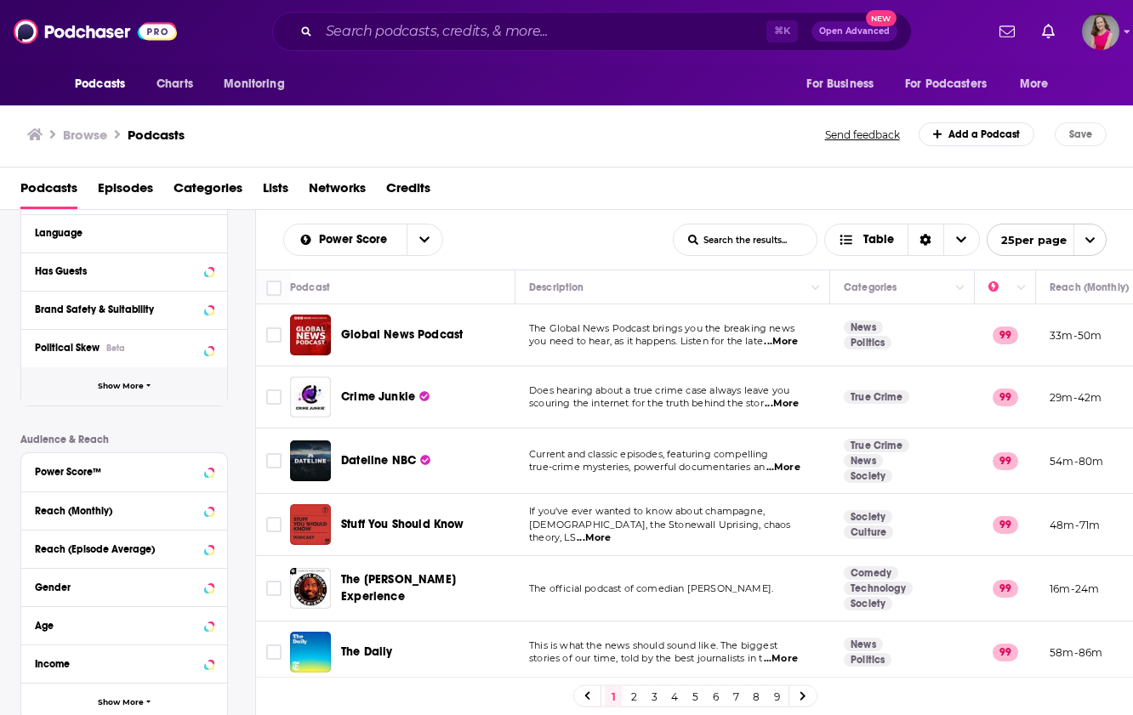
click at [133, 381] on button "Show More" at bounding box center [124, 386] width 206 height 38
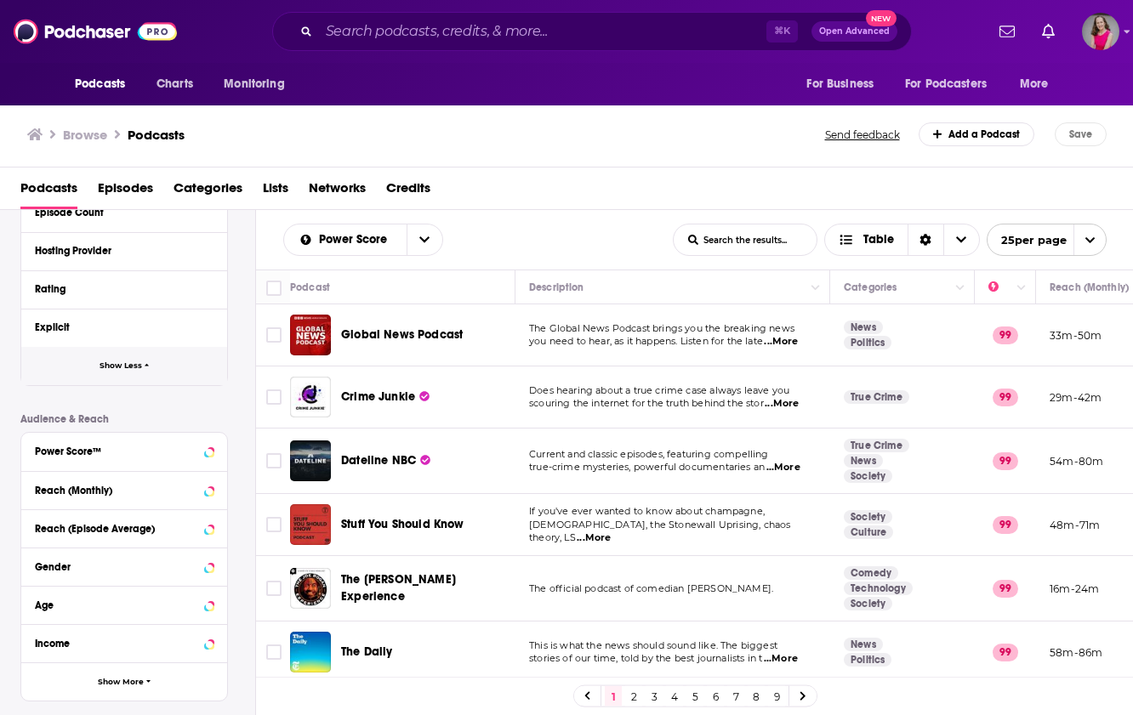
scroll to position [702, 0]
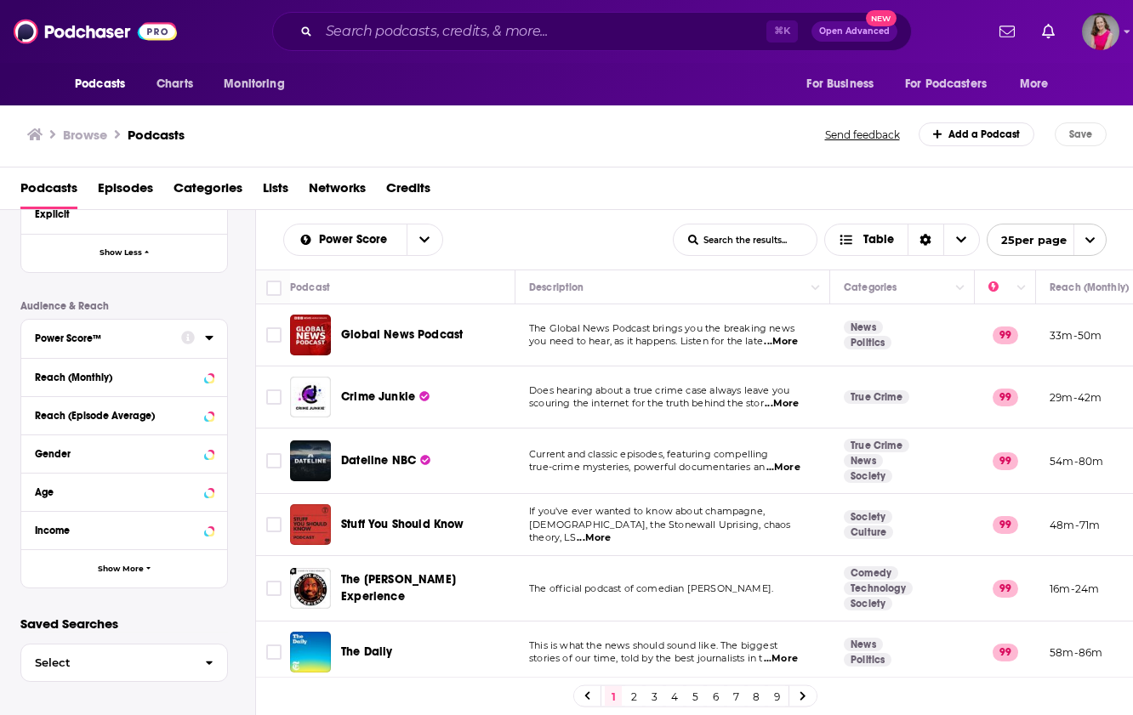
click at [111, 346] on button "Power Score™" at bounding box center [108, 337] width 146 height 21
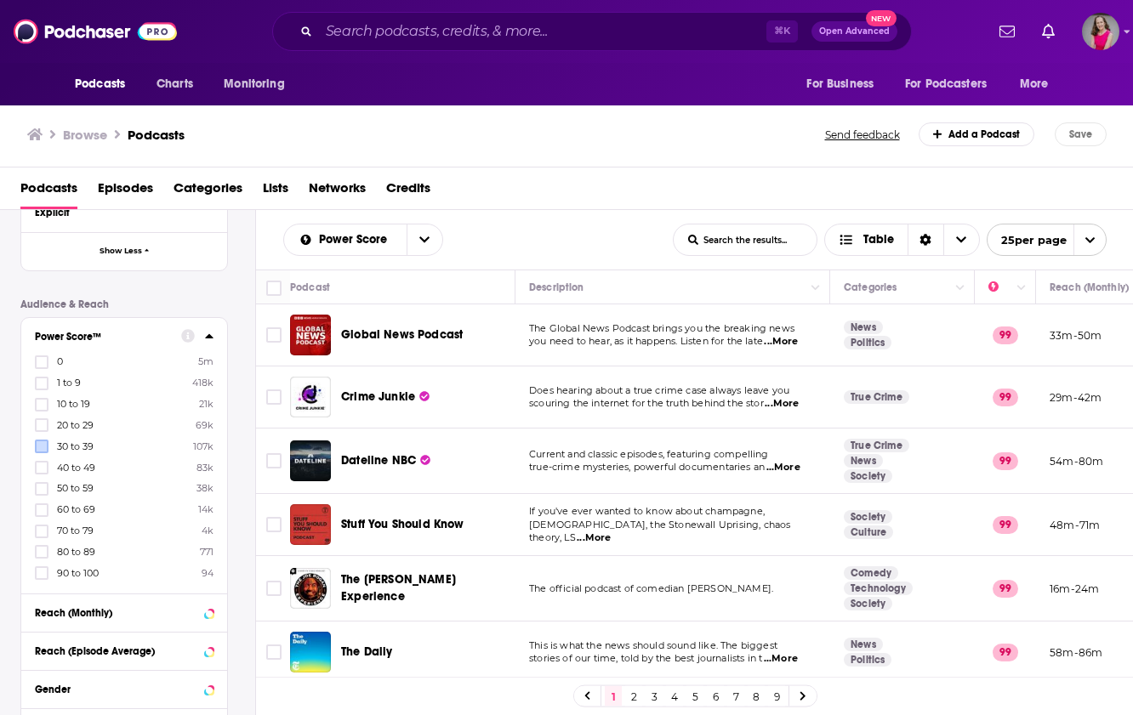
click at [44, 452] on label at bounding box center [42, 447] width 14 height 14
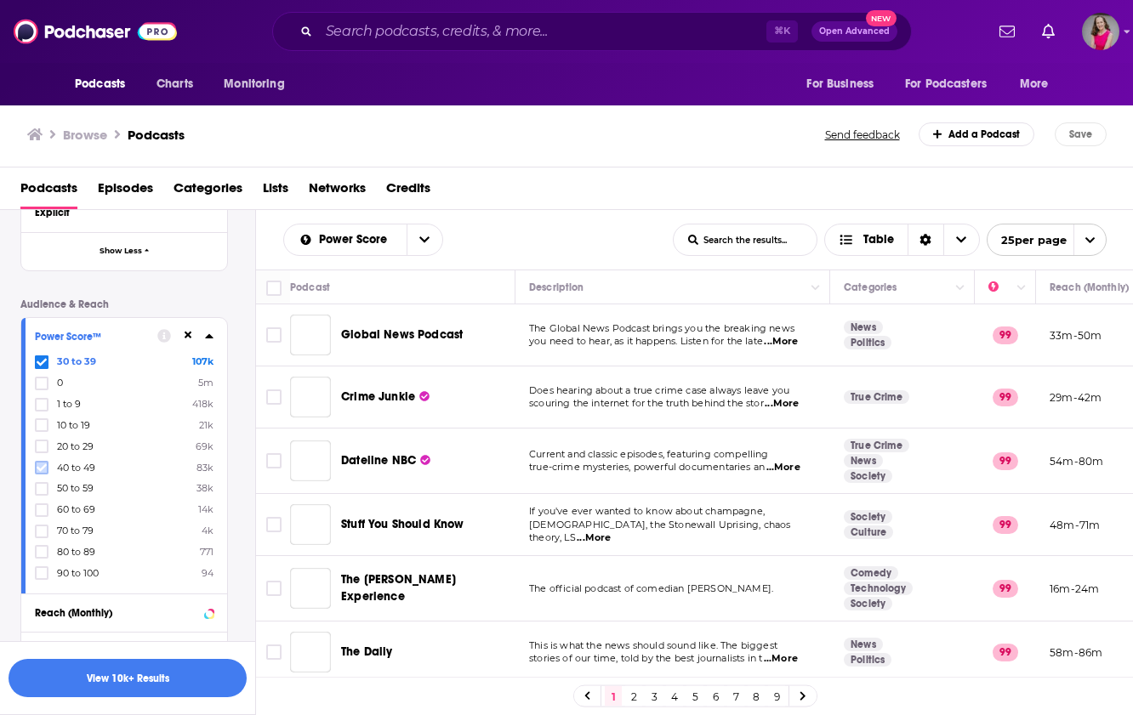
click at [43, 463] on icon at bounding box center [42, 468] width 10 height 10
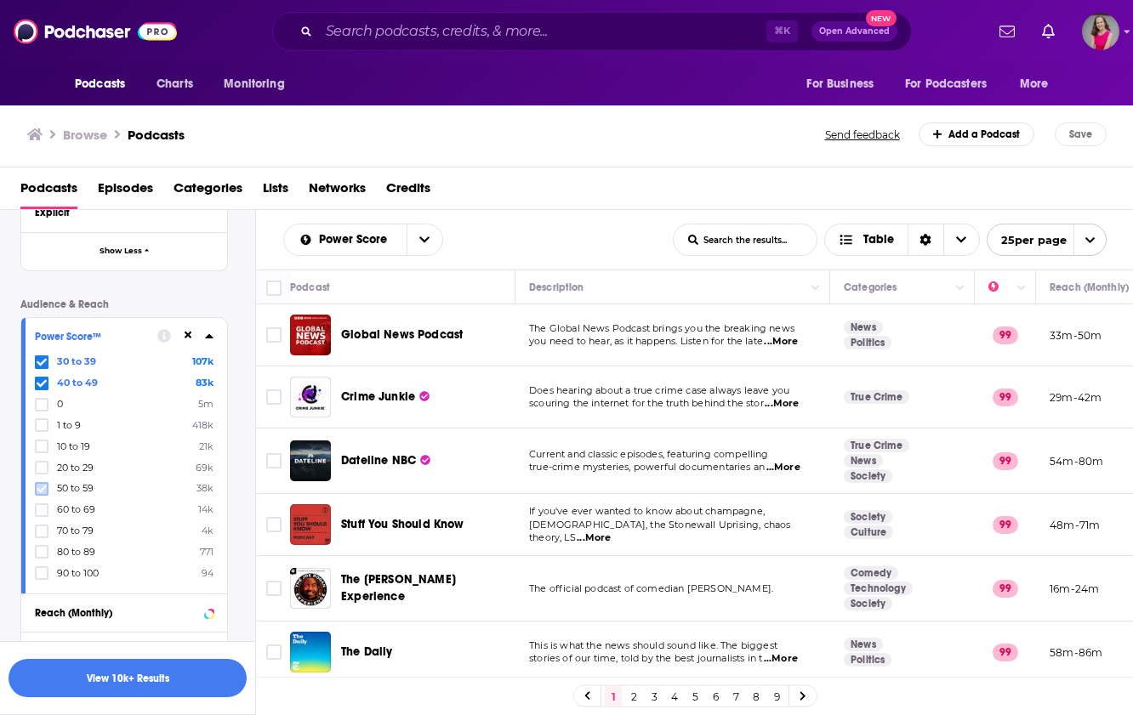
click at [43, 486] on icon at bounding box center [42, 489] width 10 height 8
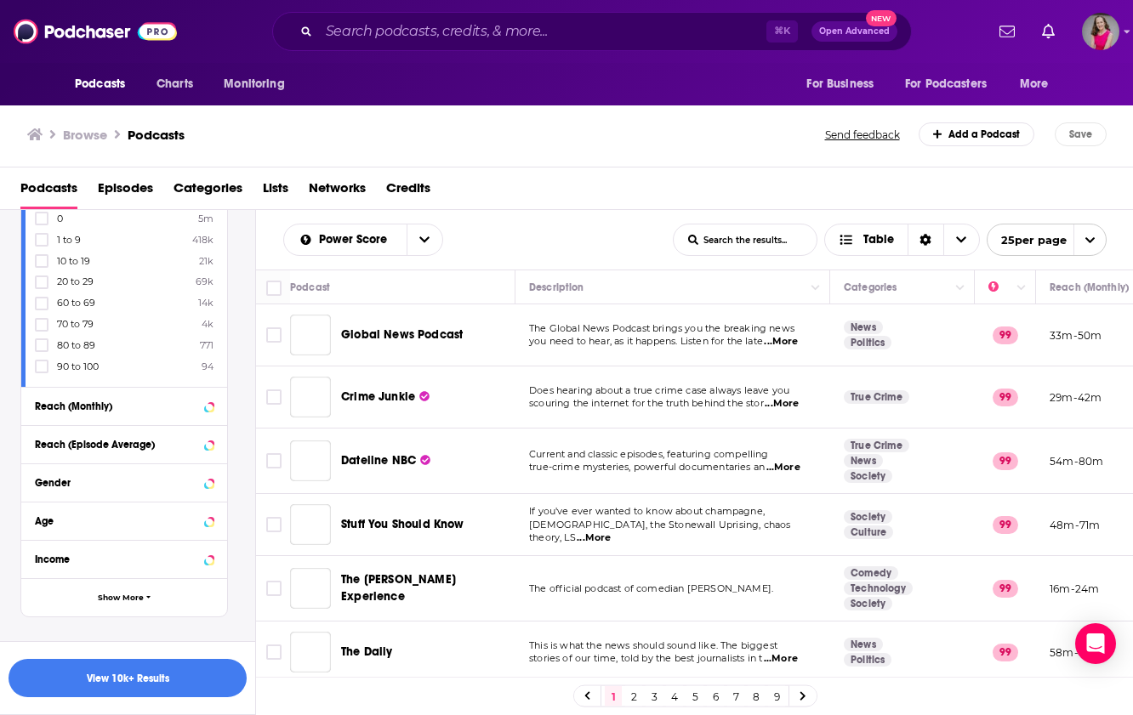
scroll to position [935, 0]
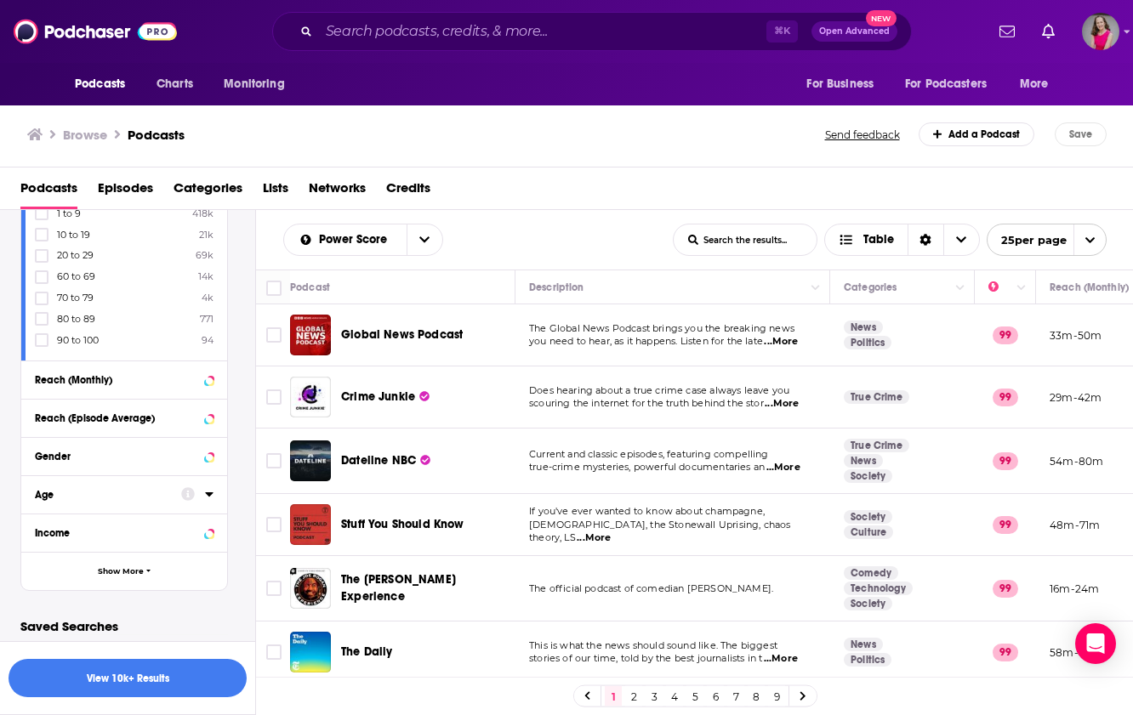
click at [72, 499] on button "Age" at bounding box center [108, 493] width 146 height 21
click at [43, 560] on icon at bounding box center [42, 563] width 10 height 10
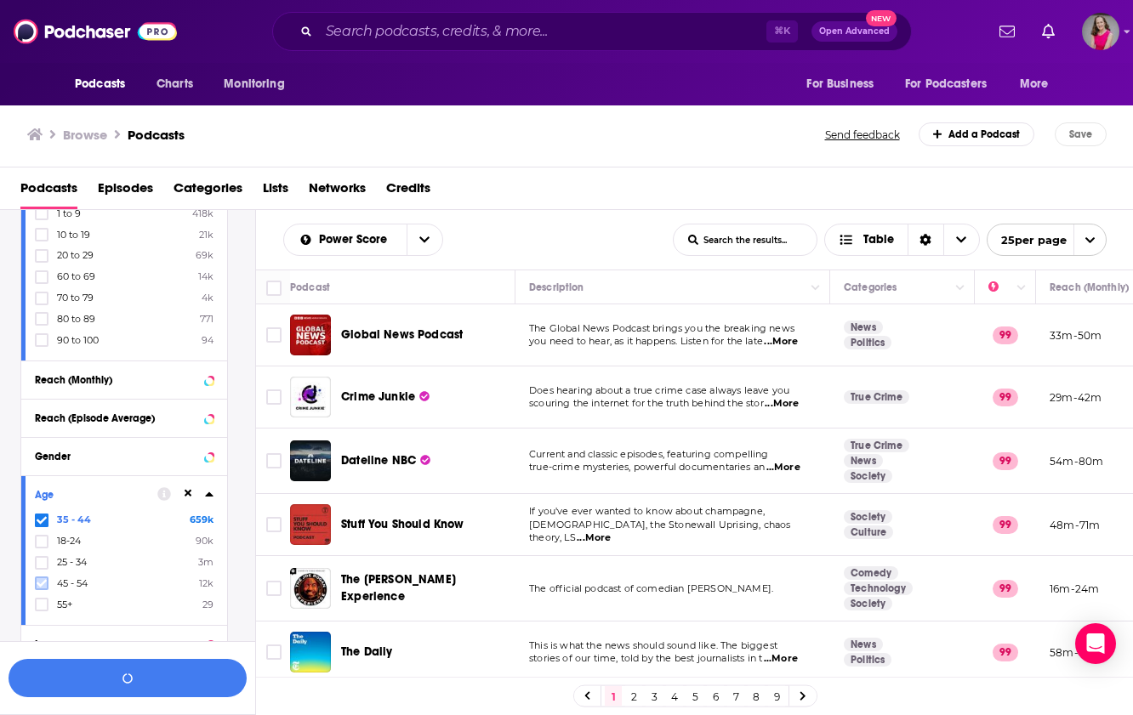
click at [45, 578] on icon at bounding box center [42, 583] width 10 height 10
click at [43, 600] on icon at bounding box center [42, 605] width 10 height 10
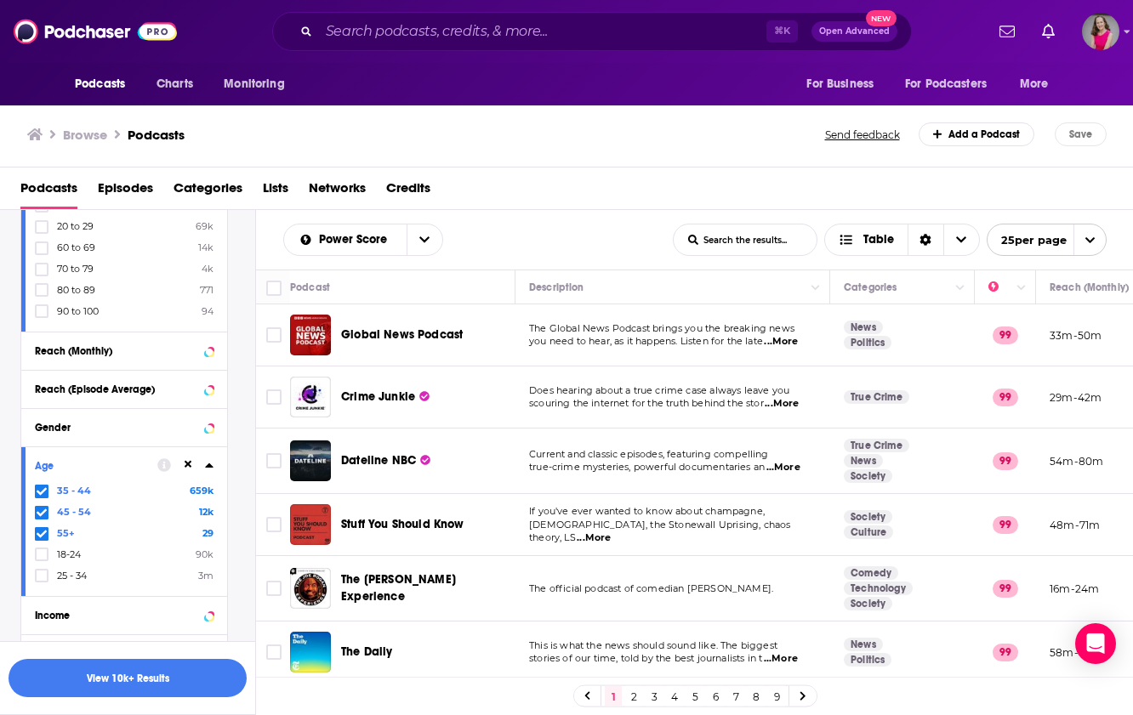
scroll to position [1046, 0]
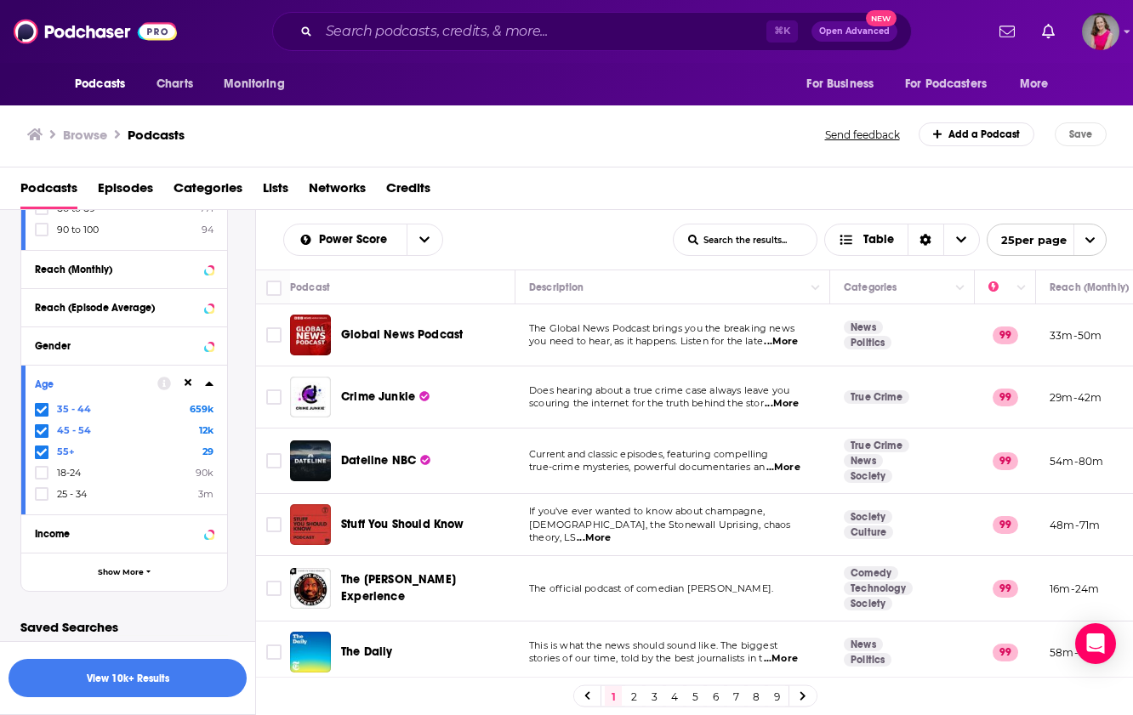
click at [128, 537] on button "Income" at bounding box center [124, 532] width 179 height 21
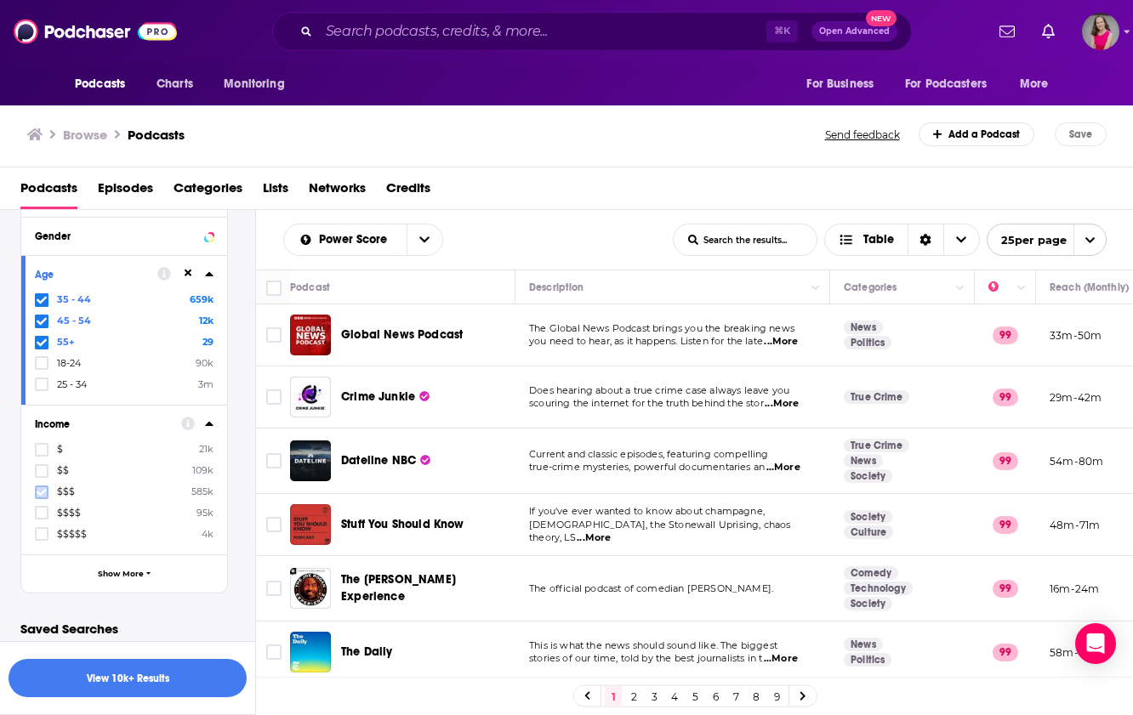
click at [40, 487] on icon at bounding box center [42, 492] width 10 height 10
drag, startPoint x: 39, startPoint y: 507, endPoint x: 41, endPoint y: 523, distance: 16.2
click at [39, 508] on icon at bounding box center [42, 513] width 10 height 10
click at [43, 529] on icon at bounding box center [42, 534] width 10 height 10
click at [176, 684] on button "View 10k+ Results" at bounding box center [128, 678] width 238 height 38
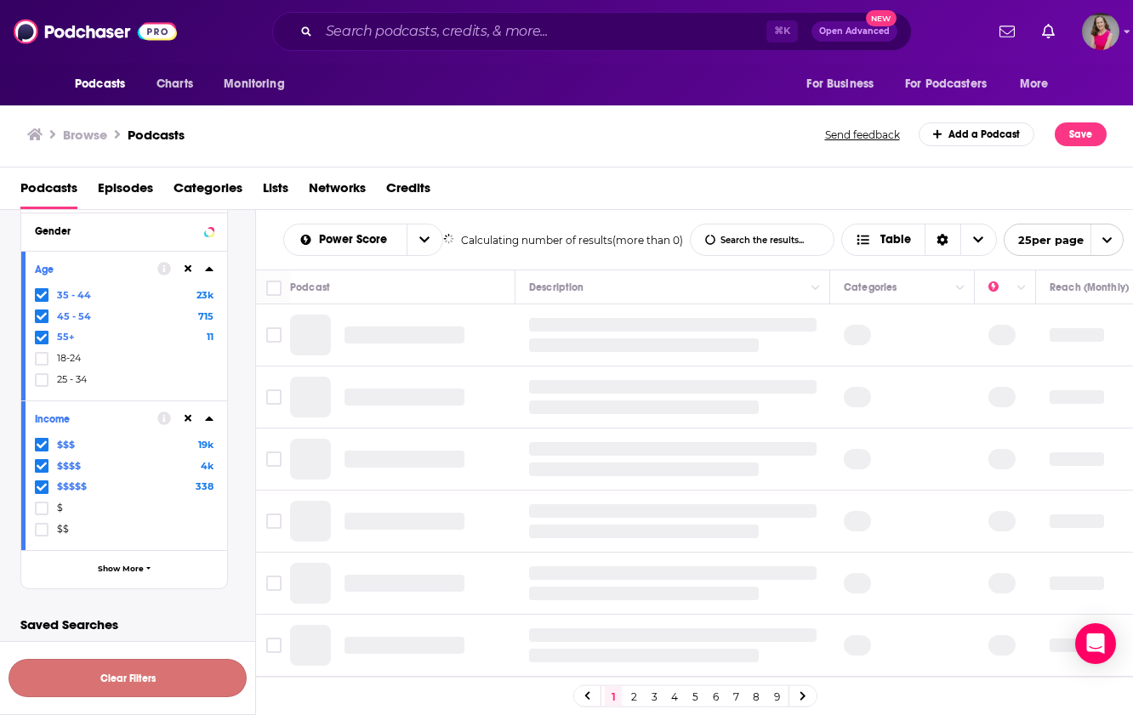
scroll to position [991, 0]
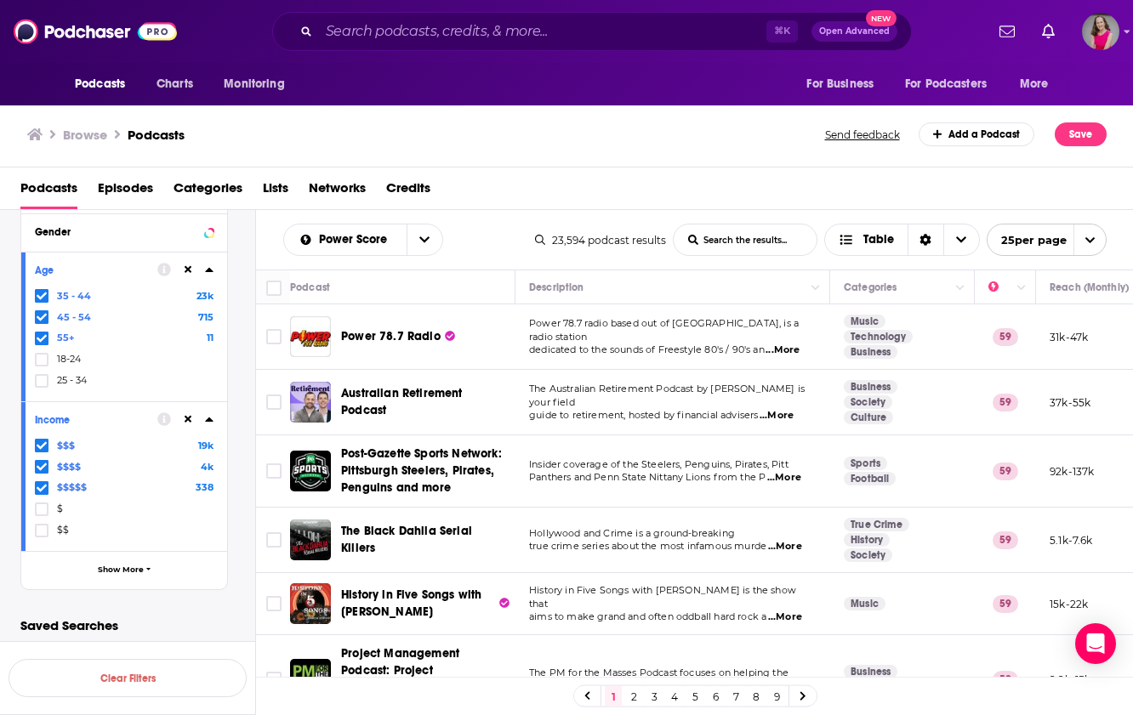
click at [733, 237] on input "List Search Input" at bounding box center [745, 240] width 143 height 31
type input "career change"
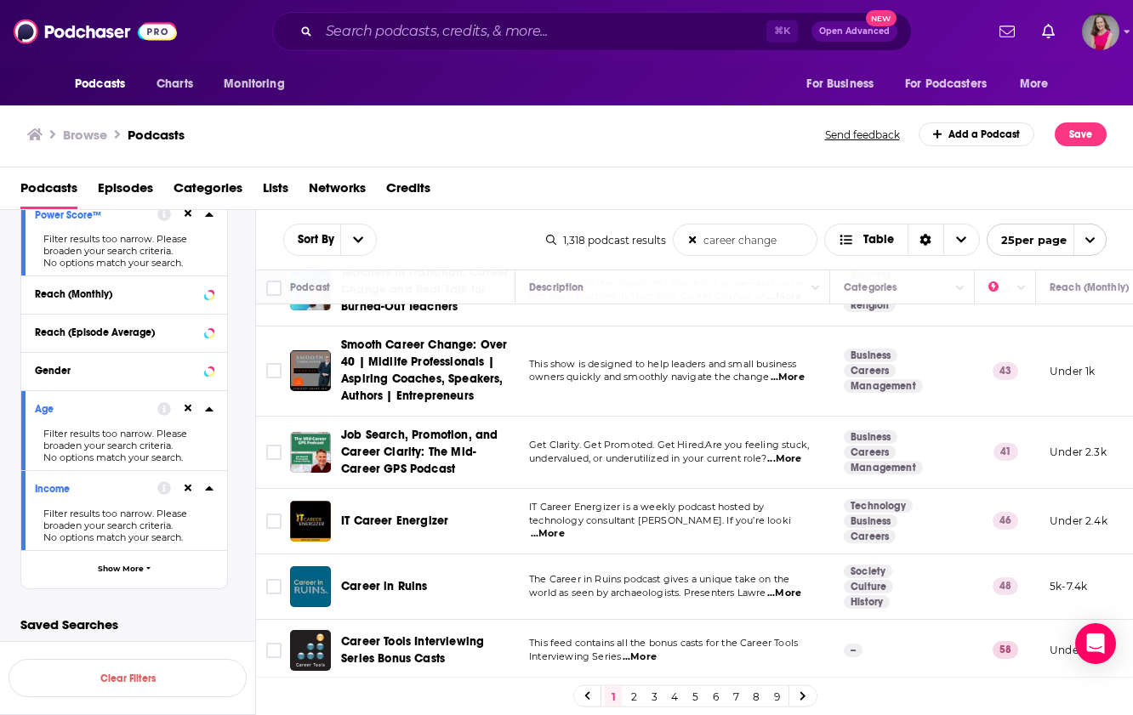
scroll to position [0, 0]
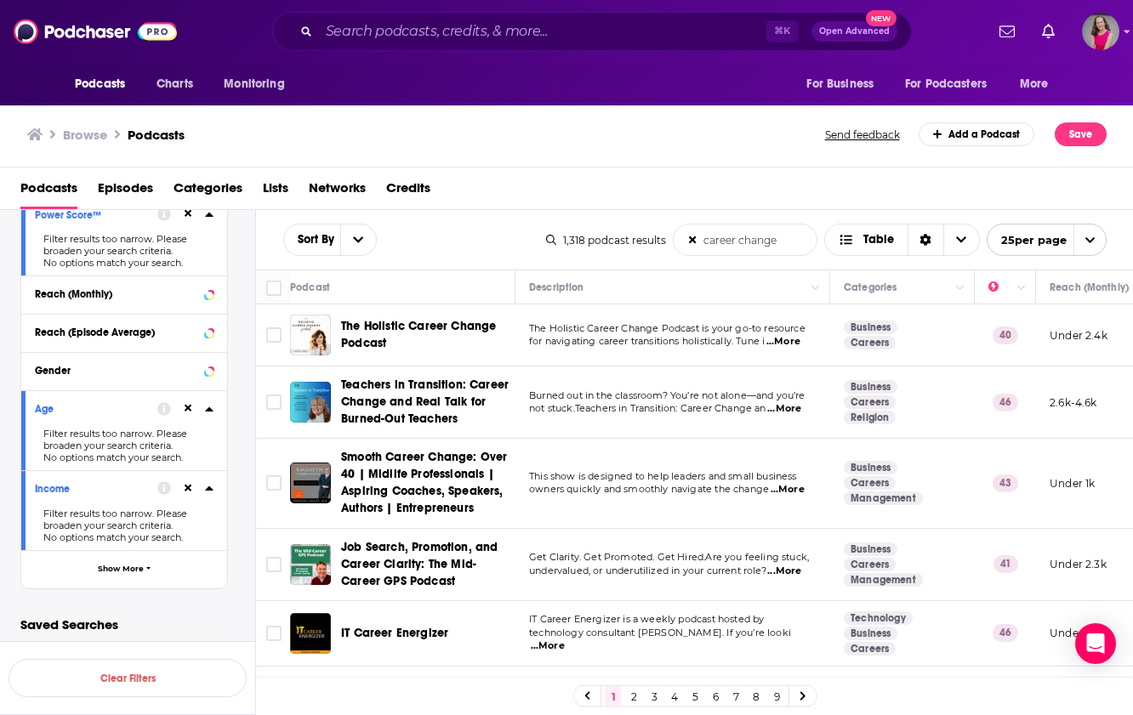
click at [787, 347] on span "...More" at bounding box center [783, 342] width 34 height 14
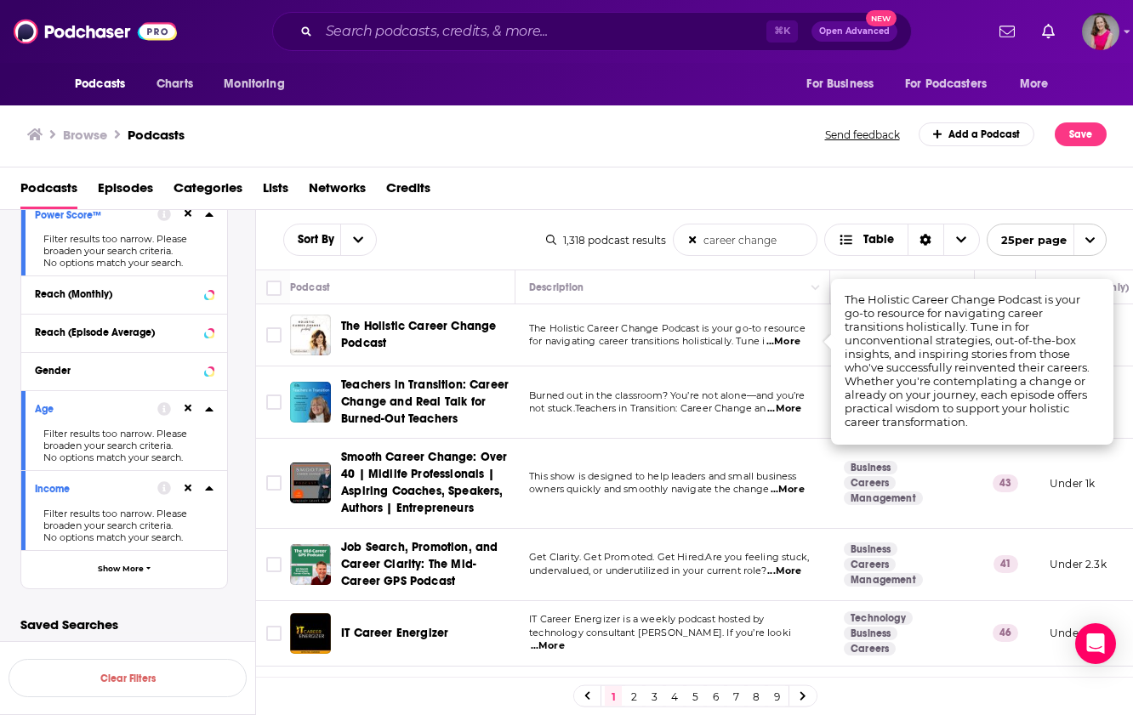
click at [961, 164] on div "Browse Podcasts Send feedback Add a Podcast Save" at bounding box center [567, 134] width 1134 height 65
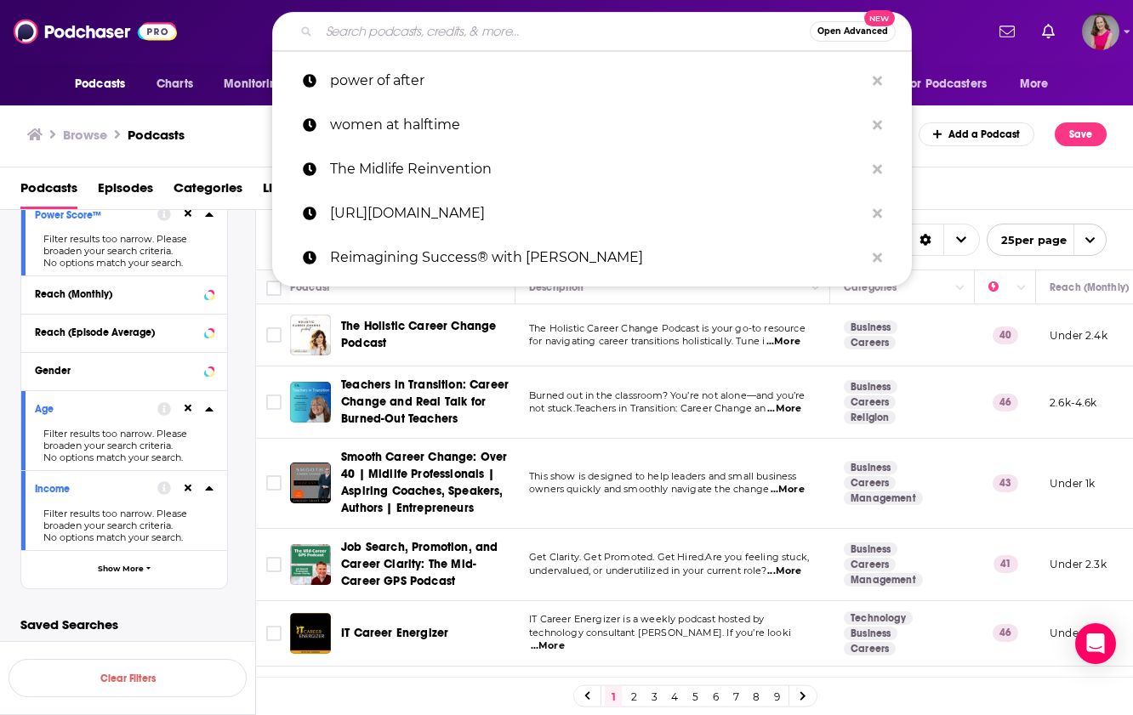
click at [537, 33] on input "Search podcasts, credits, & more..." at bounding box center [564, 31] width 491 height 27
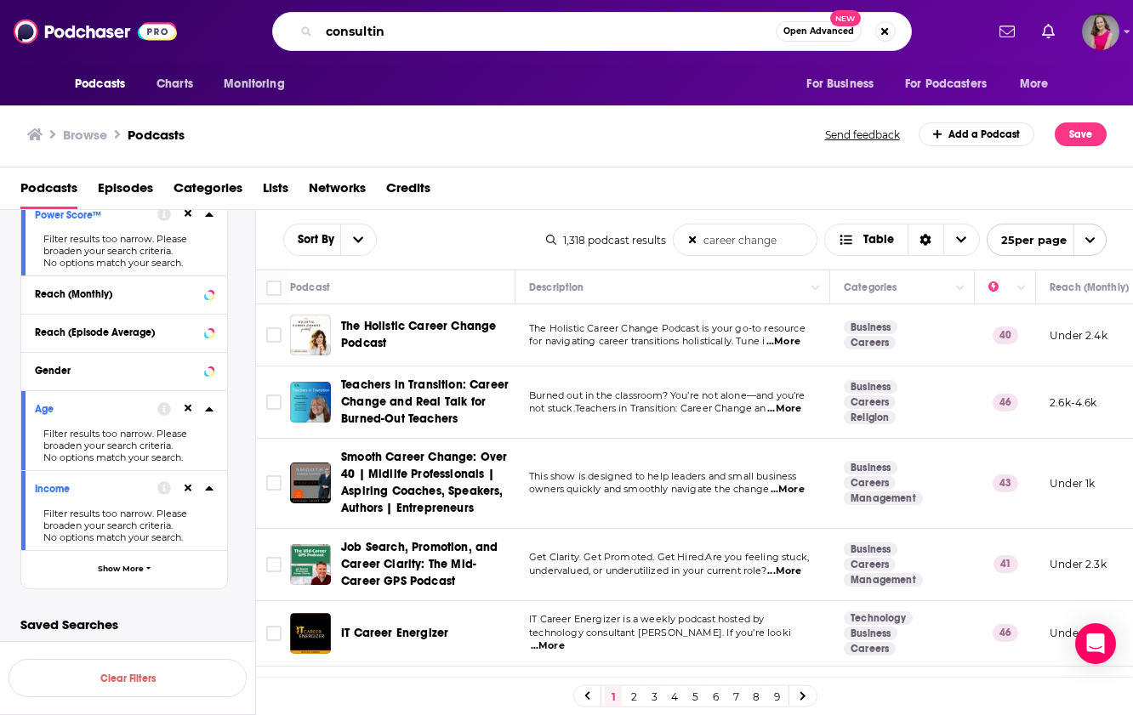
type input "consulting"
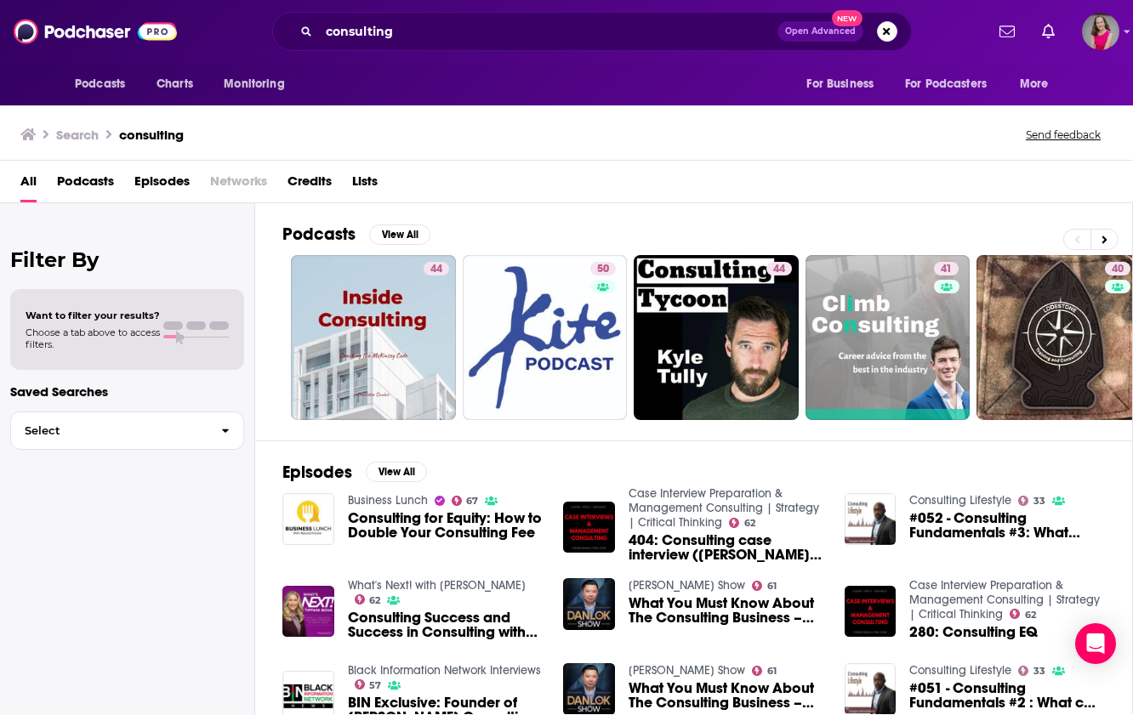
click at [174, 181] on span "Episodes" at bounding box center [161, 185] width 55 height 35
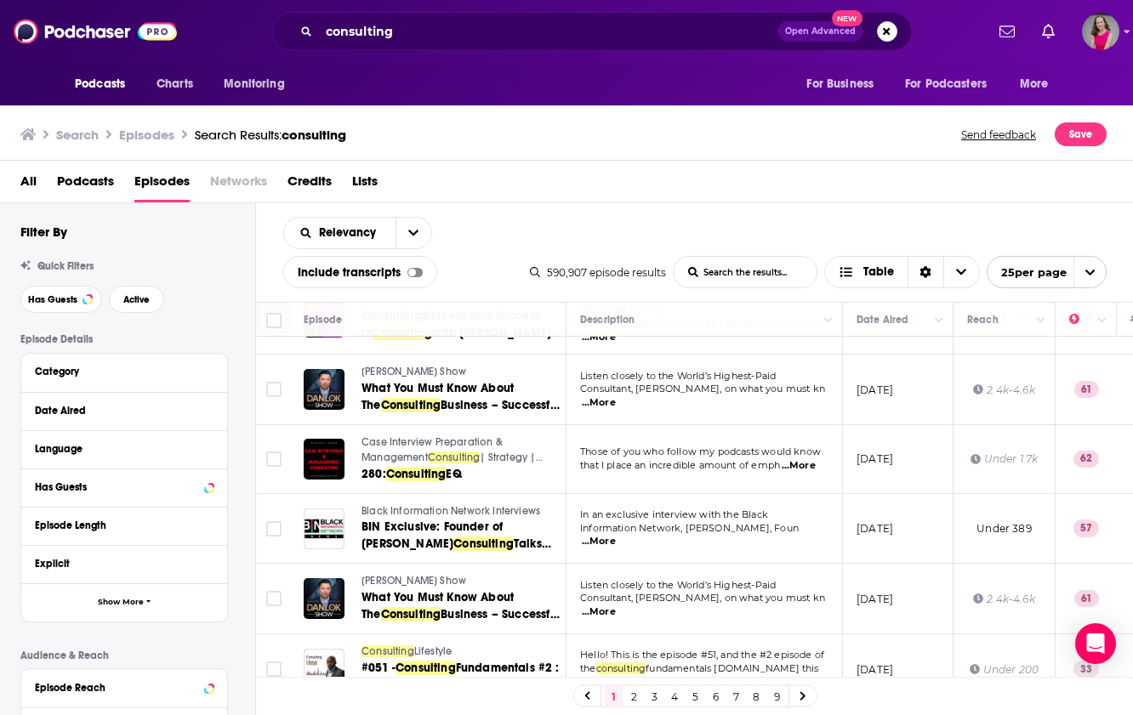
scroll to position [289, 0]
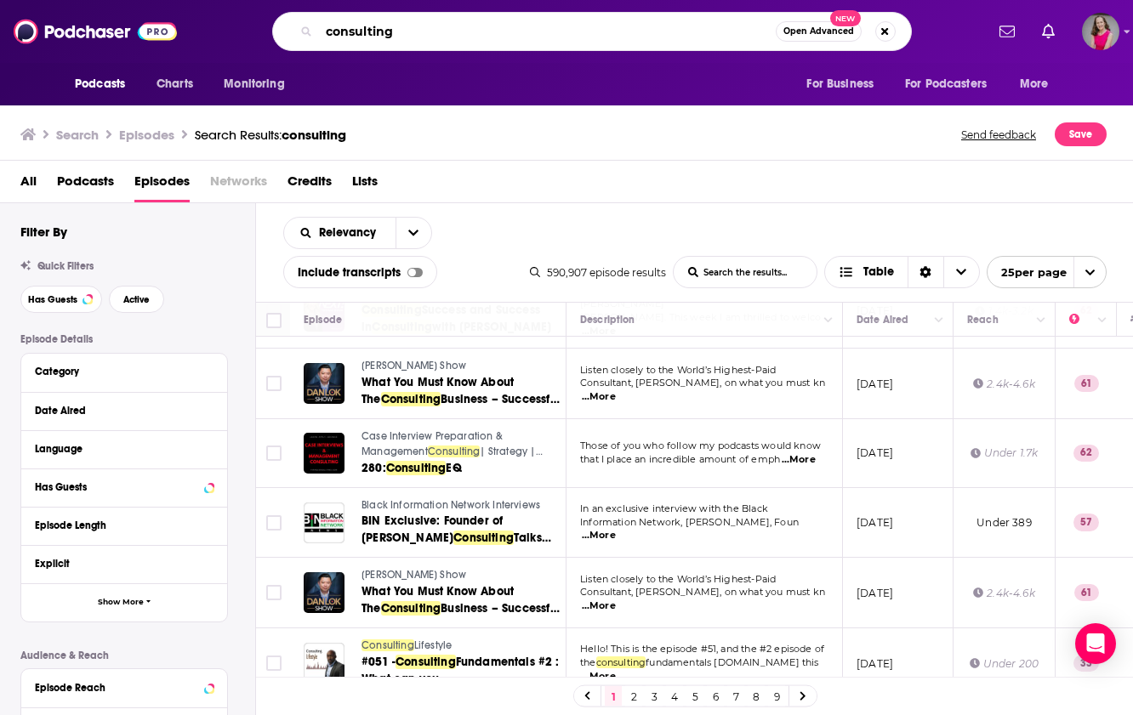
click at [325, 34] on input "consulting" at bounding box center [547, 31] width 457 height 27
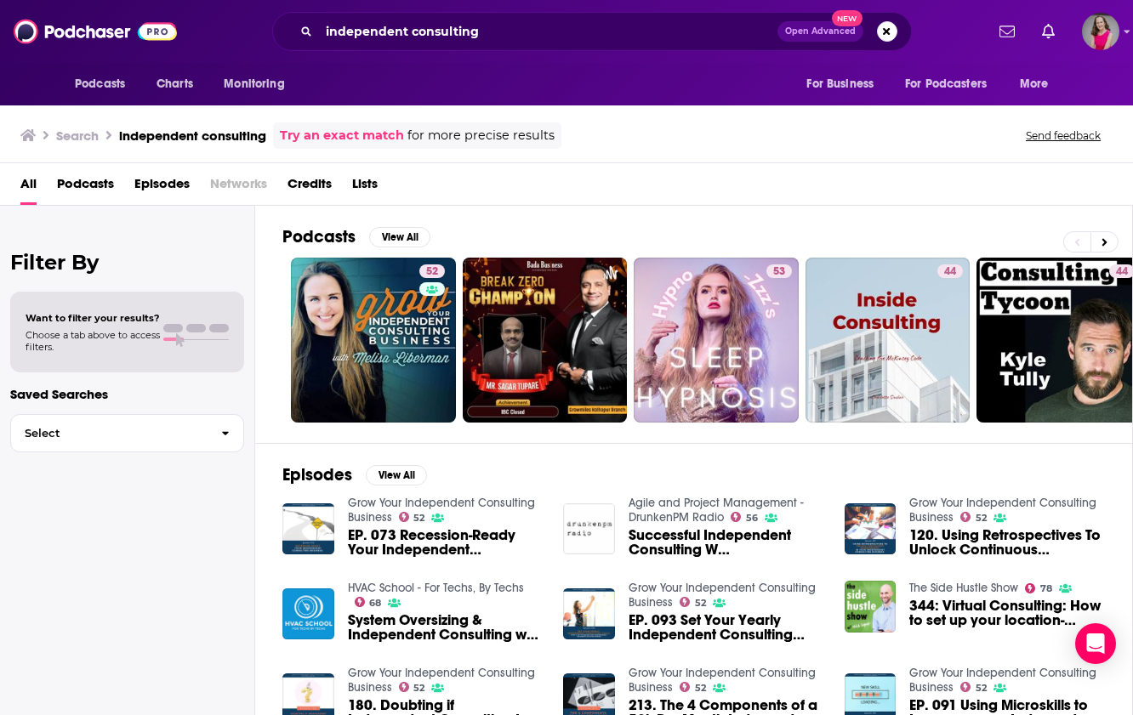
click at [160, 183] on span "Episodes" at bounding box center [161, 187] width 55 height 35
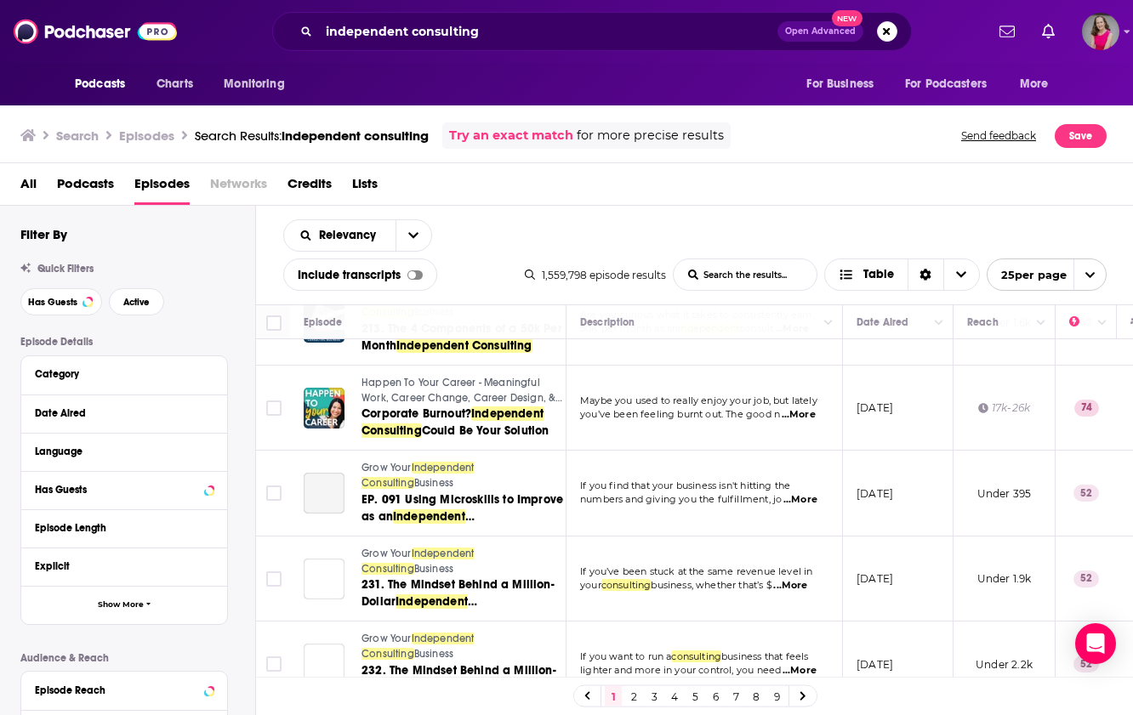
scroll to position [892, 0]
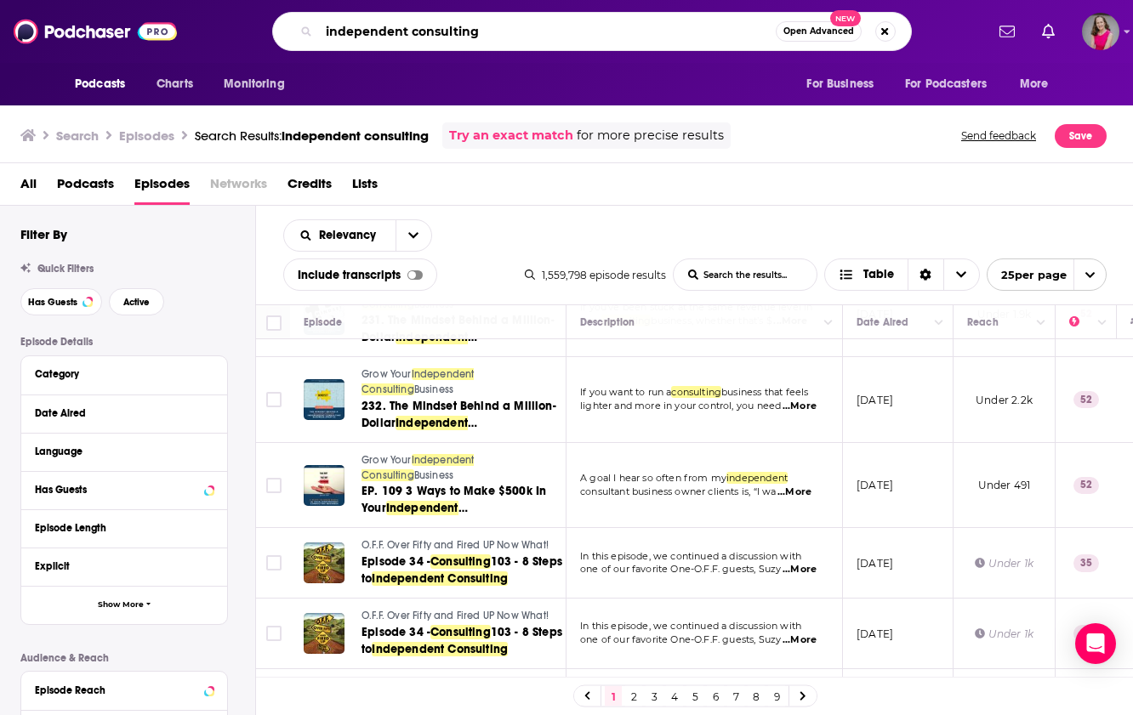
drag, startPoint x: 489, startPoint y: 31, endPoint x: 292, endPoint y: 20, distance: 197.6
click at [292, 20] on div "independent consulting Open Advanced New" at bounding box center [592, 31] width 640 height 39
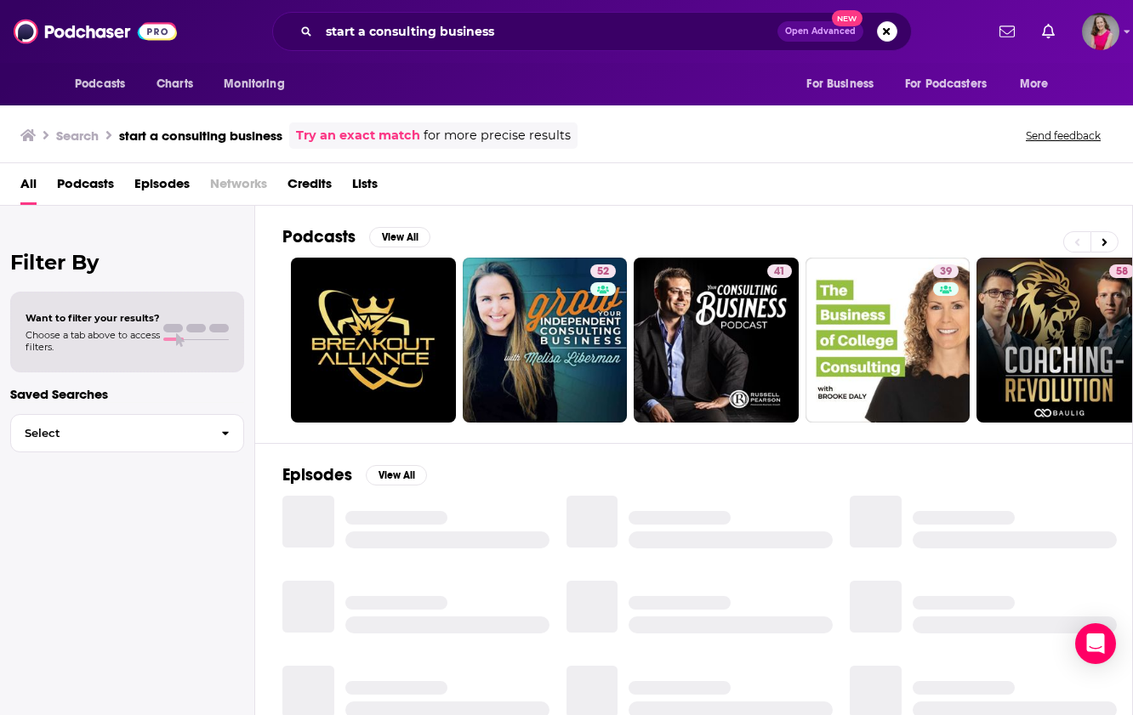
click at [160, 187] on span "Episodes" at bounding box center [161, 187] width 55 height 35
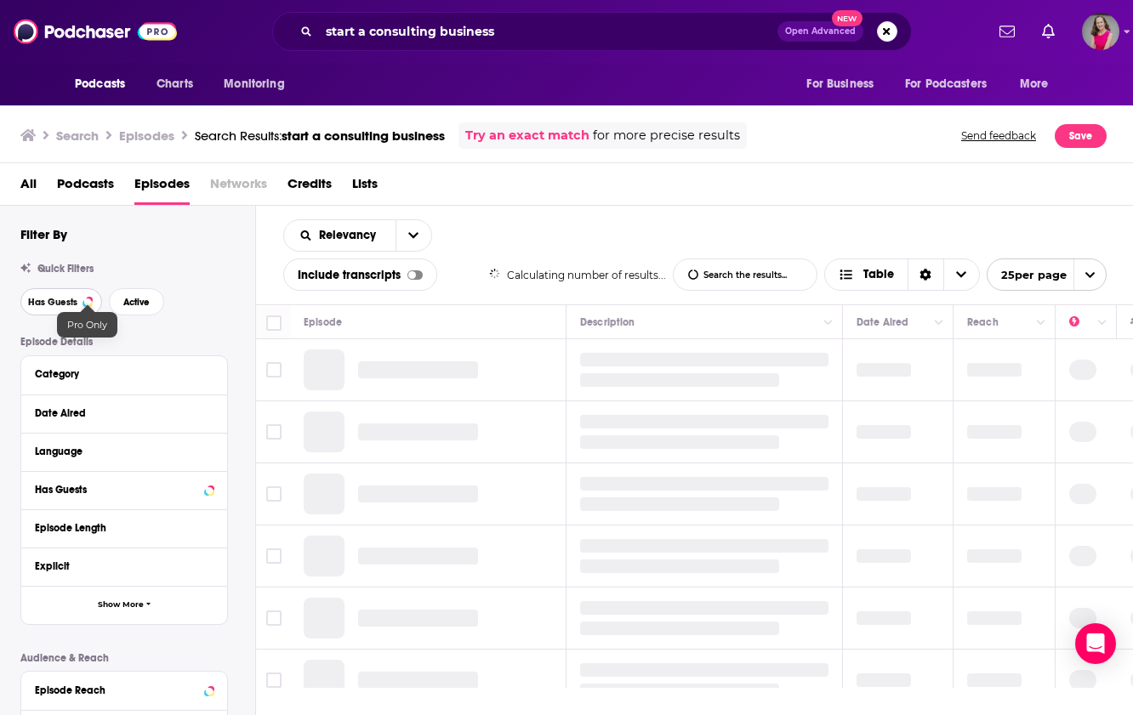
click at [68, 307] on span "Has Guests" at bounding box center [52, 302] width 49 height 9
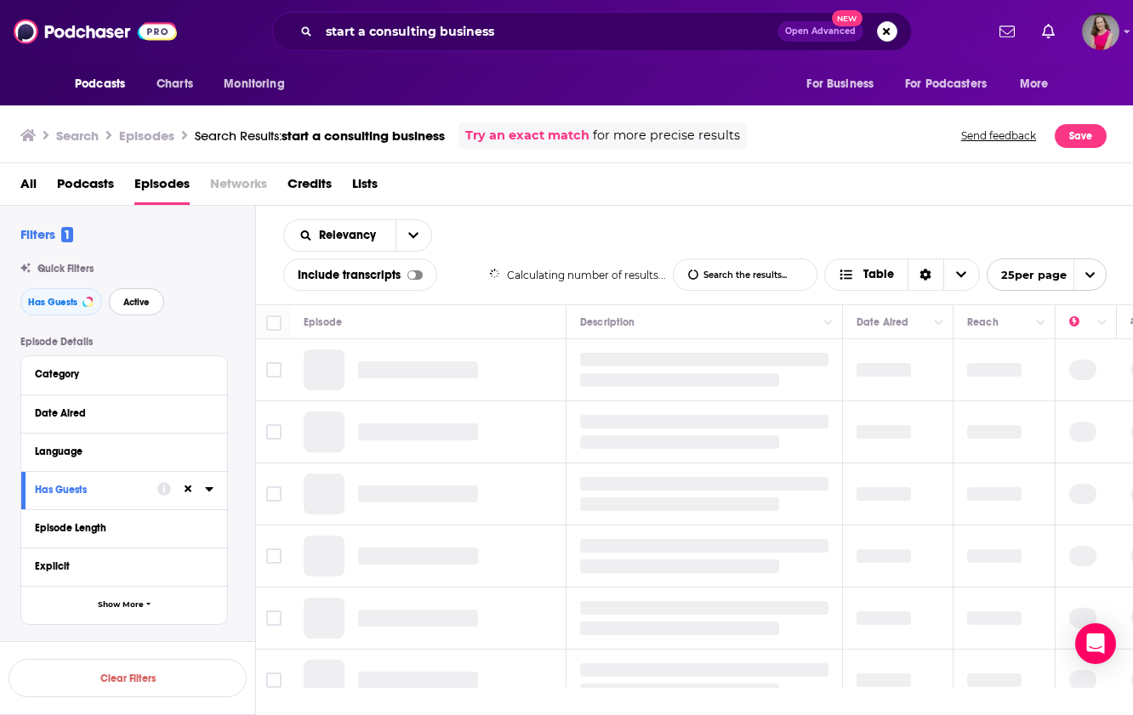
click at [130, 299] on span "Active" at bounding box center [136, 302] width 26 height 9
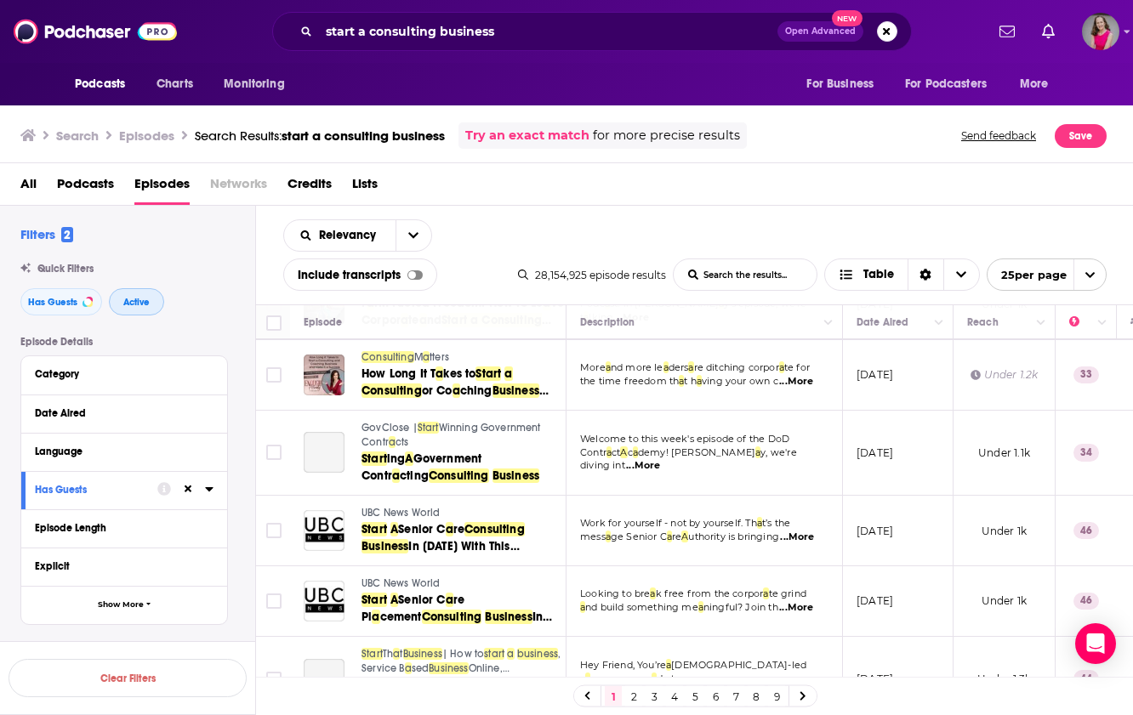
scroll to position [1498, 0]
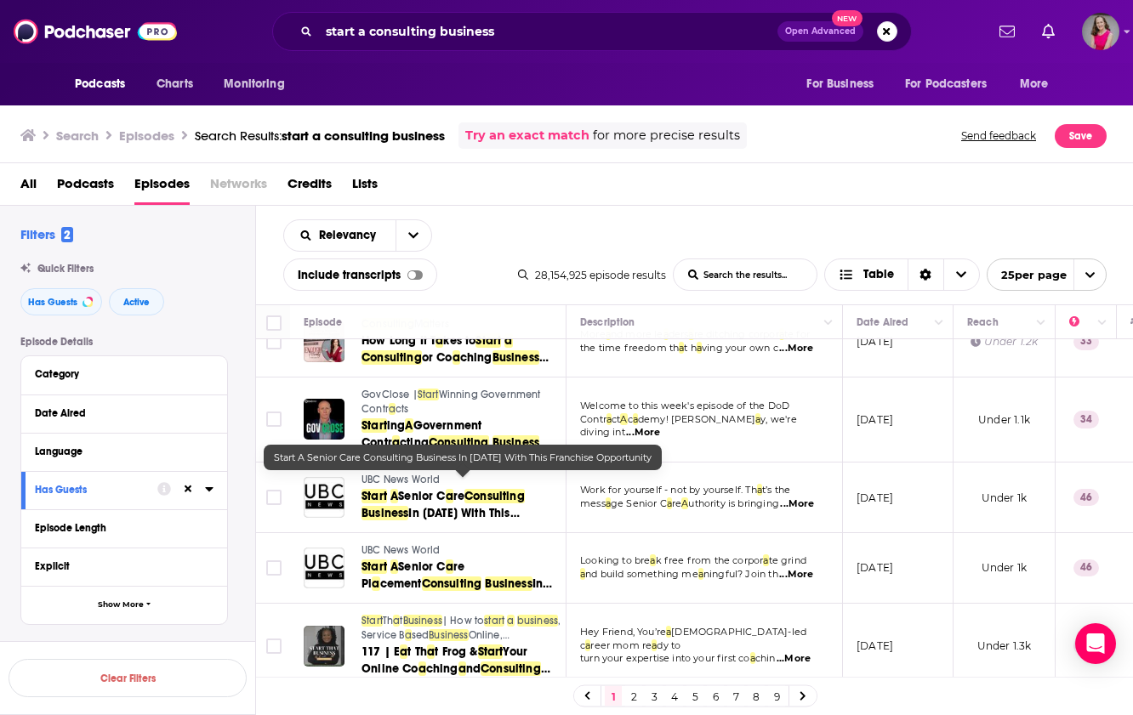
click at [632, 689] on link "2" at bounding box center [633, 696] width 17 height 20
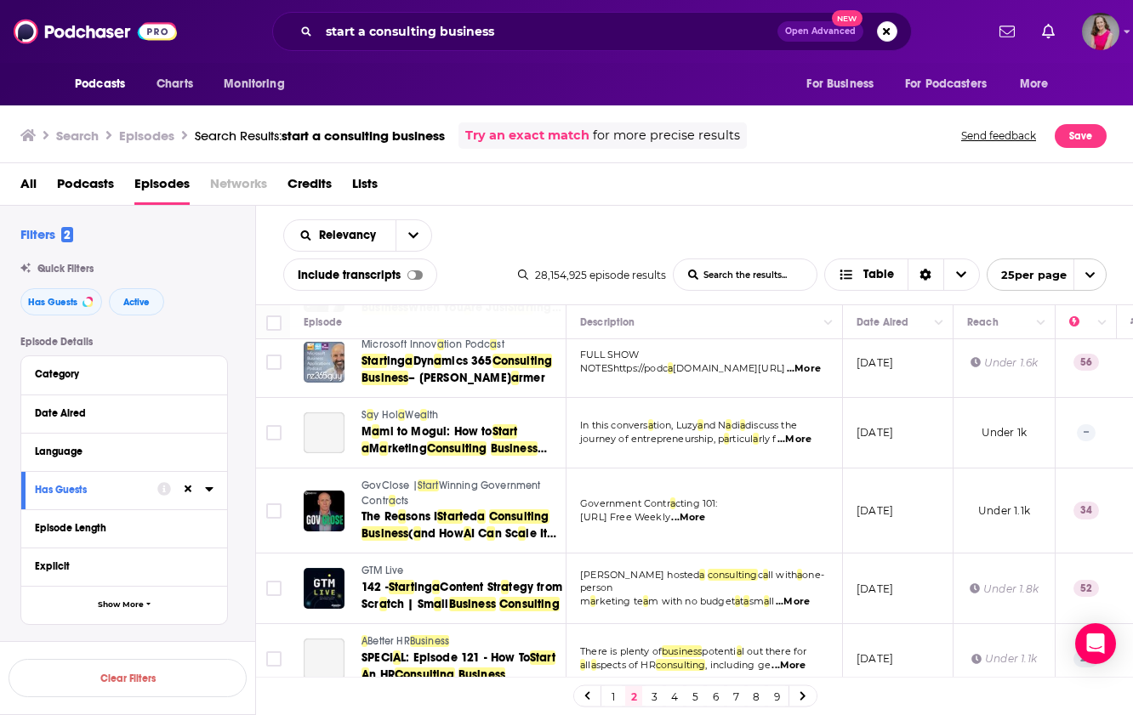
scroll to position [316, 0]
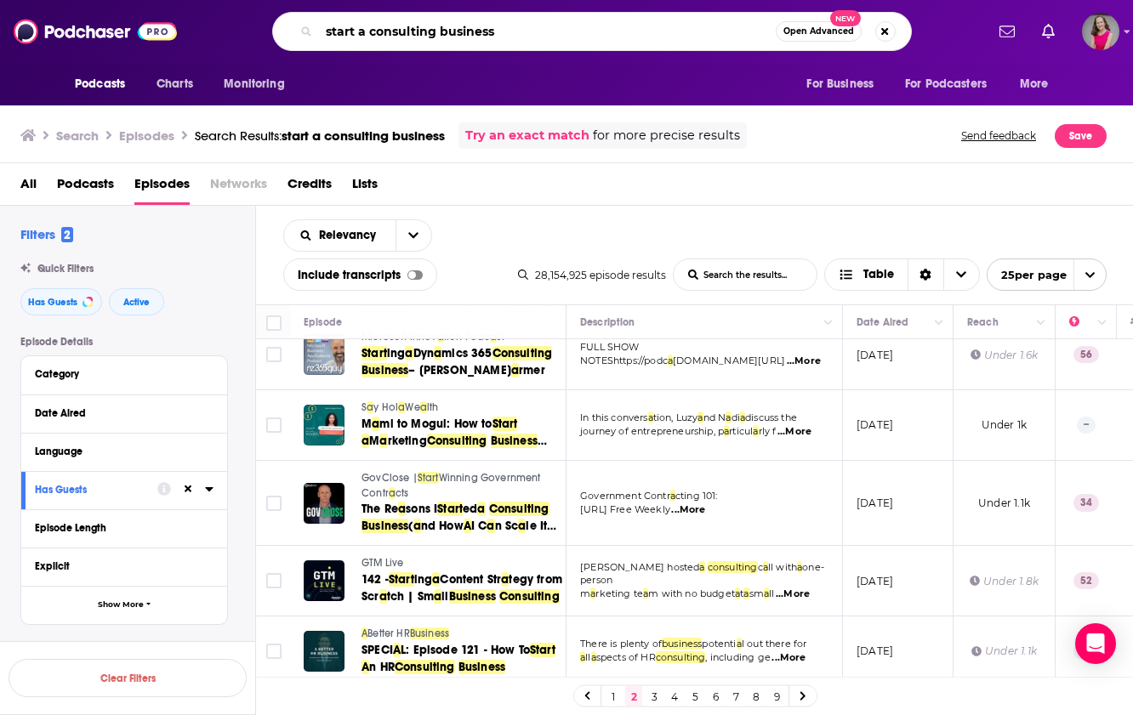
drag, startPoint x: 532, startPoint y: 32, endPoint x: 292, endPoint y: 27, distance: 240.7
click at [292, 27] on div "start a consulting business Open Advanced New" at bounding box center [592, 31] width 640 height 39
type input "mid career change"
click at [88, 187] on span "Podcasts" at bounding box center [85, 187] width 57 height 35
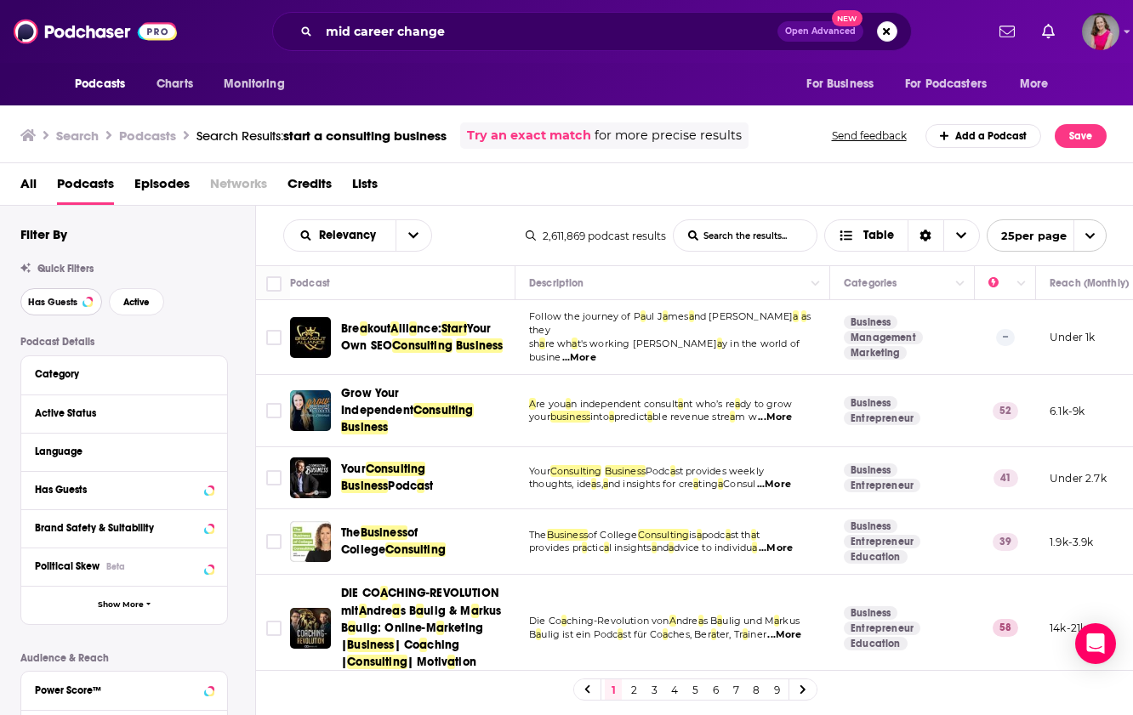
click at [65, 304] on span "Has Guests" at bounding box center [52, 302] width 49 height 9
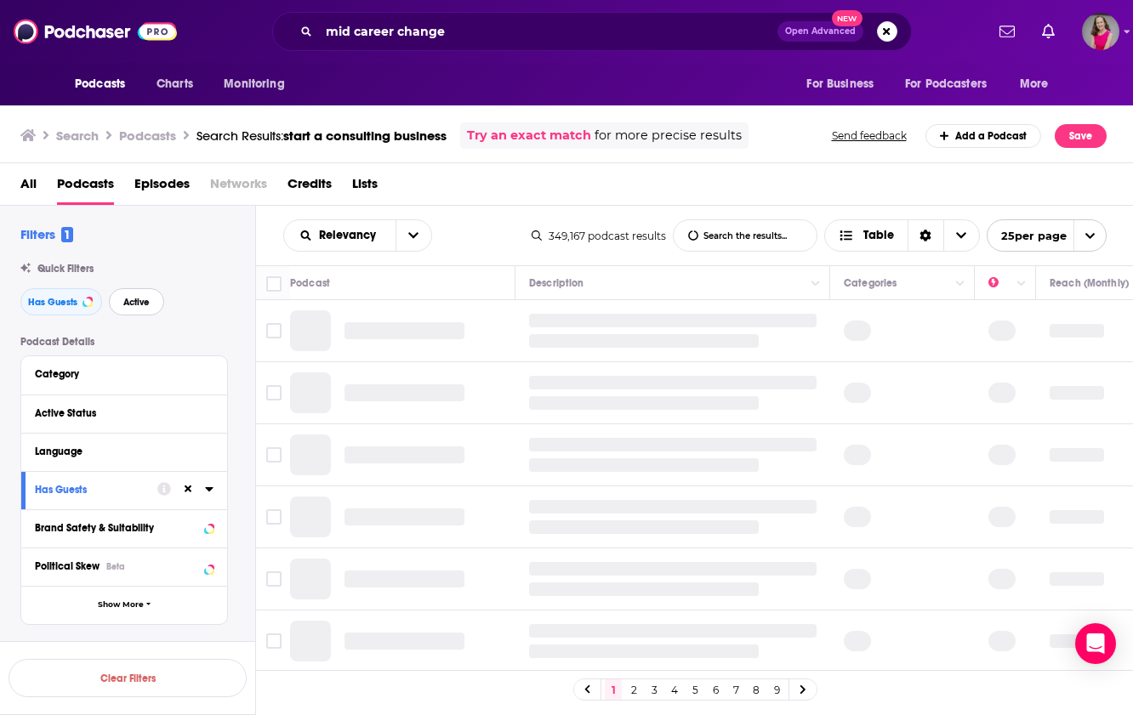
click at [148, 305] on span "Active" at bounding box center [136, 302] width 26 height 9
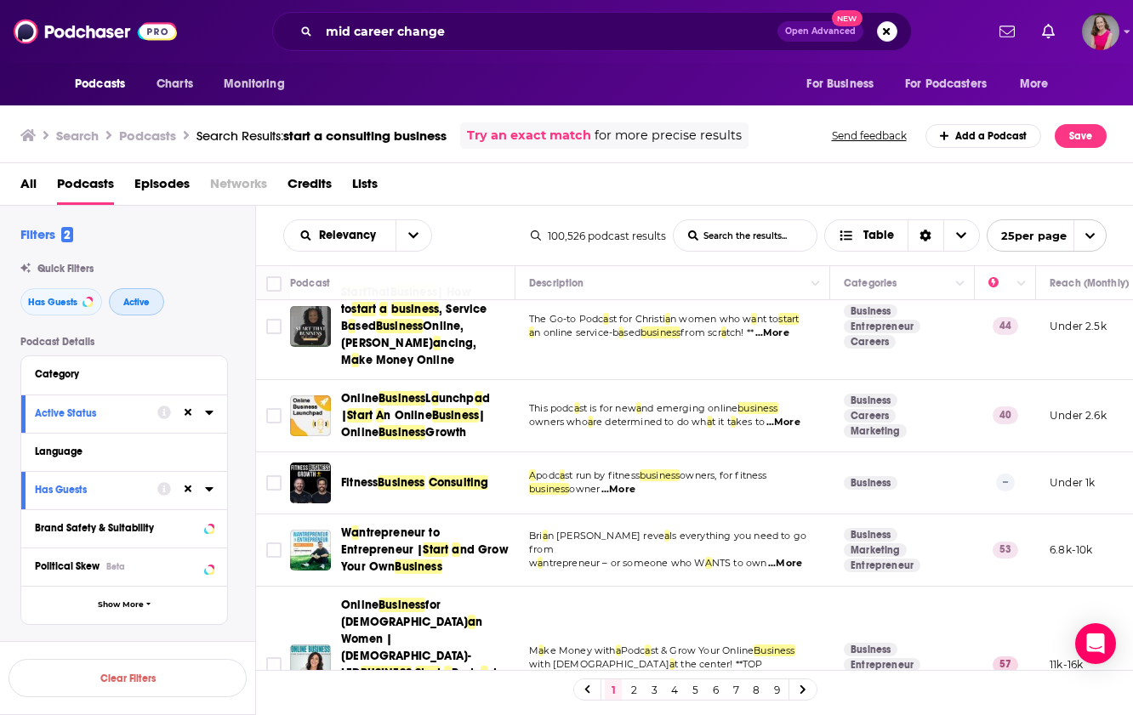
scroll to position [260, 0]
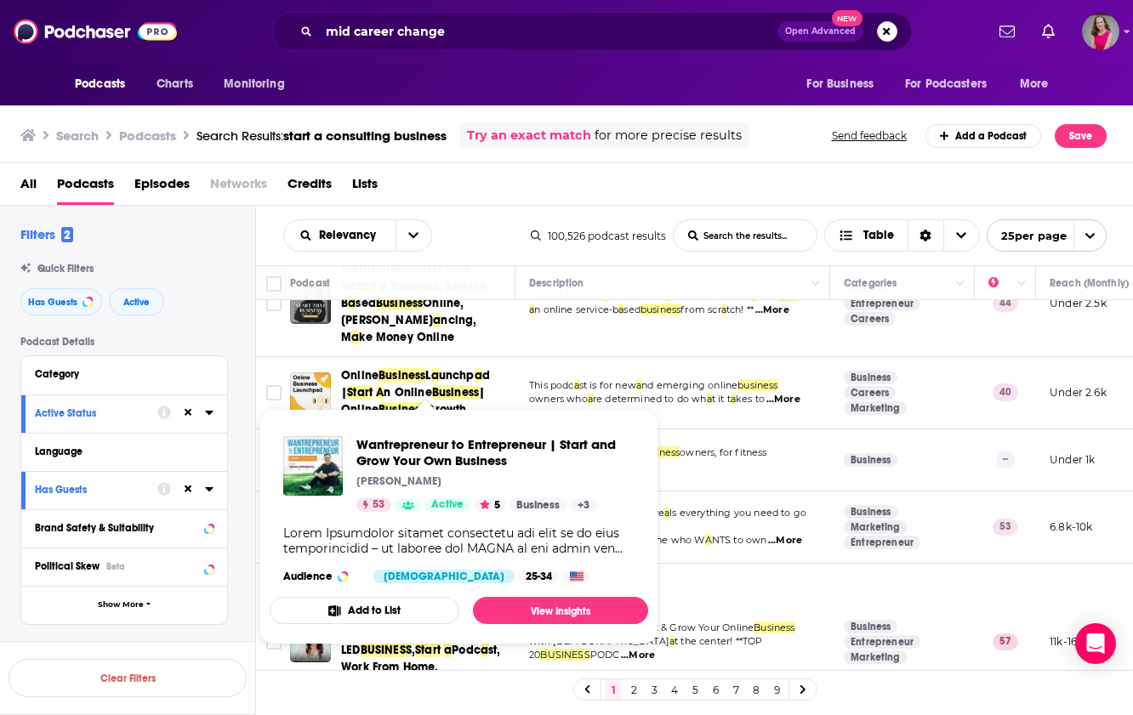
click at [407, 505] on icon "Show Podcast Details" at bounding box center [408, 505] width 12 height 9
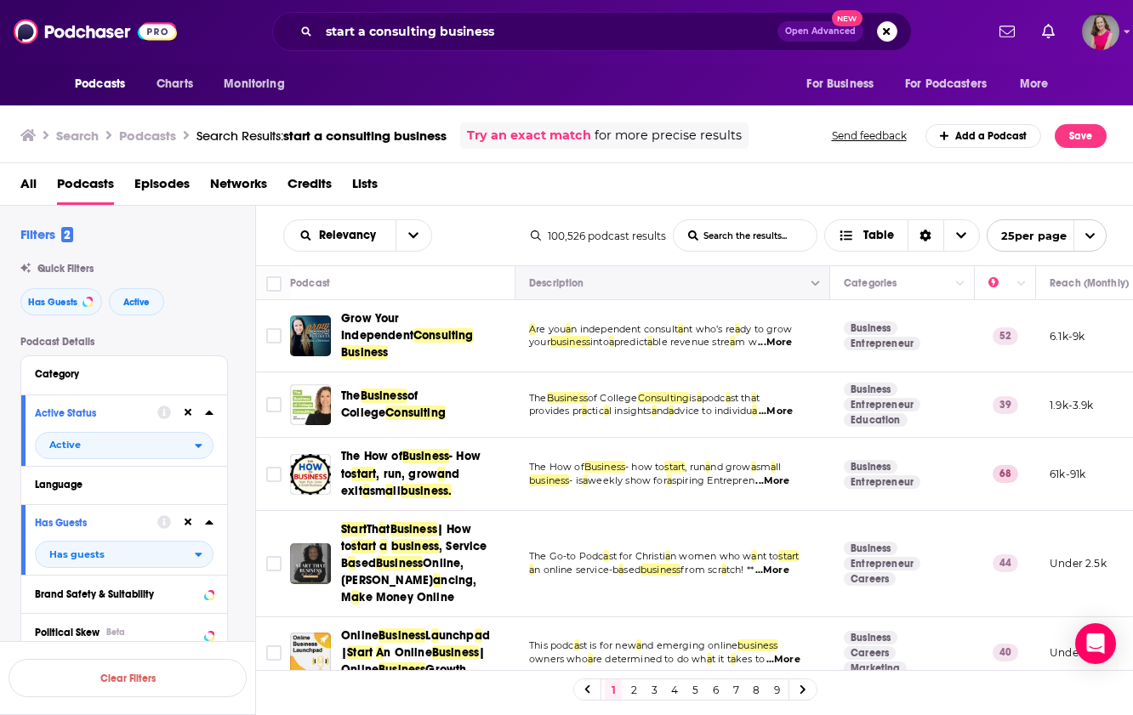
scroll to position [3, 0]
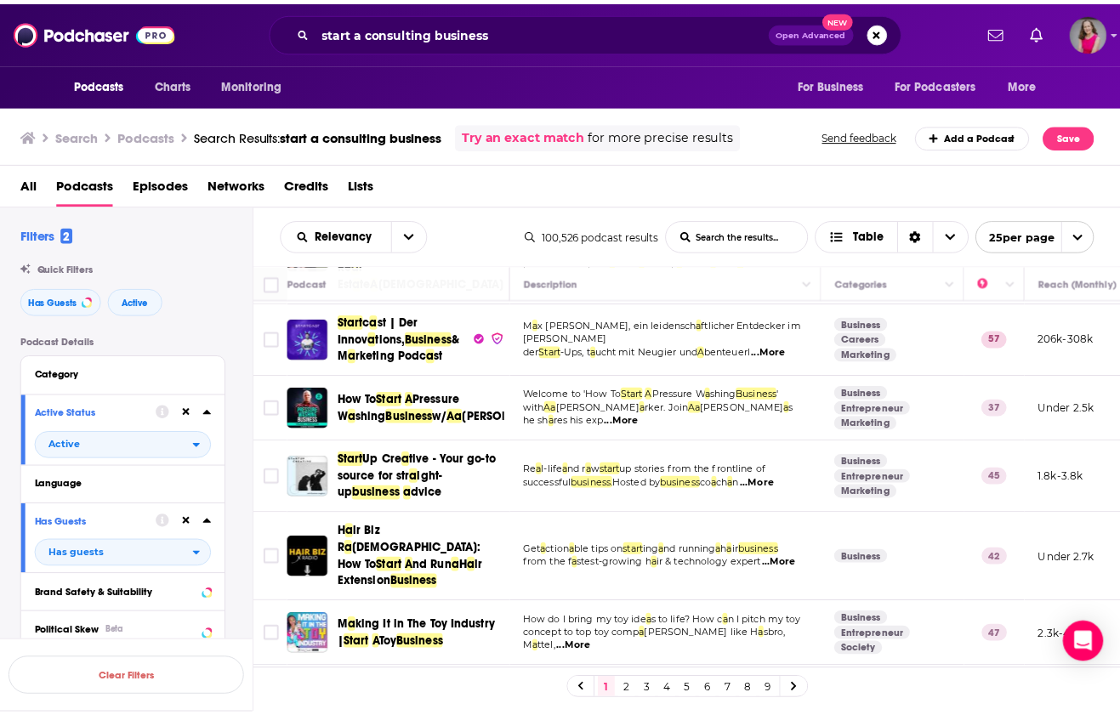
scroll to position [1033, 0]
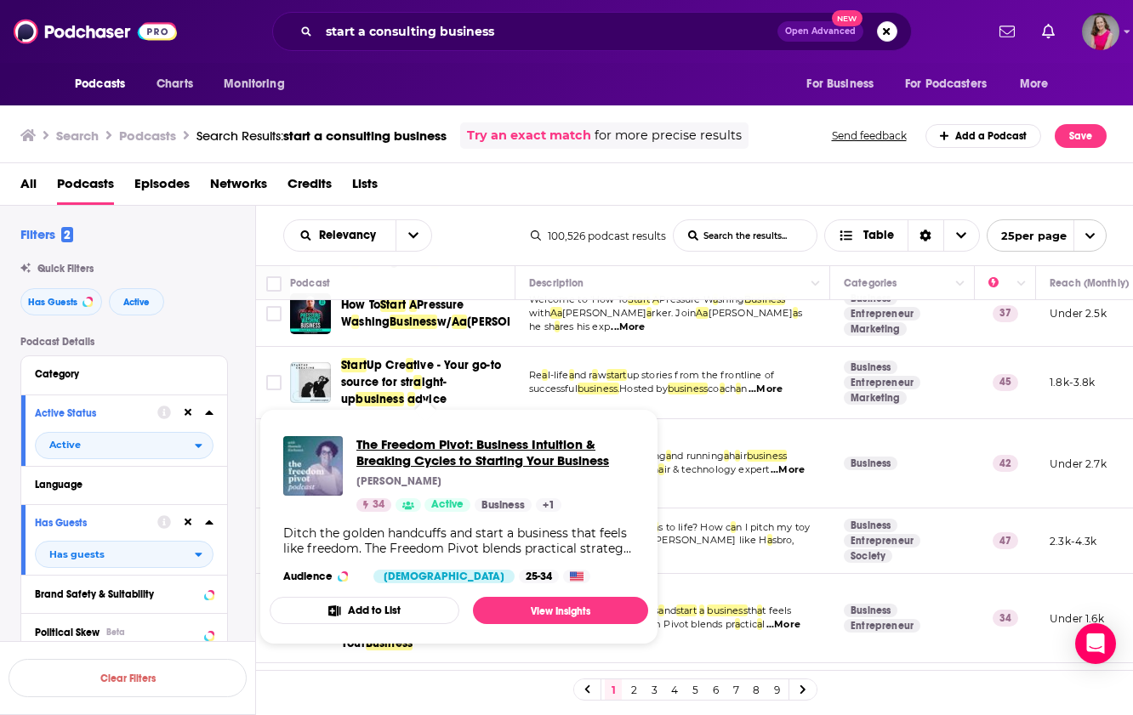
click at [439, 463] on span "The Freedom Pivot: Business Intuition & Breaking Cycles to Starting Your Busine…" at bounding box center [495, 452] width 278 height 32
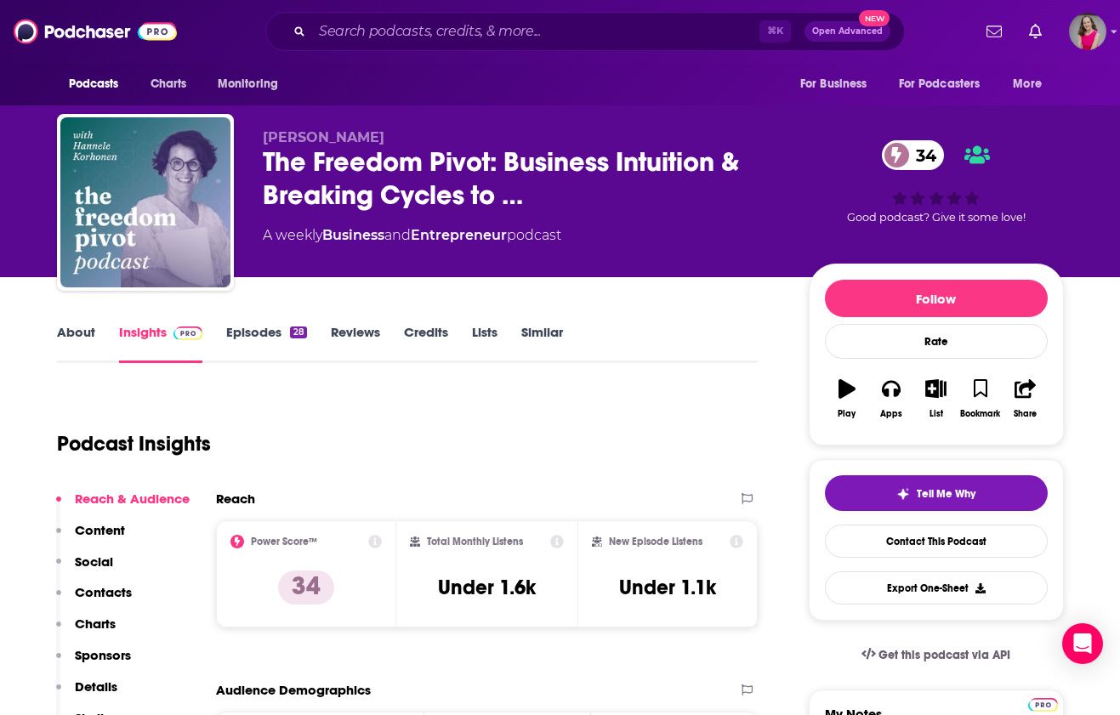
click at [255, 337] on link "Episodes 28" at bounding box center [266, 343] width 80 height 39
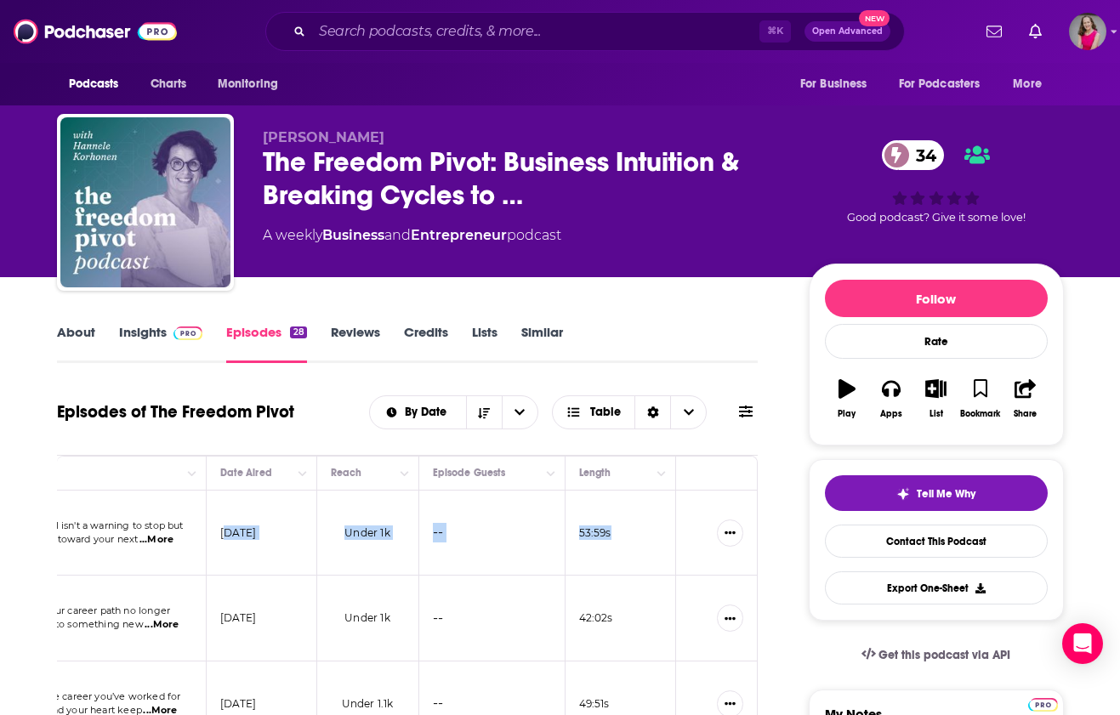
scroll to position [0, 483]
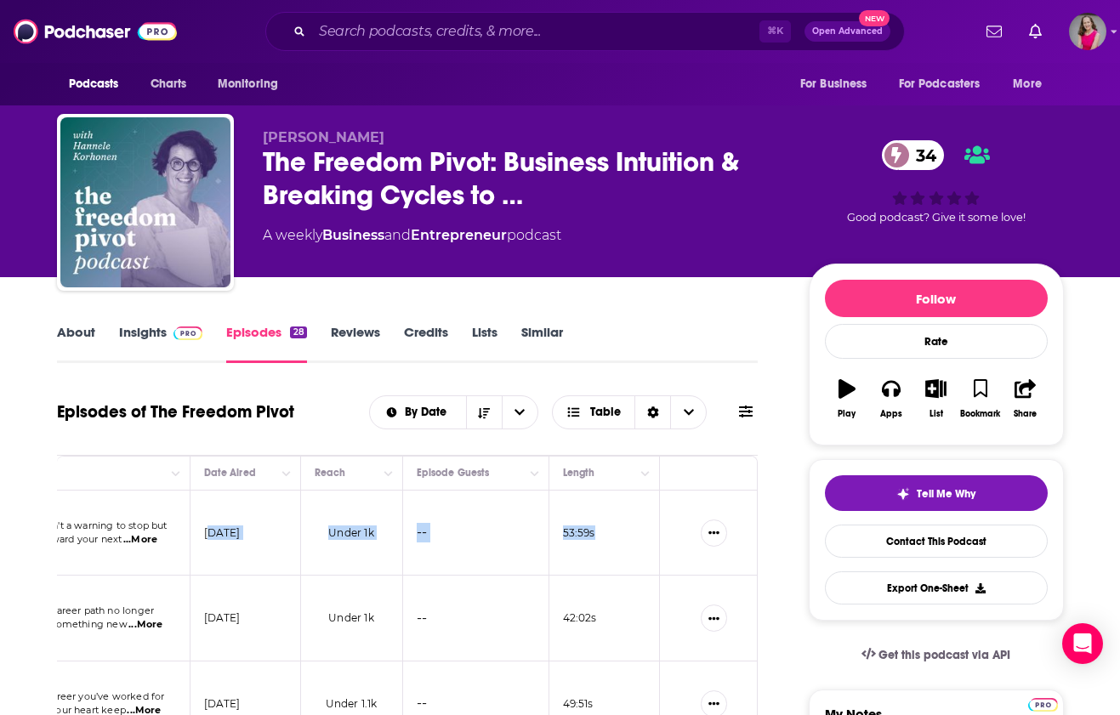
drag, startPoint x: 695, startPoint y: 529, endPoint x: 679, endPoint y: 520, distance: 17.5
click at [681, 520] on tr "The Freedom Pivot: Business Intuition & Breaking Cycles to Starting Your Busine…" at bounding box center [166, 534] width 1184 height 86
click at [79, 328] on link "About" at bounding box center [76, 343] width 38 height 39
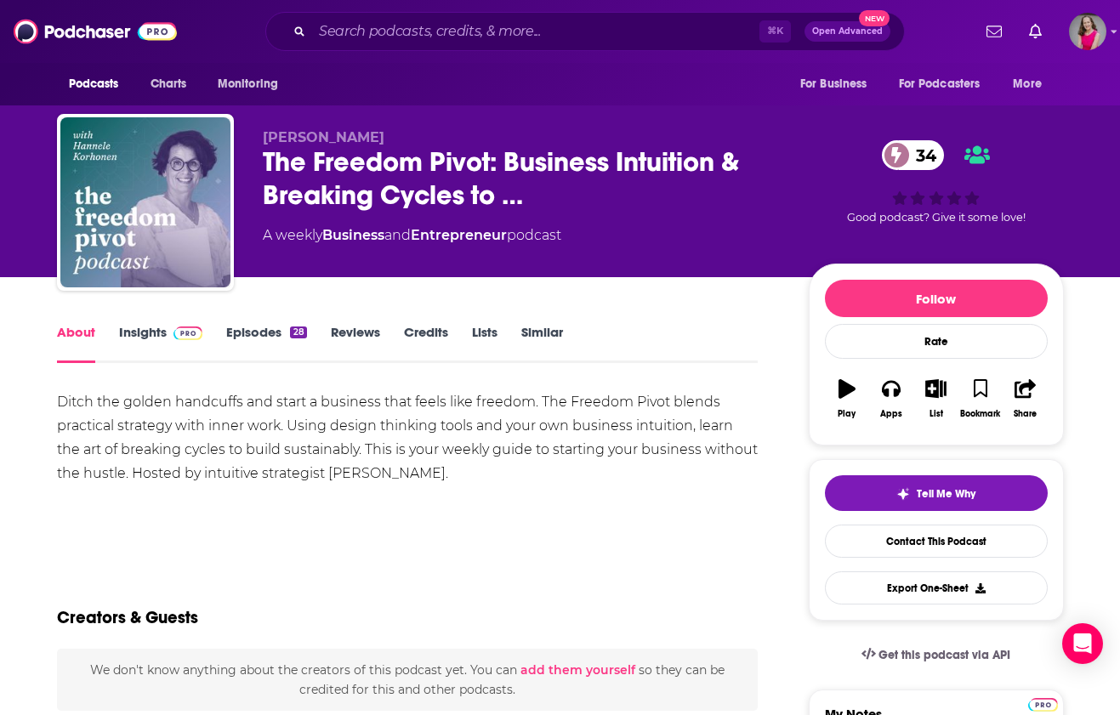
click at [145, 338] on link "Insights" at bounding box center [161, 343] width 84 height 39
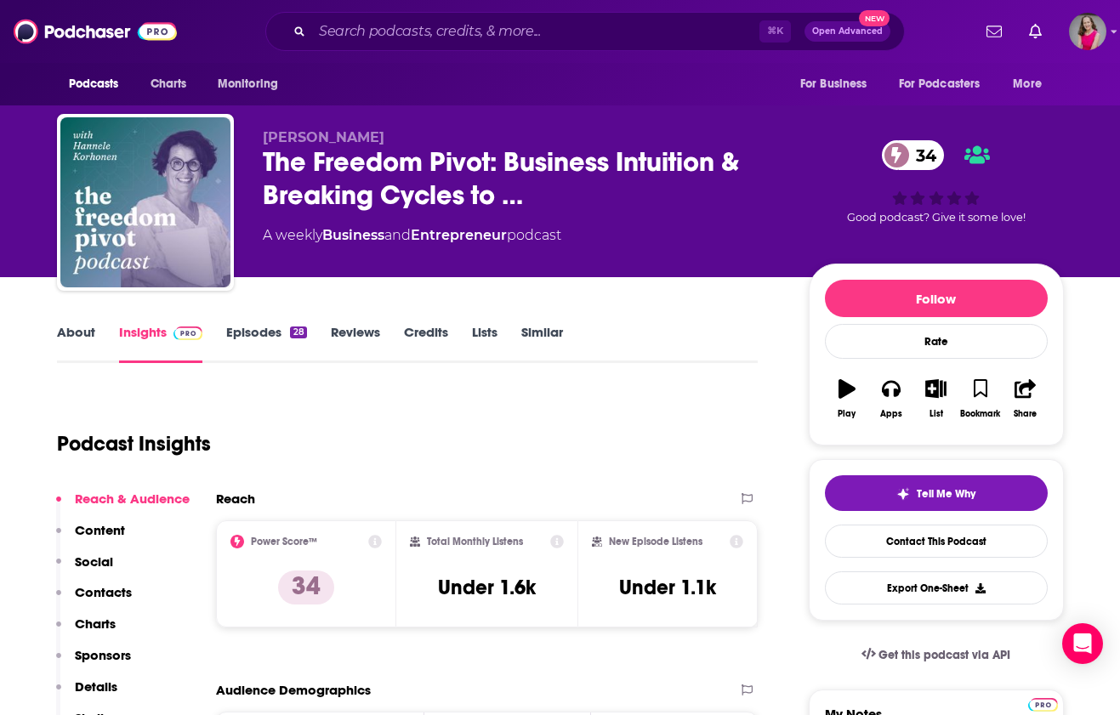
click at [73, 333] on link "About" at bounding box center [76, 343] width 38 height 39
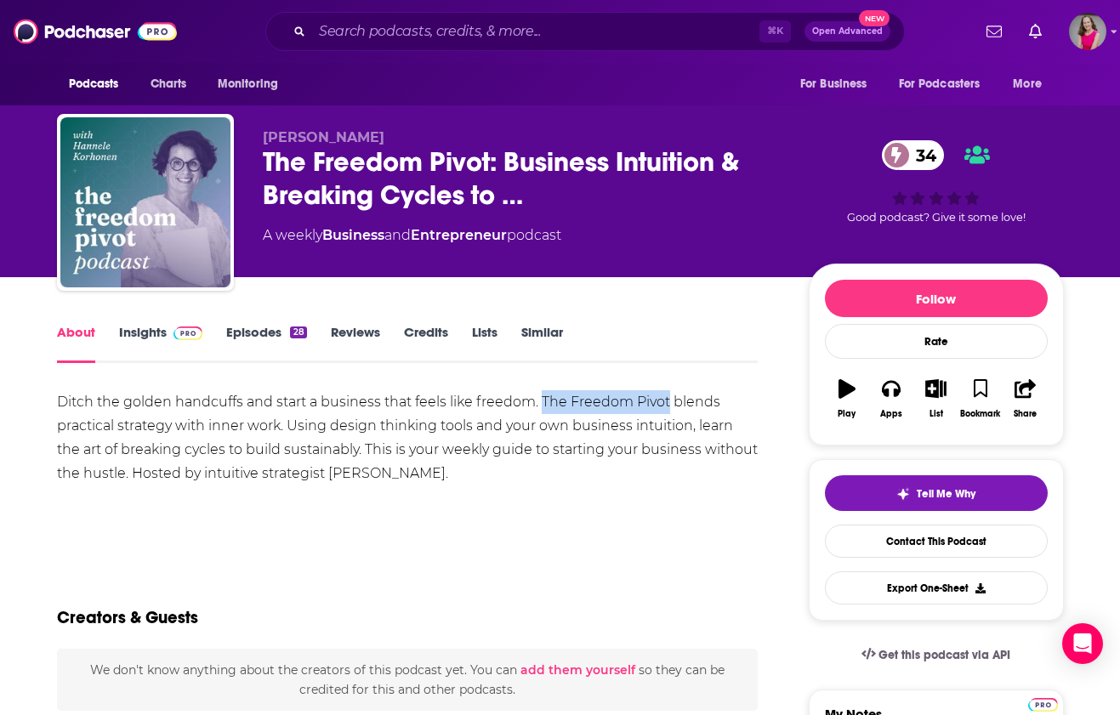
drag, startPoint x: 668, startPoint y: 401, endPoint x: 543, endPoint y: 405, distance: 124.2
click at [543, 405] on div "Ditch the golden handcuffs and start a business that feels like freedom. The Fr…" at bounding box center [408, 437] width 702 height 95
copy div "The Freedom Pivot"
click at [162, 333] on link "Insights" at bounding box center [161, 343] width 84 height 39
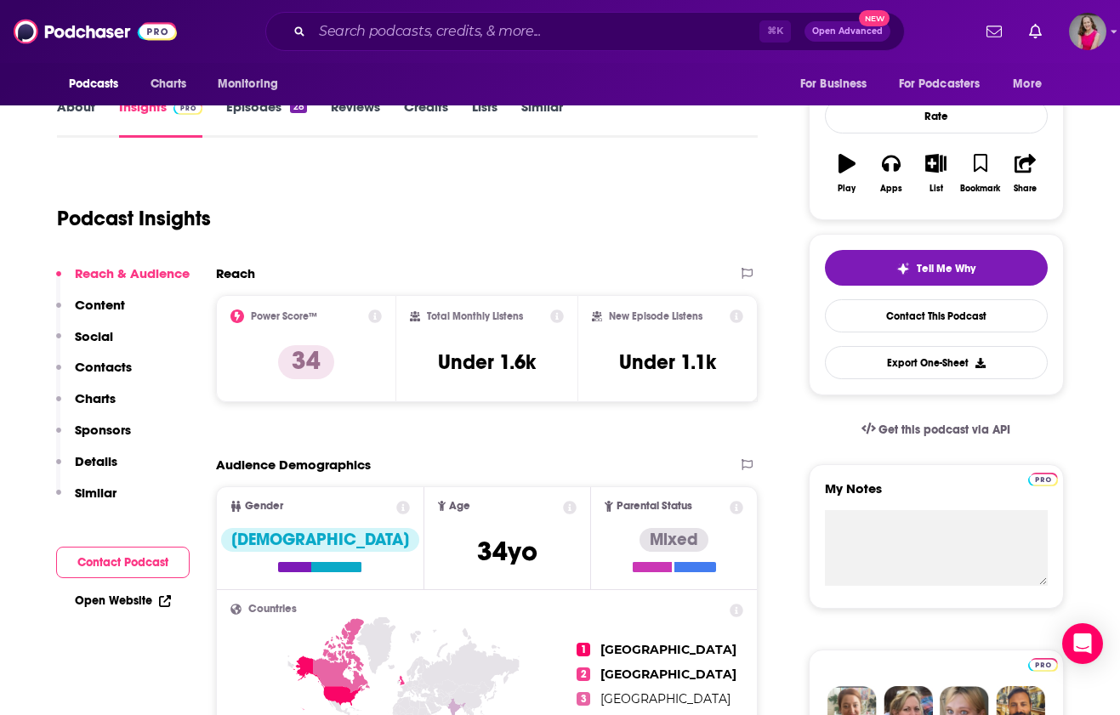
scroll to position [237, 0]
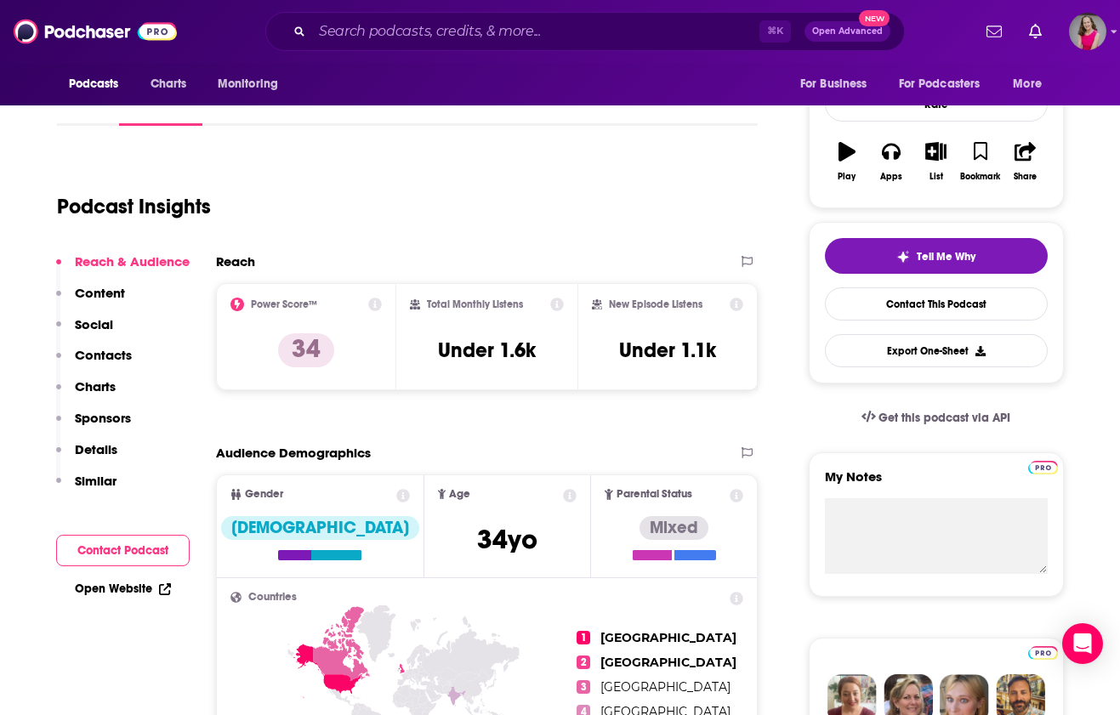
click at [119, 583] on link "Open Website" at bounding box center [123, 589] width 96 height 14
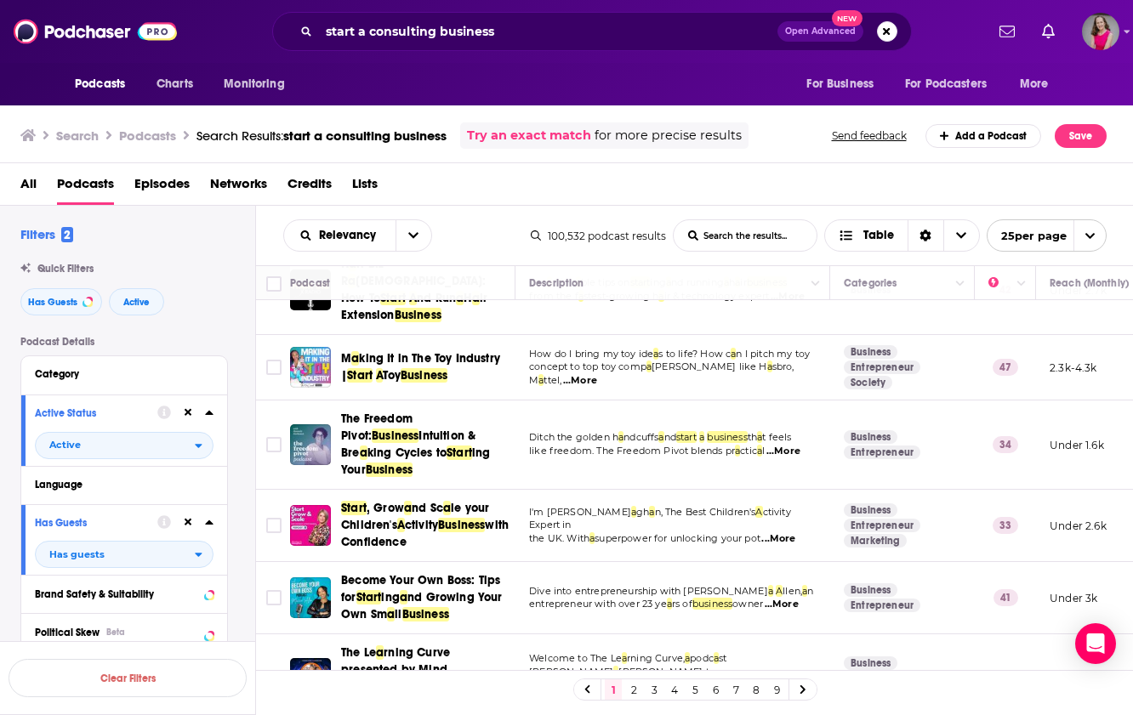
scroll to position [1226, 0]
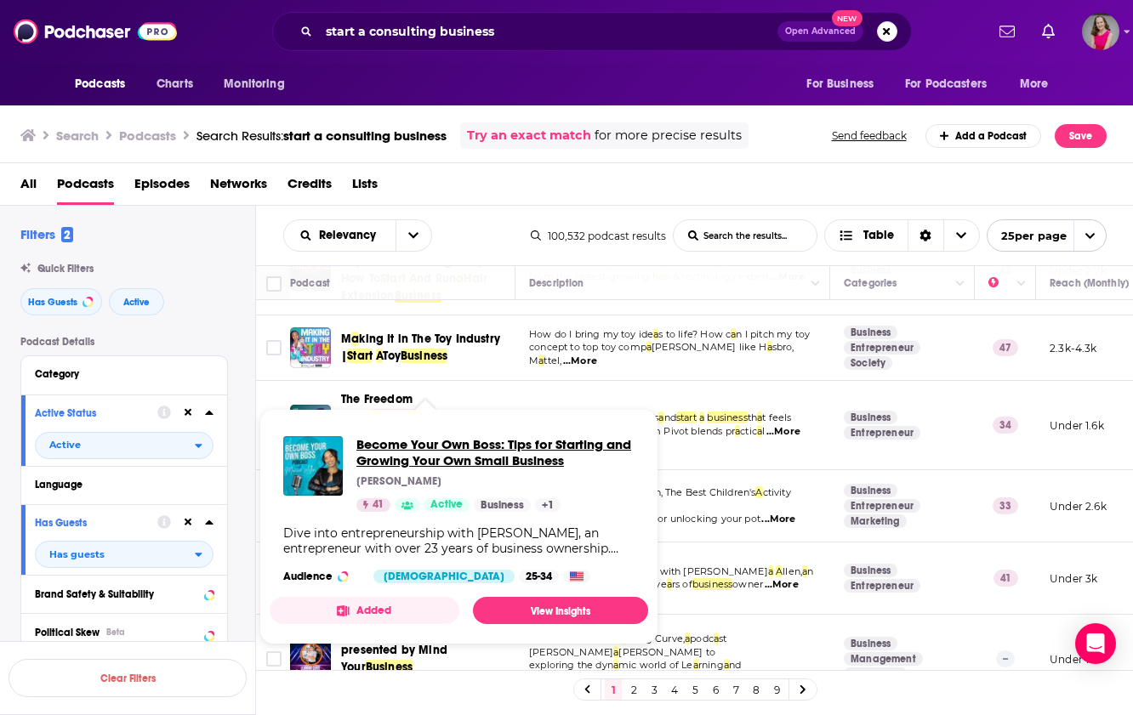
click at [437, 457] on span "Become Your Own Boss: Tips for Starting and Growing Your Own Small Business" at bounding box center [495, 452] width 278 height 32
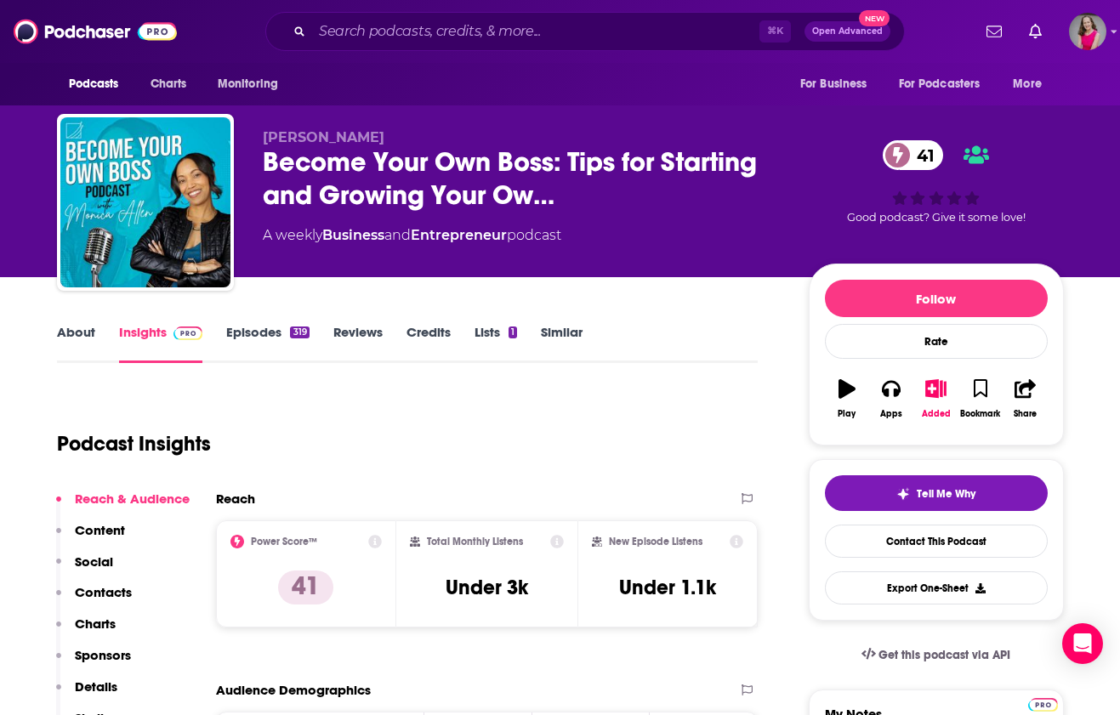
click at [70, 328] on link "About" at bounding box center [76, 343] width 38 height 39
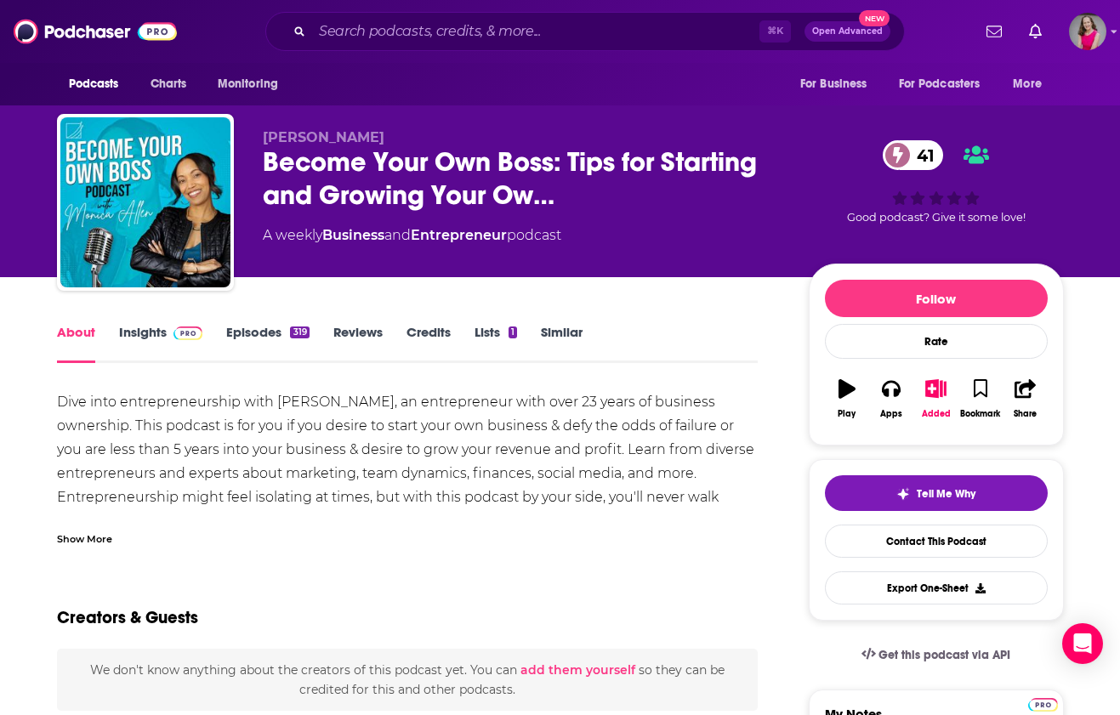
click at [82, 534] on div "Show More" at bounding box center [84, 538] width 55 height 16
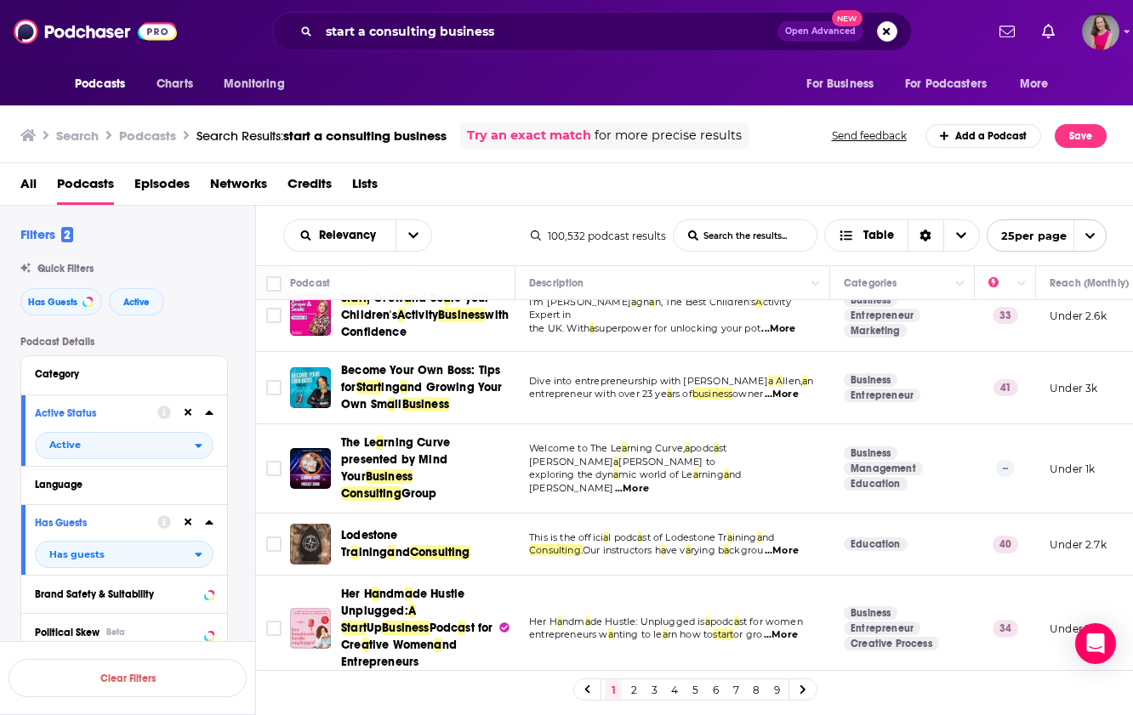
scroll to position [1430, 0]
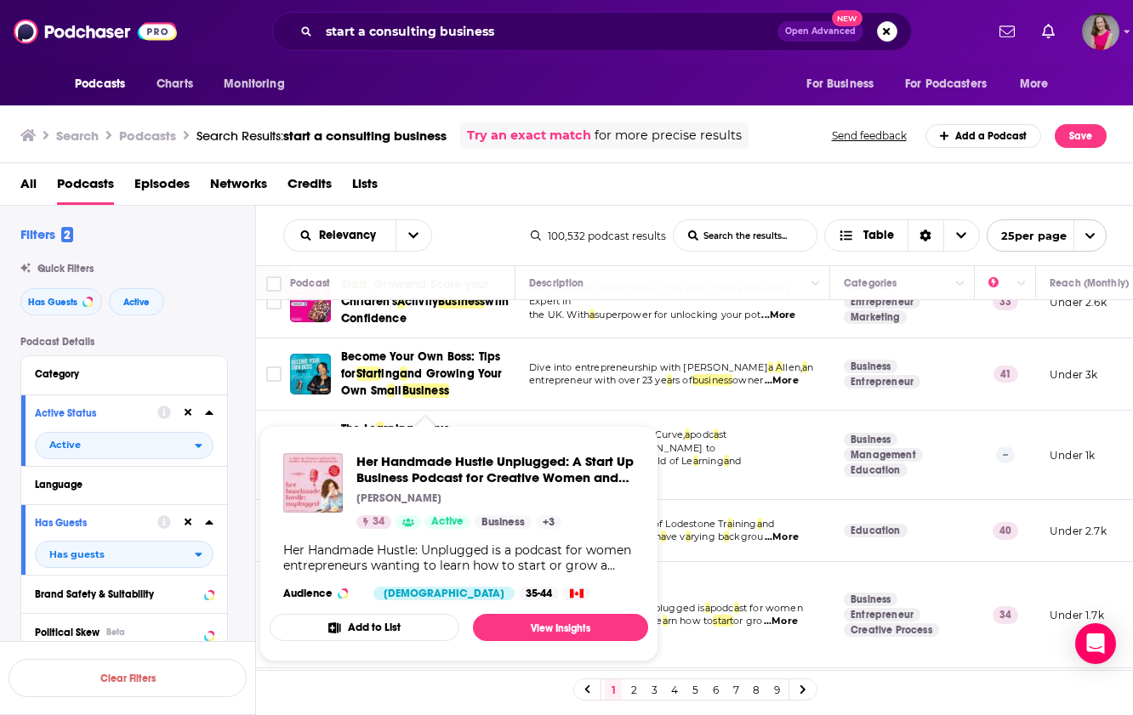
click at [445, 486] on div "Her Handmade Hustle Unplugged: A Start Up Business Podcast for Creative Women a…" at bounding box center [495, 491] width 278 height 76
click at [440, 477] on span "Her Handmade Hustle Unplugged: A Start Up Business Podcast for Creative Women a…" at bounding box center [494, 477] width 277 height 48
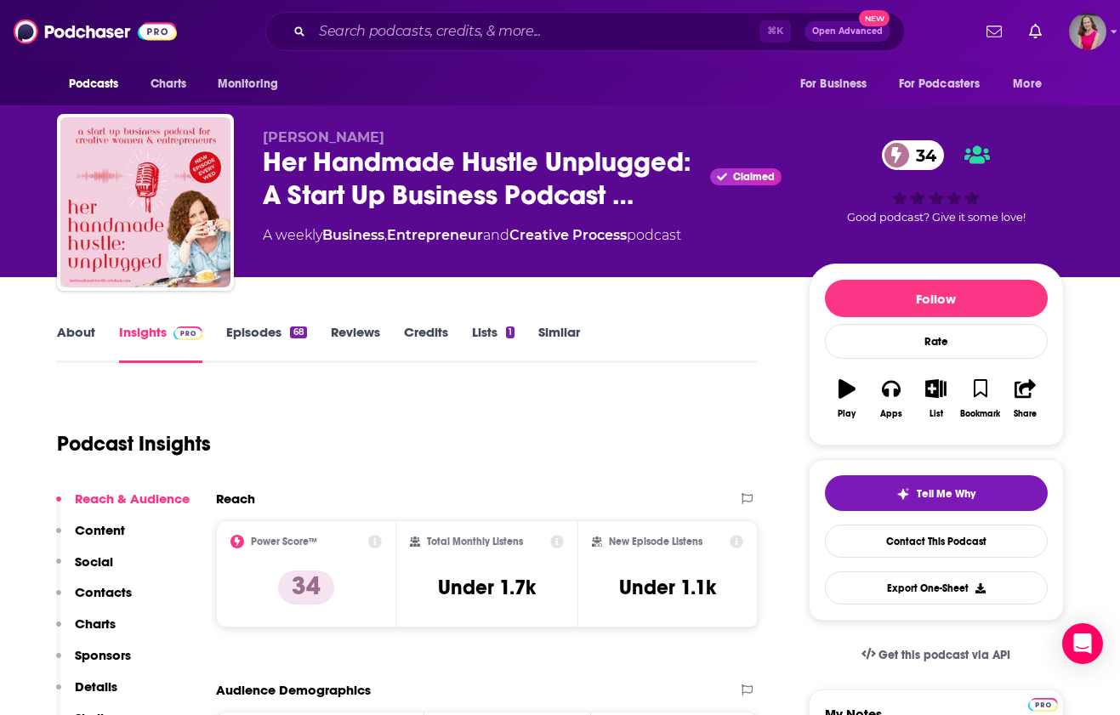
click at [81, 332] on link "About" at bounding box center [76, 343] width 38 height 39
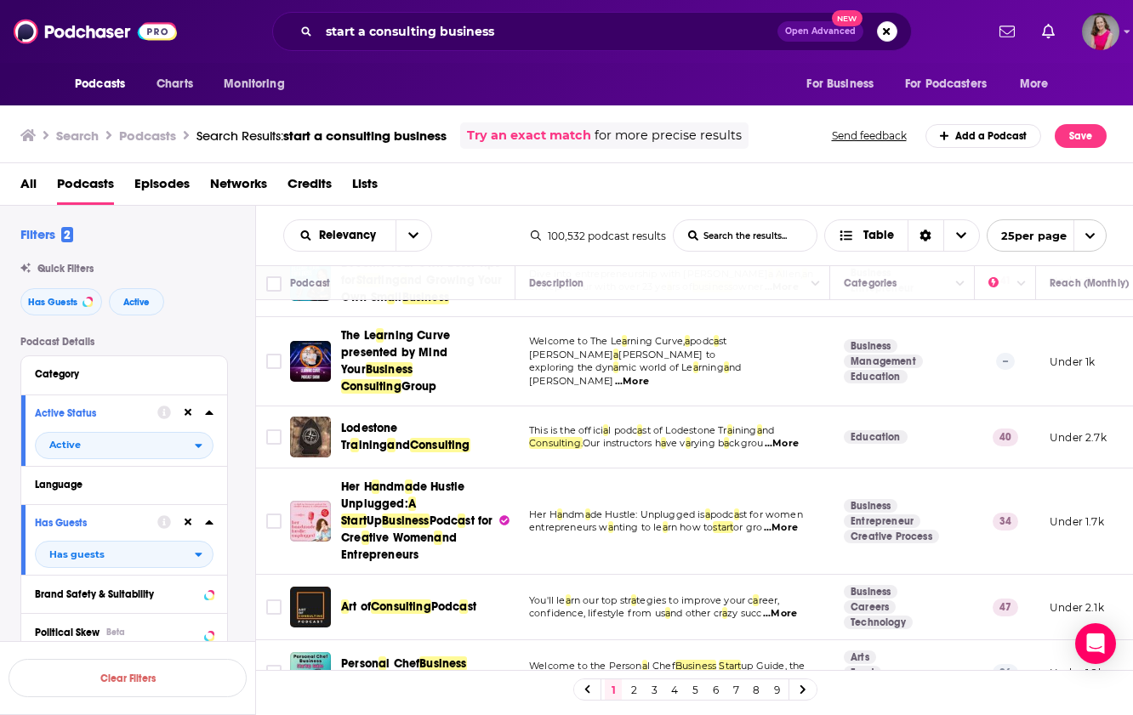
scroll to position [1538, 0]
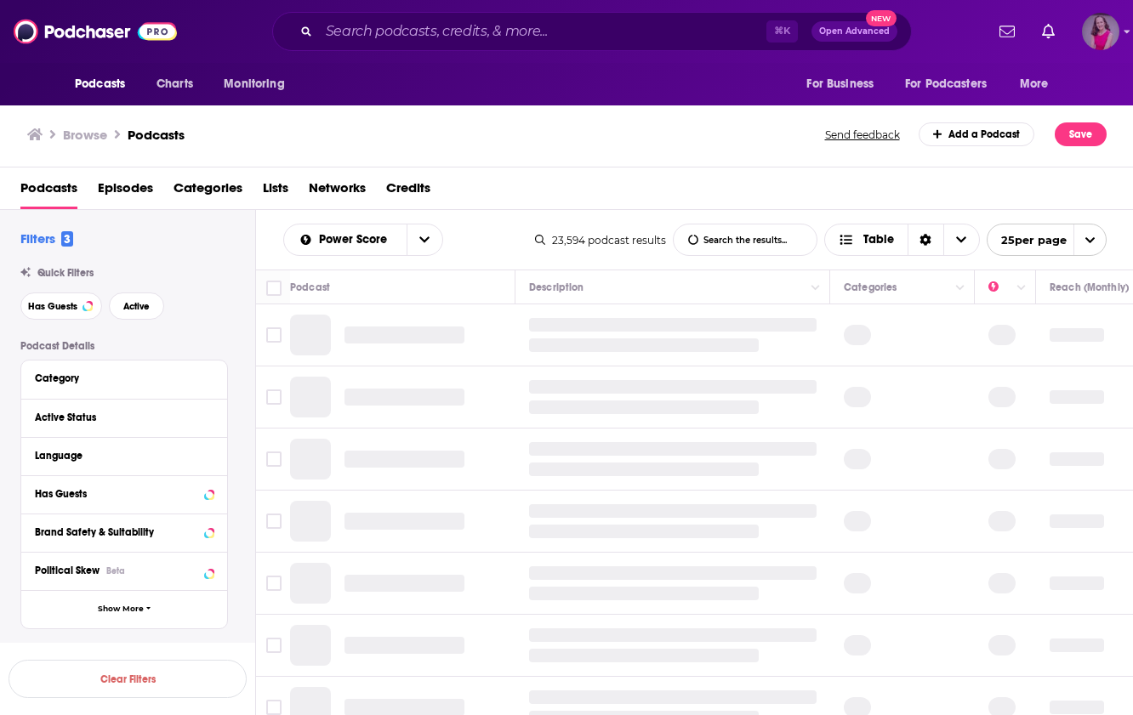
click at [1097, 20] on img "Logged in as AmyRasdal" at bounding box center [1100, 31] width 37 height 37
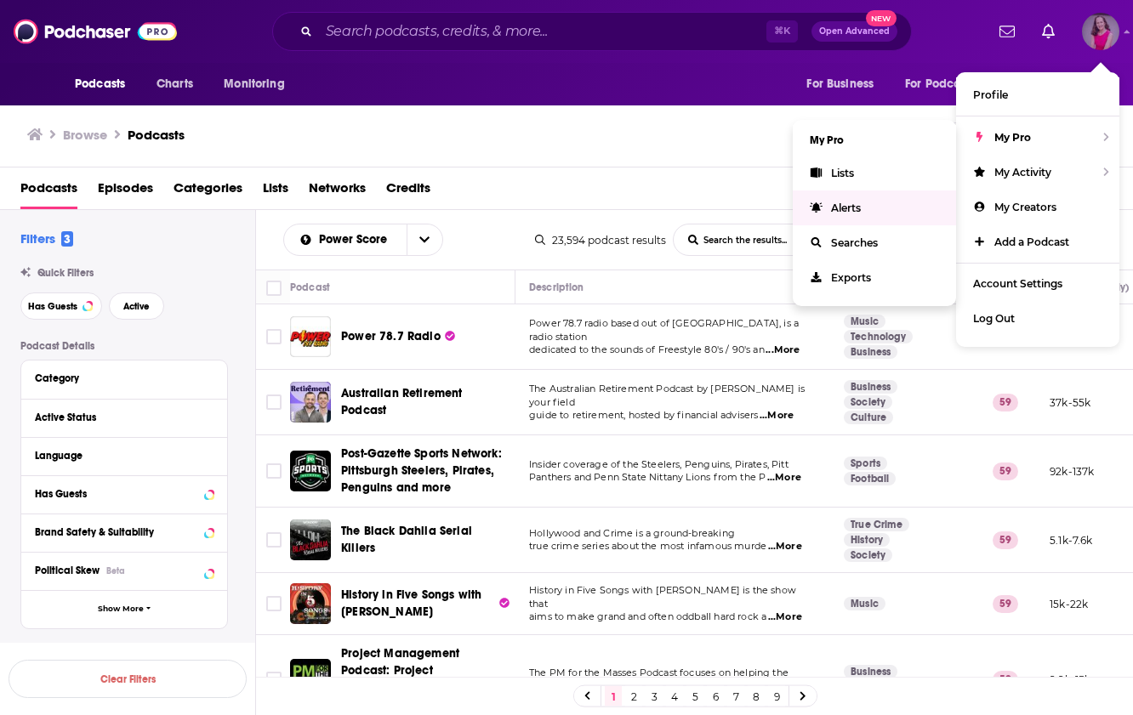
click at [860, 199] on link "Alerts" at bounding box center [874, 207] width 163 height 35
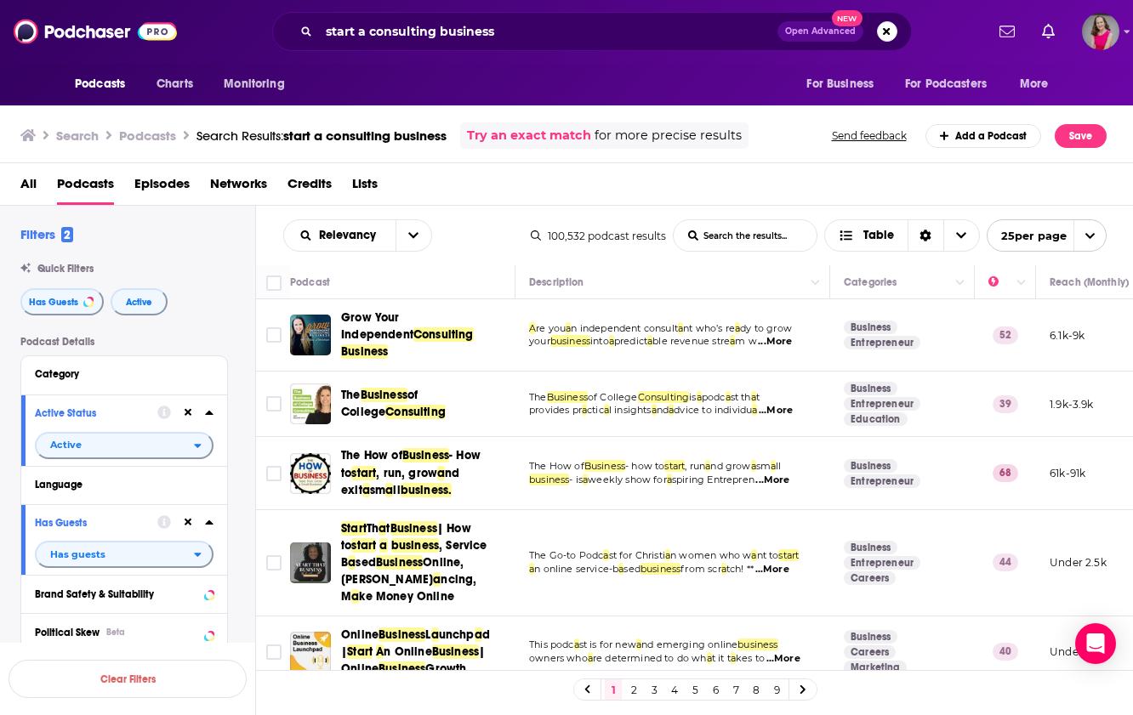
scroll to position [1538, 0]
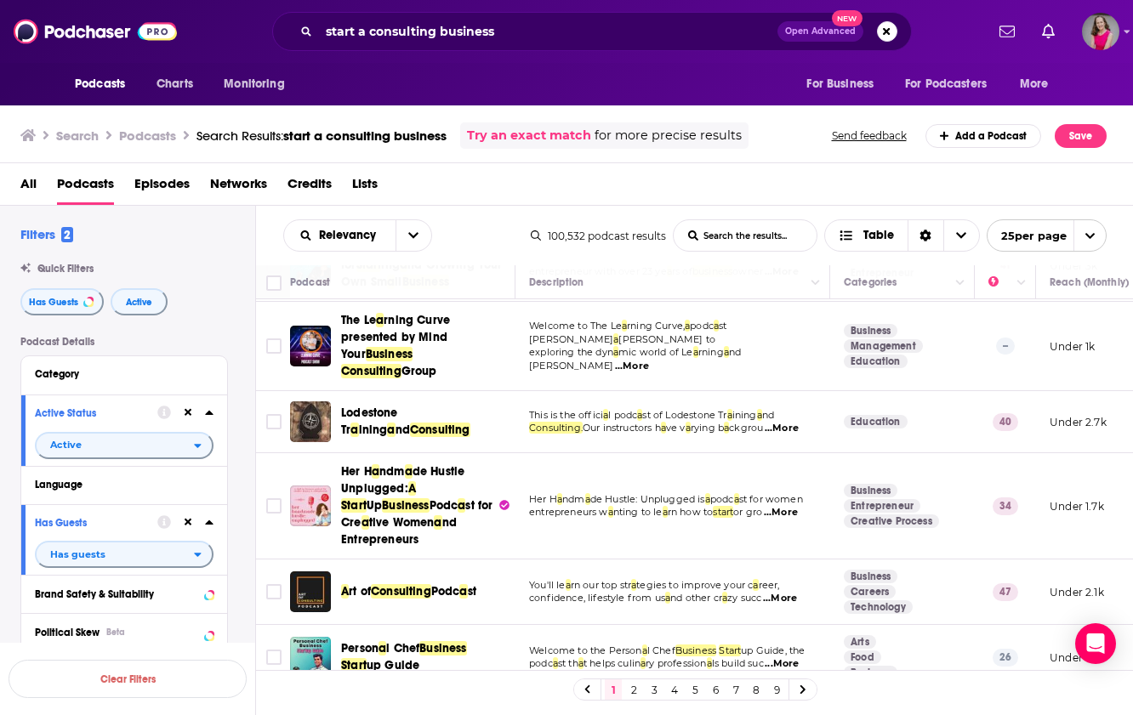
click at [632, 685] on link "2" at bounding box center [633, 689] width 17 height 20
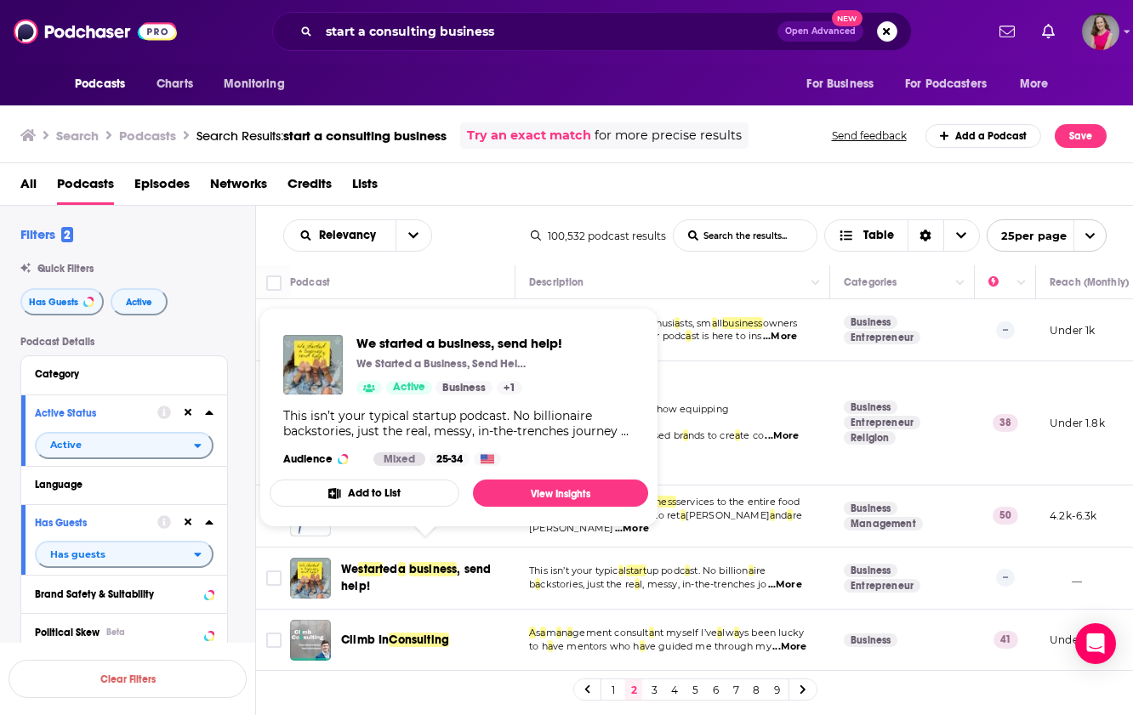
click at [431, 562] on span "business" at bounding box center [433, 569] width 48 height 14
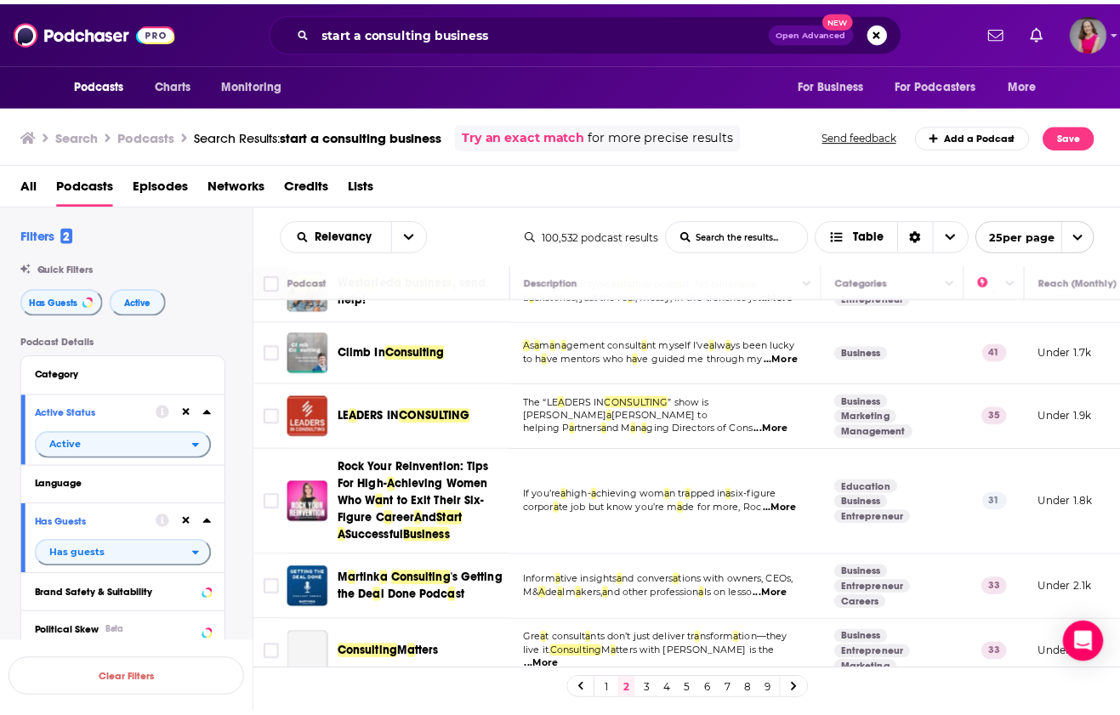
scroll to position [299, 0]
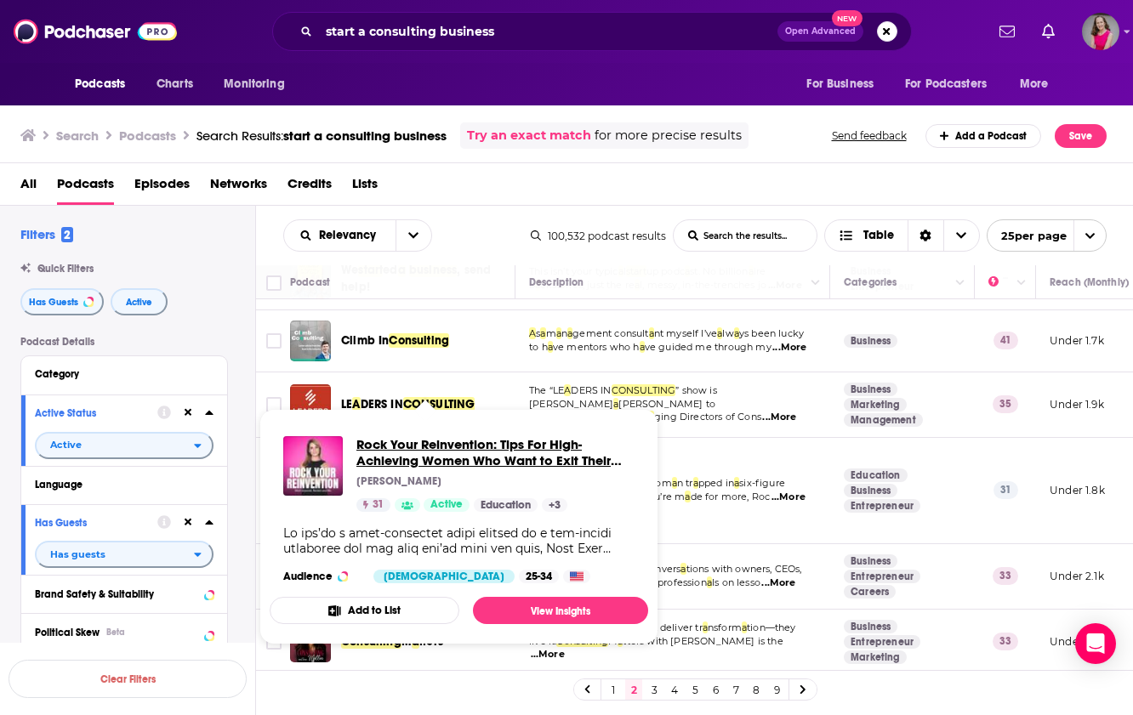
click at [438, 456] on span "Rock Your Reinvention: Tips For High-Achieving Women Who Want to Exit Their Six…" at bounding box center [495, 452] width 278 height 32
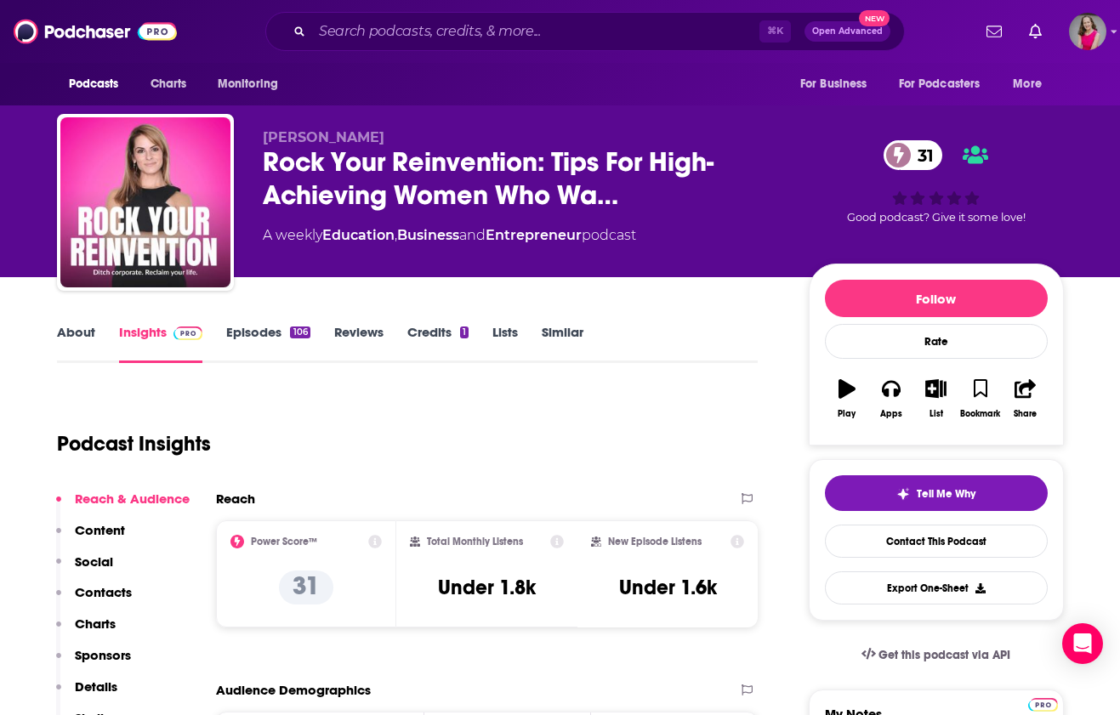
click at [86, 332] on link "About" at bounding box center [76, 343] width 38 height 39
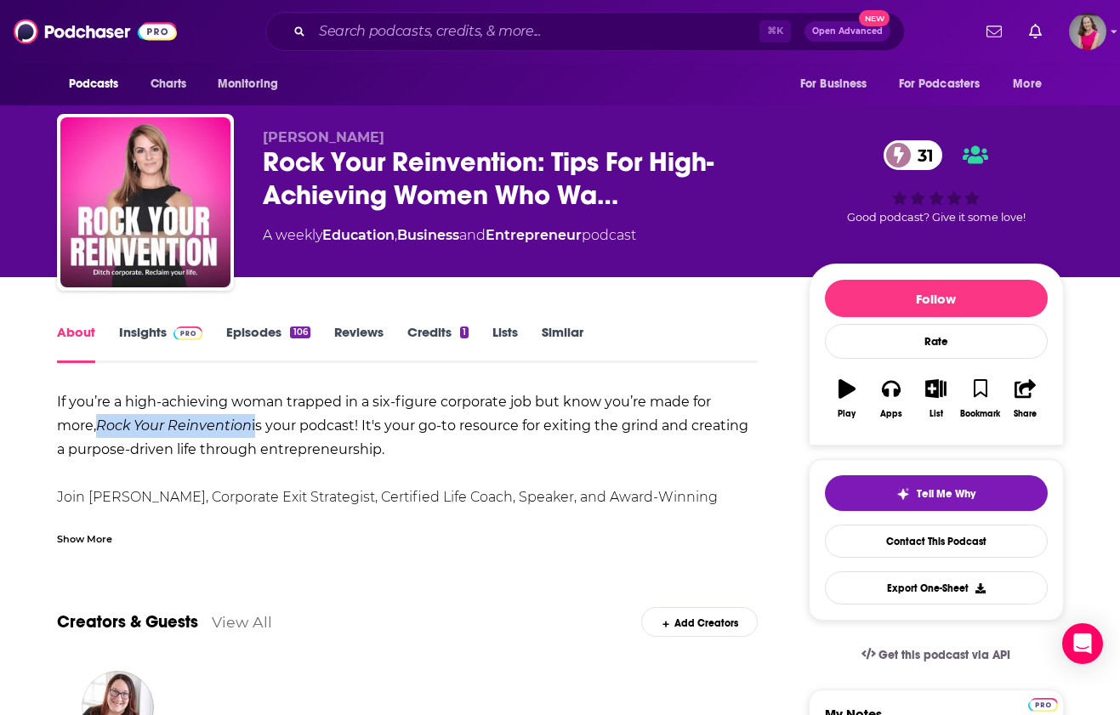
drag, startPoint x: 213, startPoint y: 427, endPoint x: 53, endPoint y: 424, distance: 160.8
copy div "Rock Your Reinvention"
click at [255, 329] on link "Episodes 106" at bounding box center [267, 343] width 83 height 39
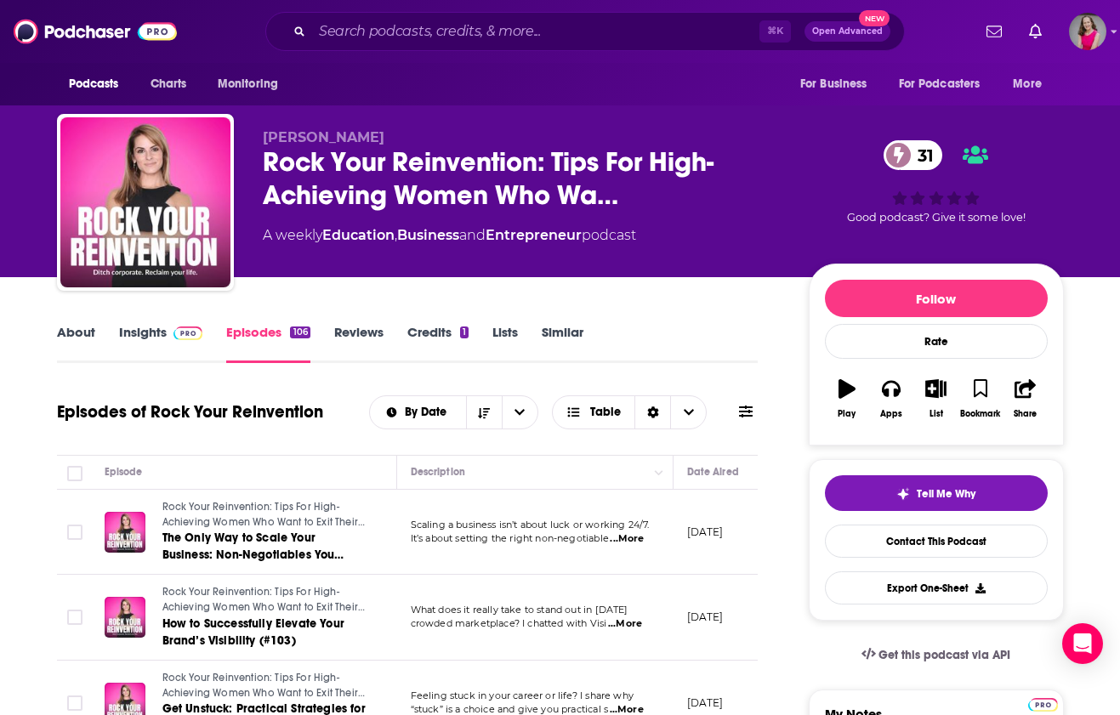
click at [125, 336] on link "Insights" at bounding box center [161, 343] width 84 height 39
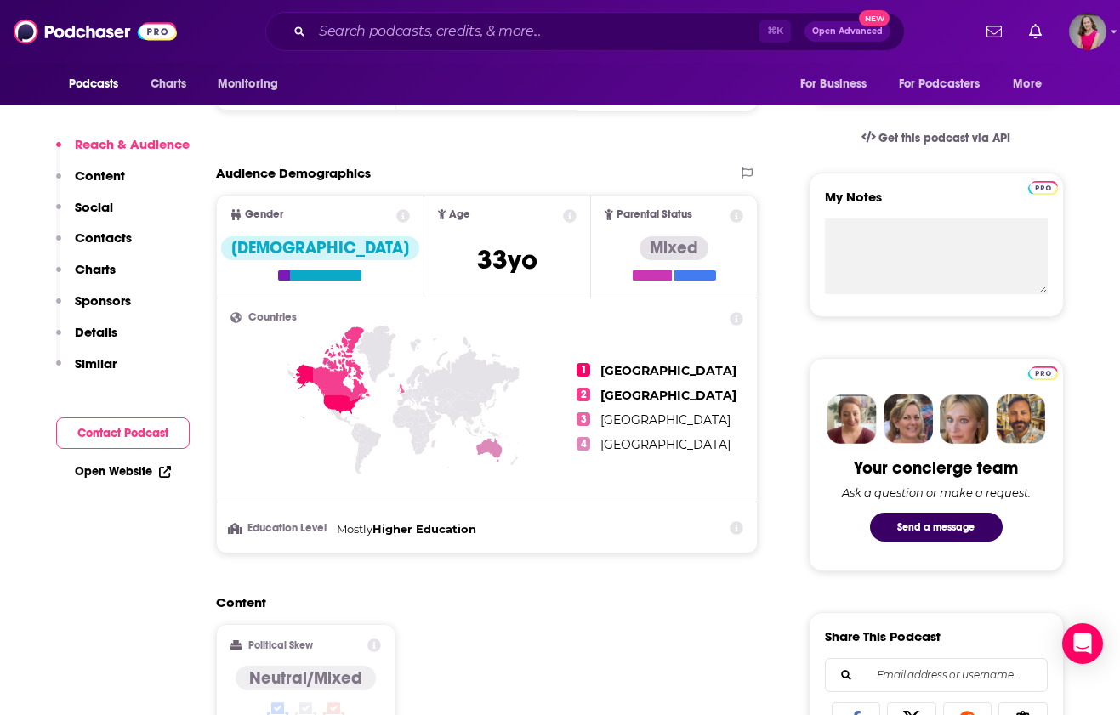
scroll to position [560, 0]
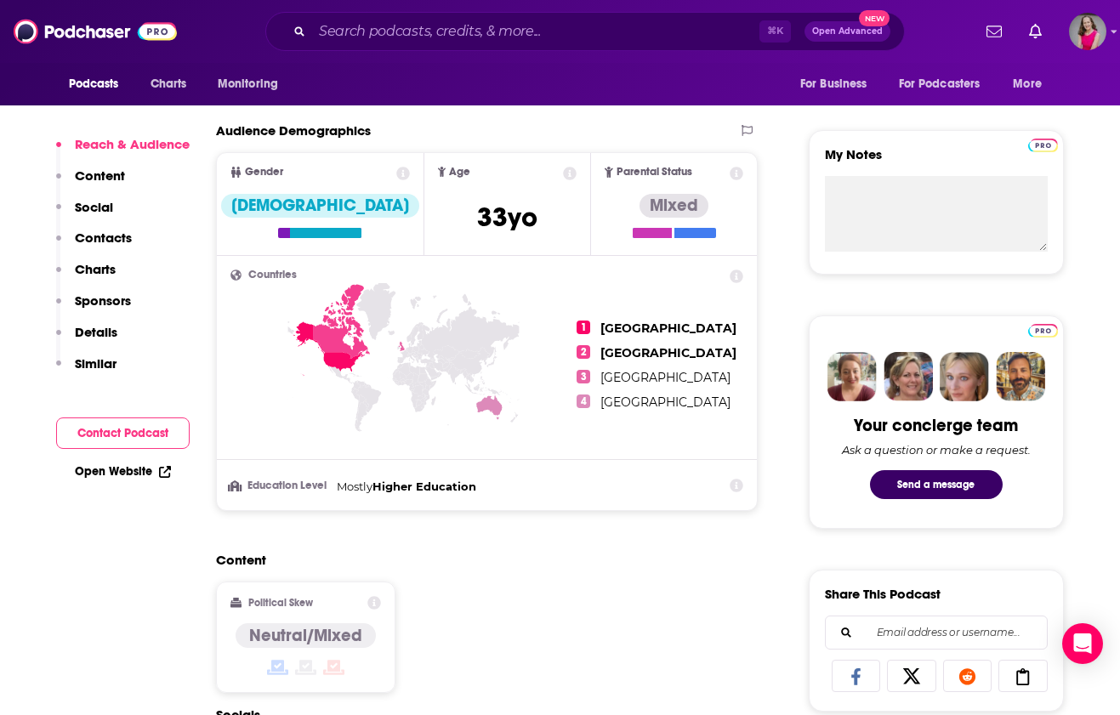
click at [139, 475] on link "Open Website" at bounding box center [123, 471] width 96 height 14
